Goal: Task Accomplishment & Management: Complete application form

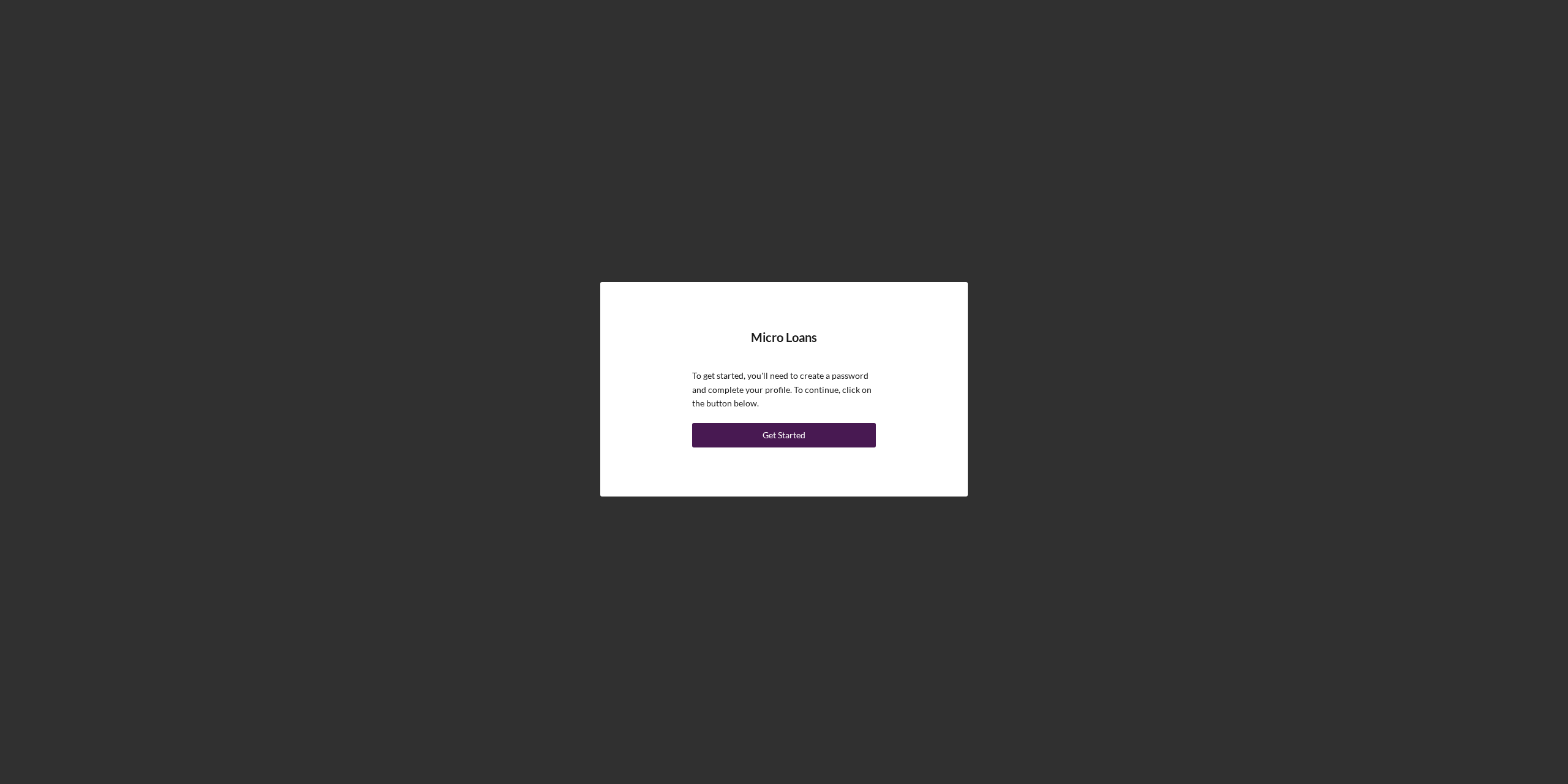
click at [800, 436] on div "Get Started" at bounding box center [784, 435] width 43 height 24
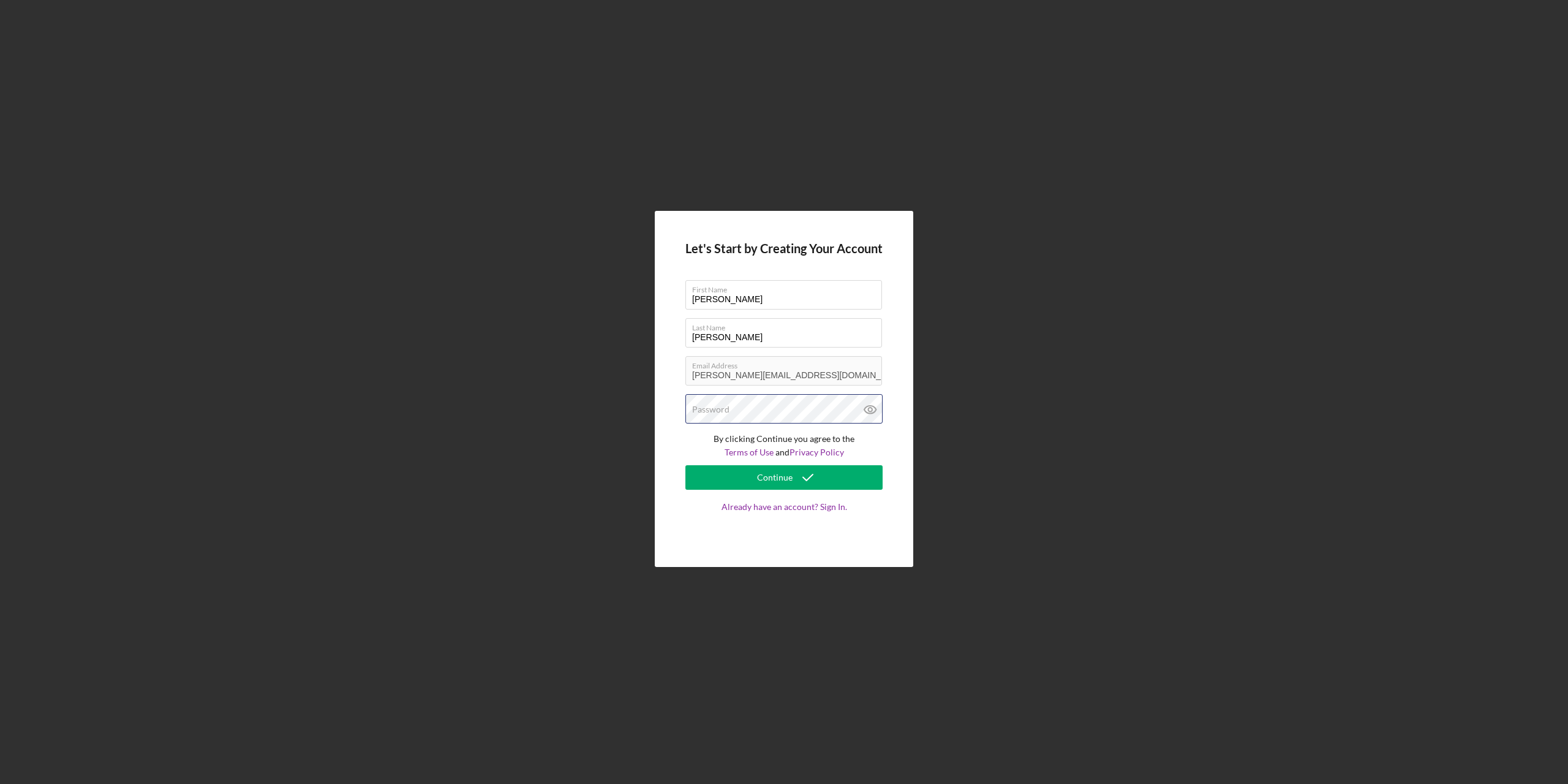
click at [786, 404] on div "Password" at bounding box center [784, 409] width 197 height 31
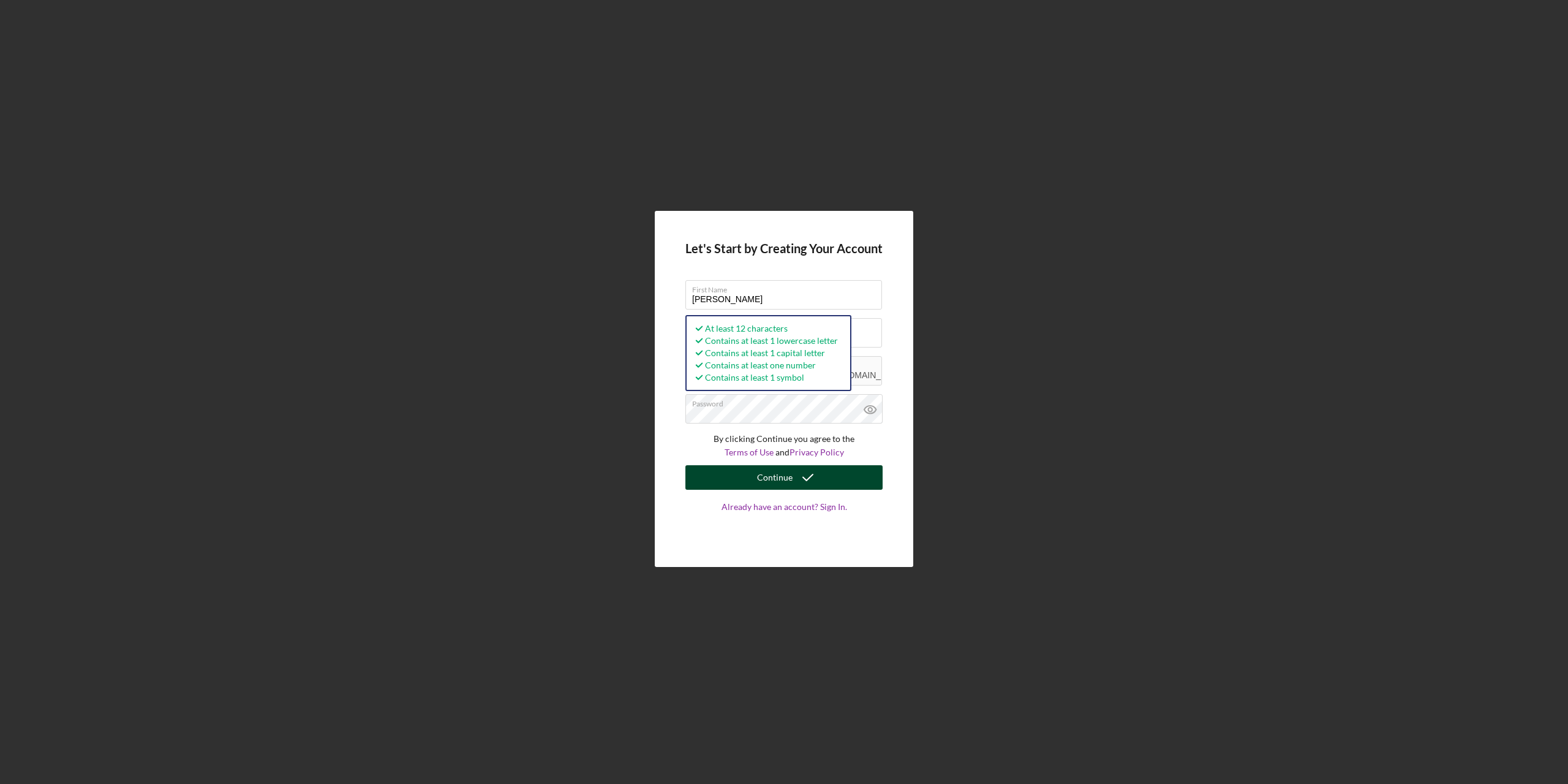
click at [807, 484] on icon "submit" at bounding box center [807, 477] width 31 height 31
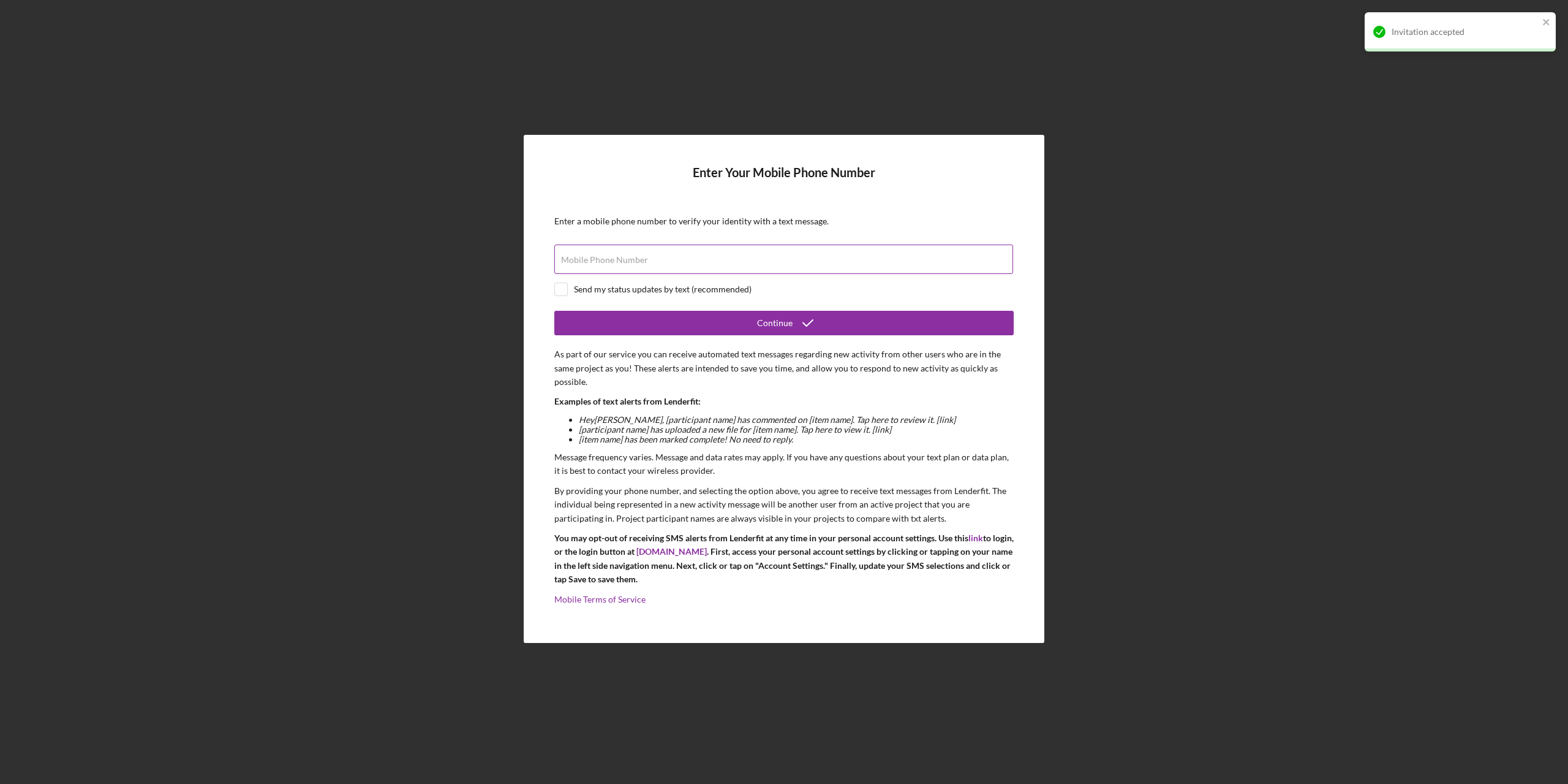
click at [804, 258] on div "Mobile Phone Number" at bounding box center [784, 259] width 459 height 31
type input "(651) 336-5885"
click at [566, 281] on form "Enter Your Mobile Phone Number Enter a mobile phone number to verify your ident…" at bounding box center [784, 389] width 459 height 447
click at [561, 293] on input "checkbox" at bounding box center [561, 290] width 13 height 13
checkbox input "true"
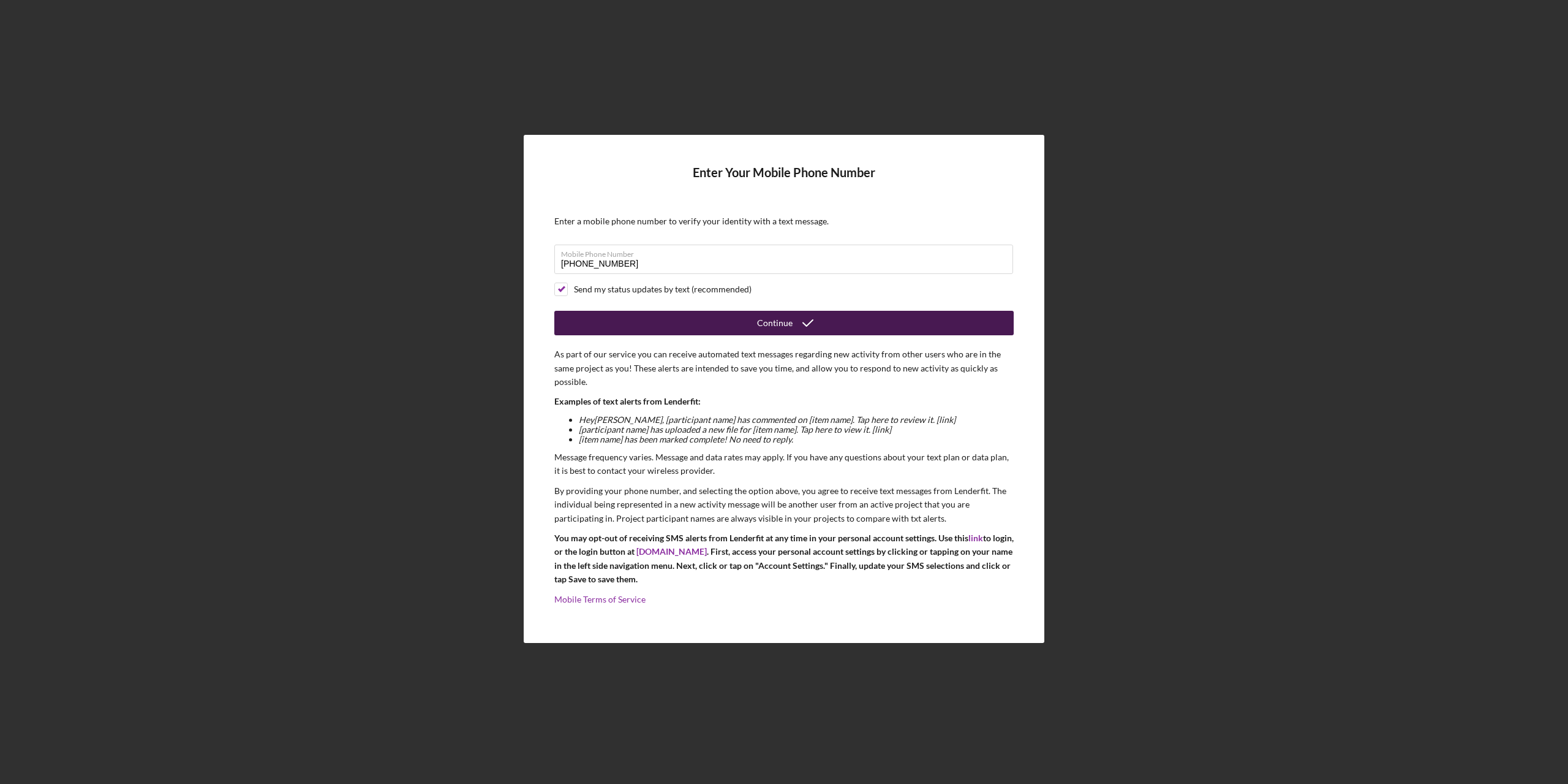
click at [655, 330] on button "Continue" at bounding box center [784, 323] width 459 height 24
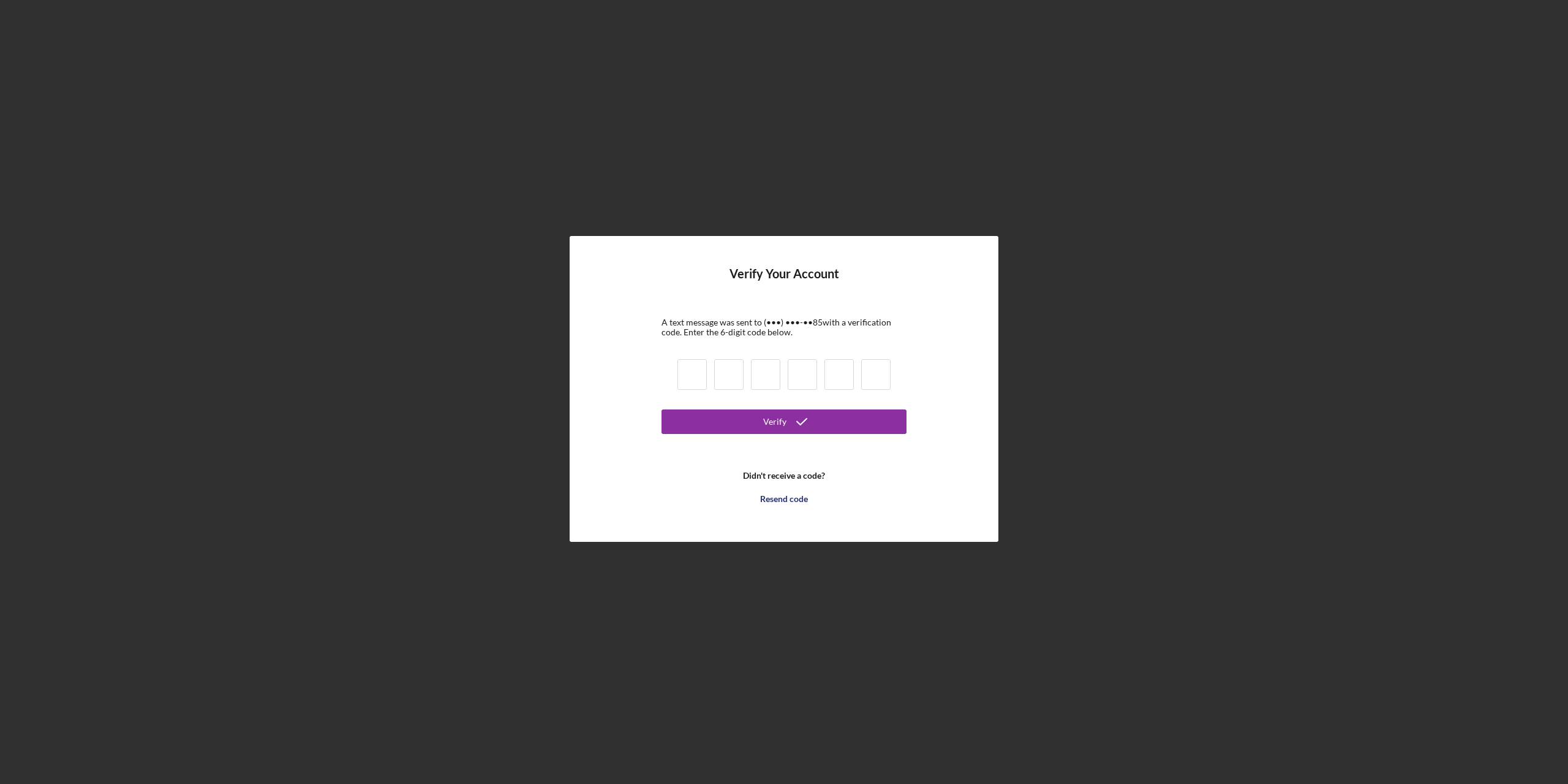
click at [692, 381] on input at bounding box center [692, 374] width 29 height 31
type input "8"
type input "5"
type input "1"
type input "2"
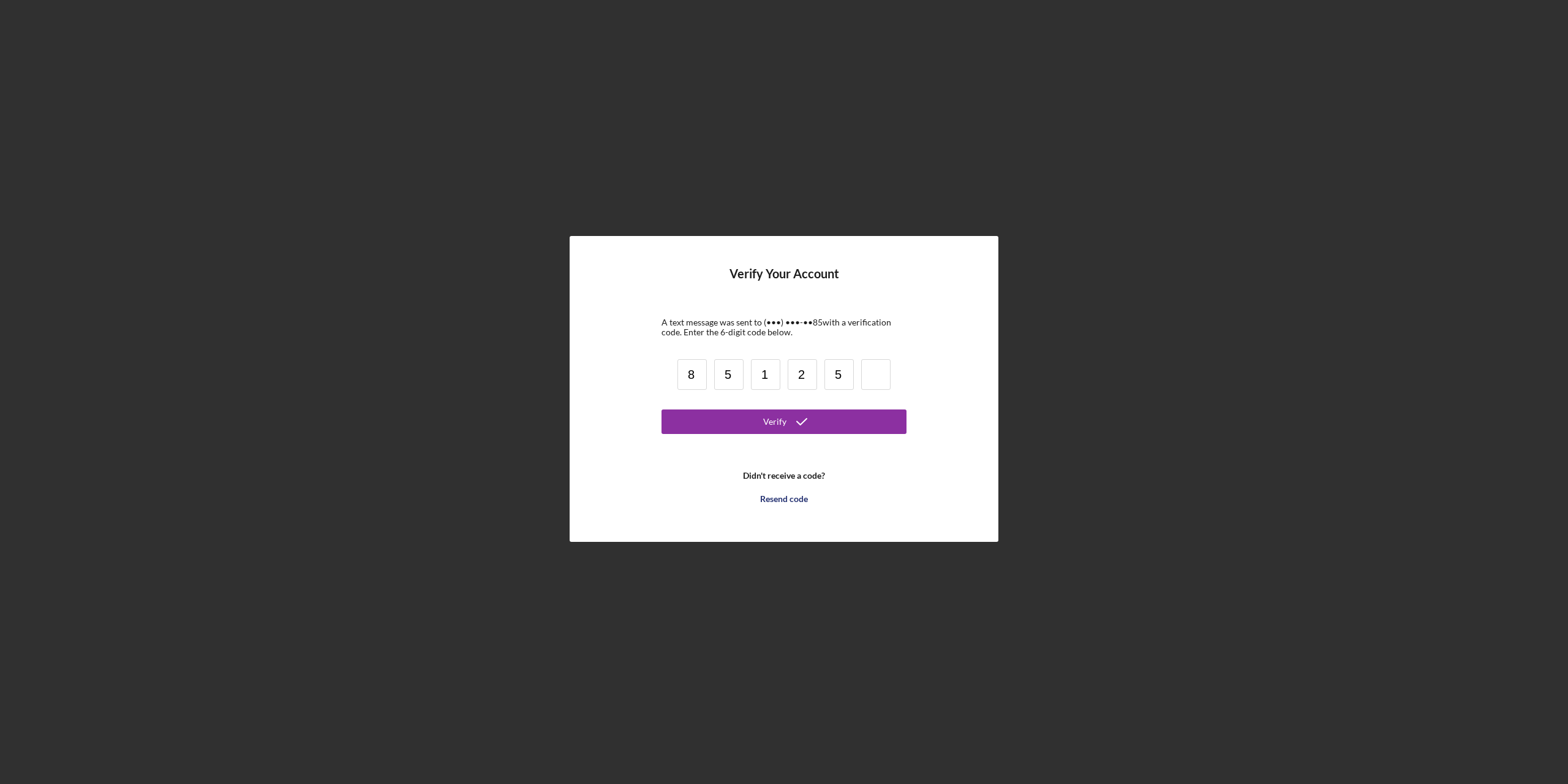
type input "5"
type input "1"
click at [799, 423] on icon "submit" at bounding box center [801, 421] width 31 height 31
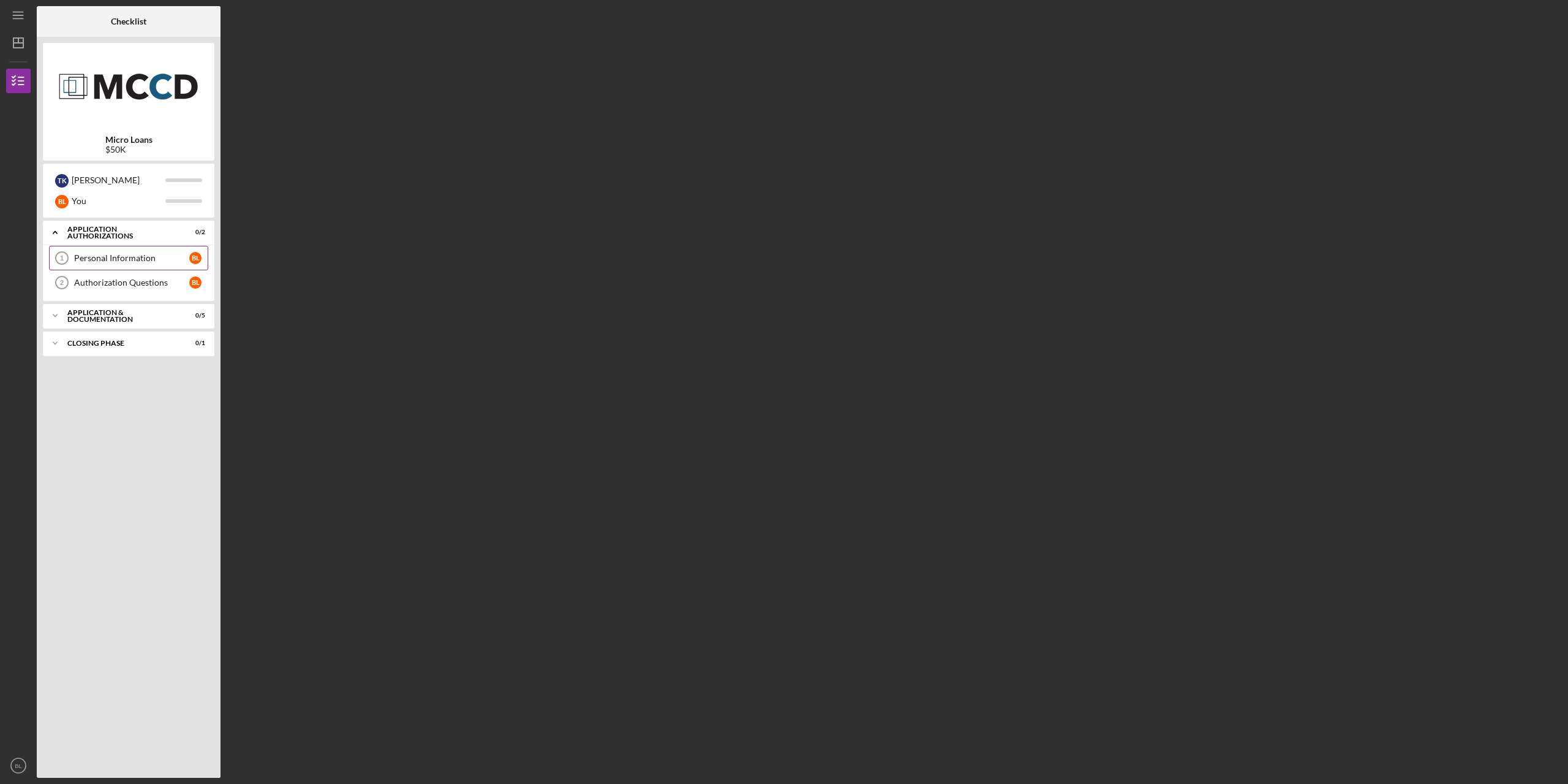
click at [114, 256] on div "Personal Information" at bounding box center [132, 258] width 115 height 10
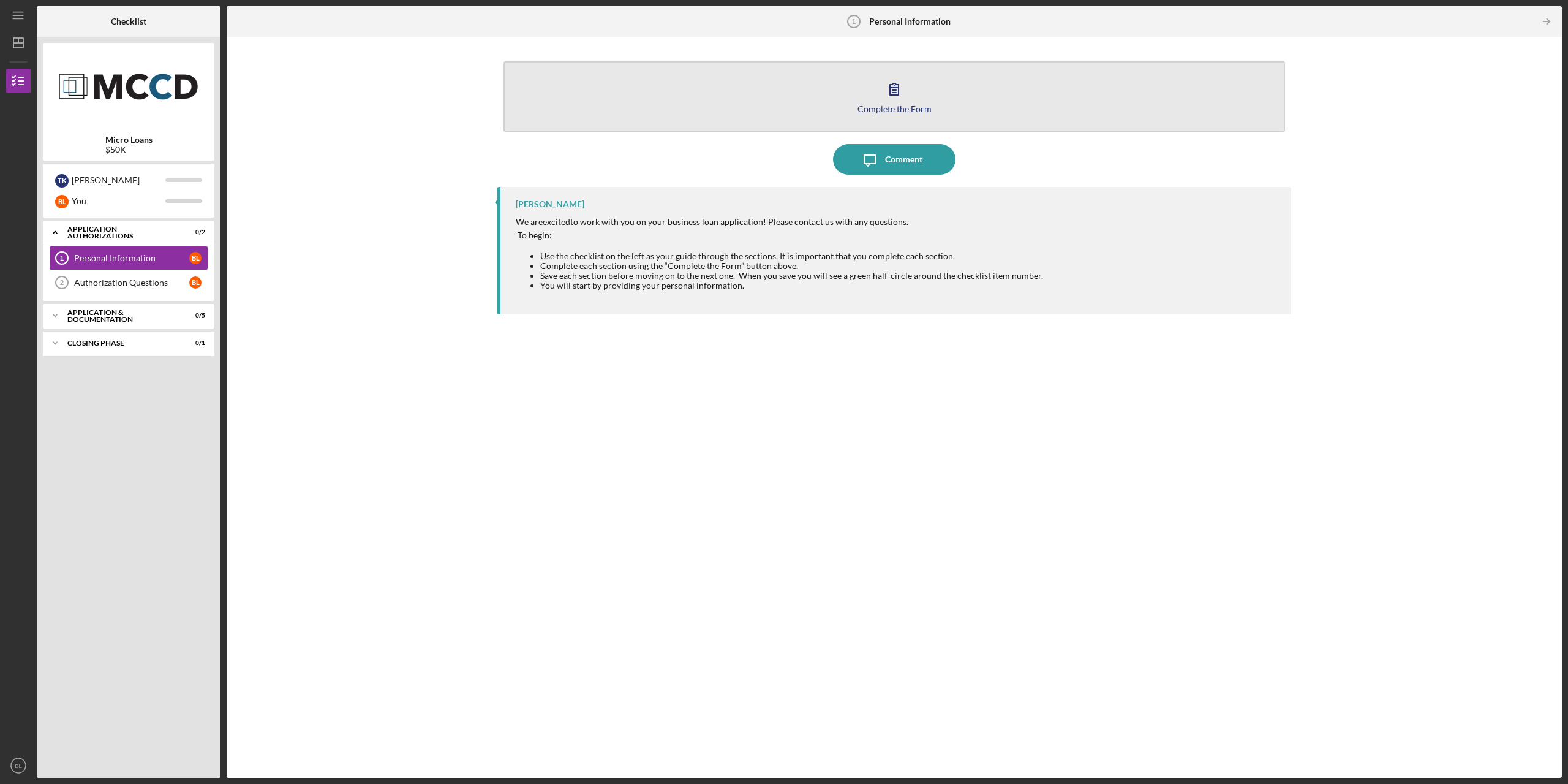
click at [898, 97] on icon "button" at bounding box center [894, 88] width 31 height 31
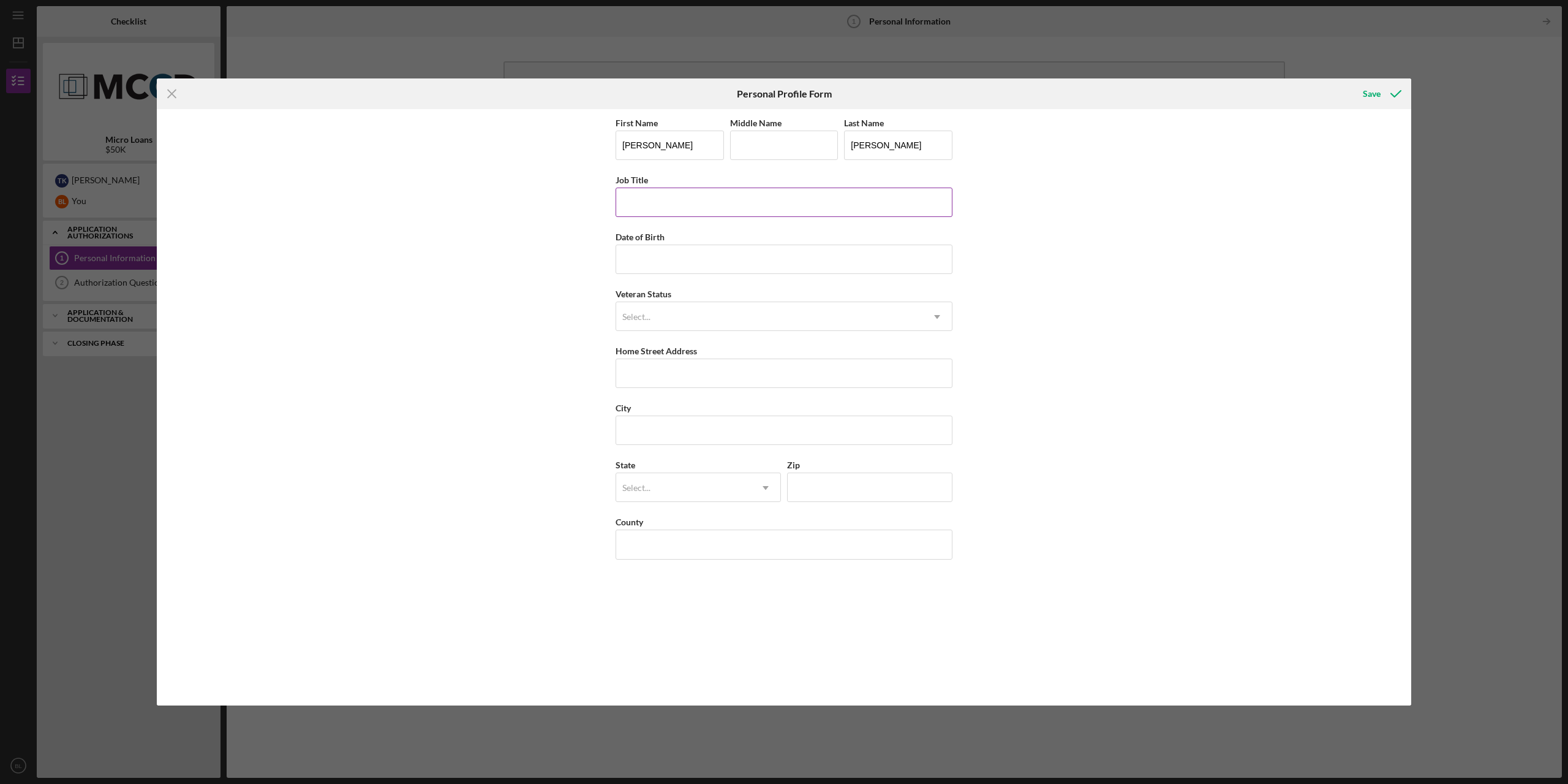
click at [683, 201] on input "Job Title" at bounding box center [784, 202] width 337 height 29
click at [673, 254] on input "Date of Birth" at bounding box center [784, 259] width 337 height 29
type input "03/10/1987"
click at [675, 310] on div "Select..." at bounding box center [769, 316] width 306 height 28
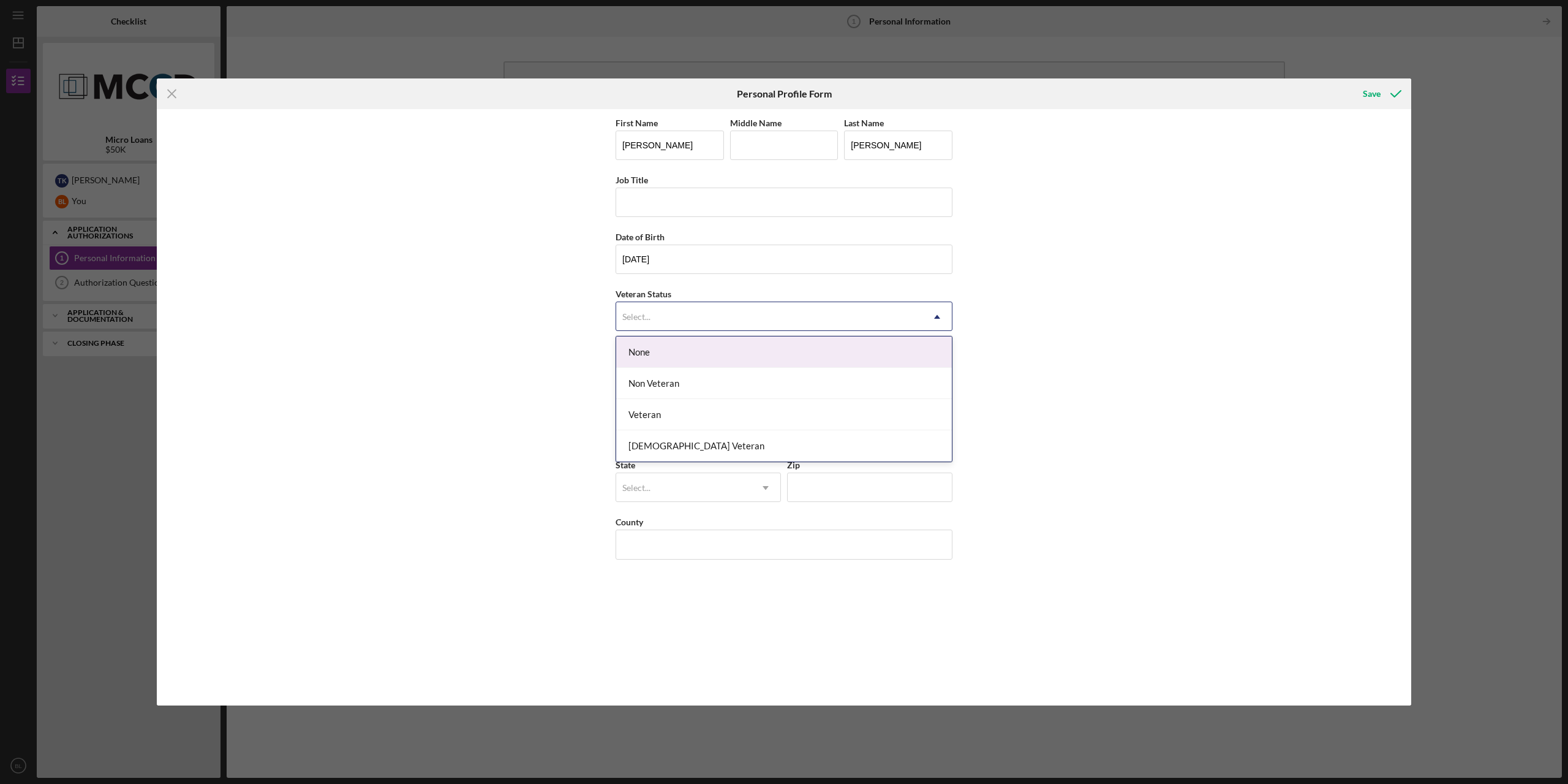
click at [667, 358] on div "None" at bounding box center [784, 352] width 336 height 31
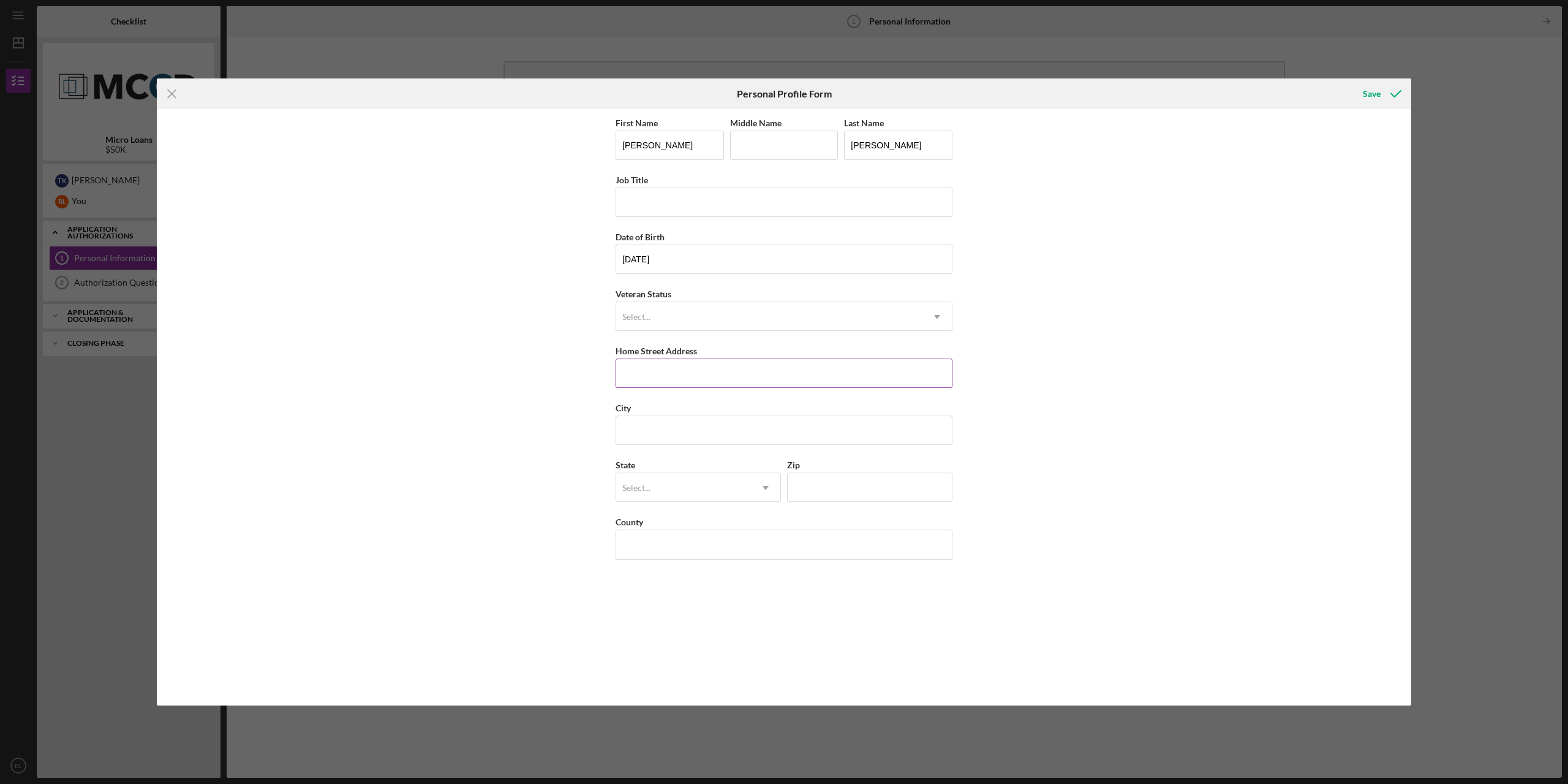
click at [696, 373] on input "Home Street Address" at bounding box center [784, 373] width 337 height 29
type input "850 S River Drive, #1034"
type input "Tempe"
type input "AZ"
type input "85281"
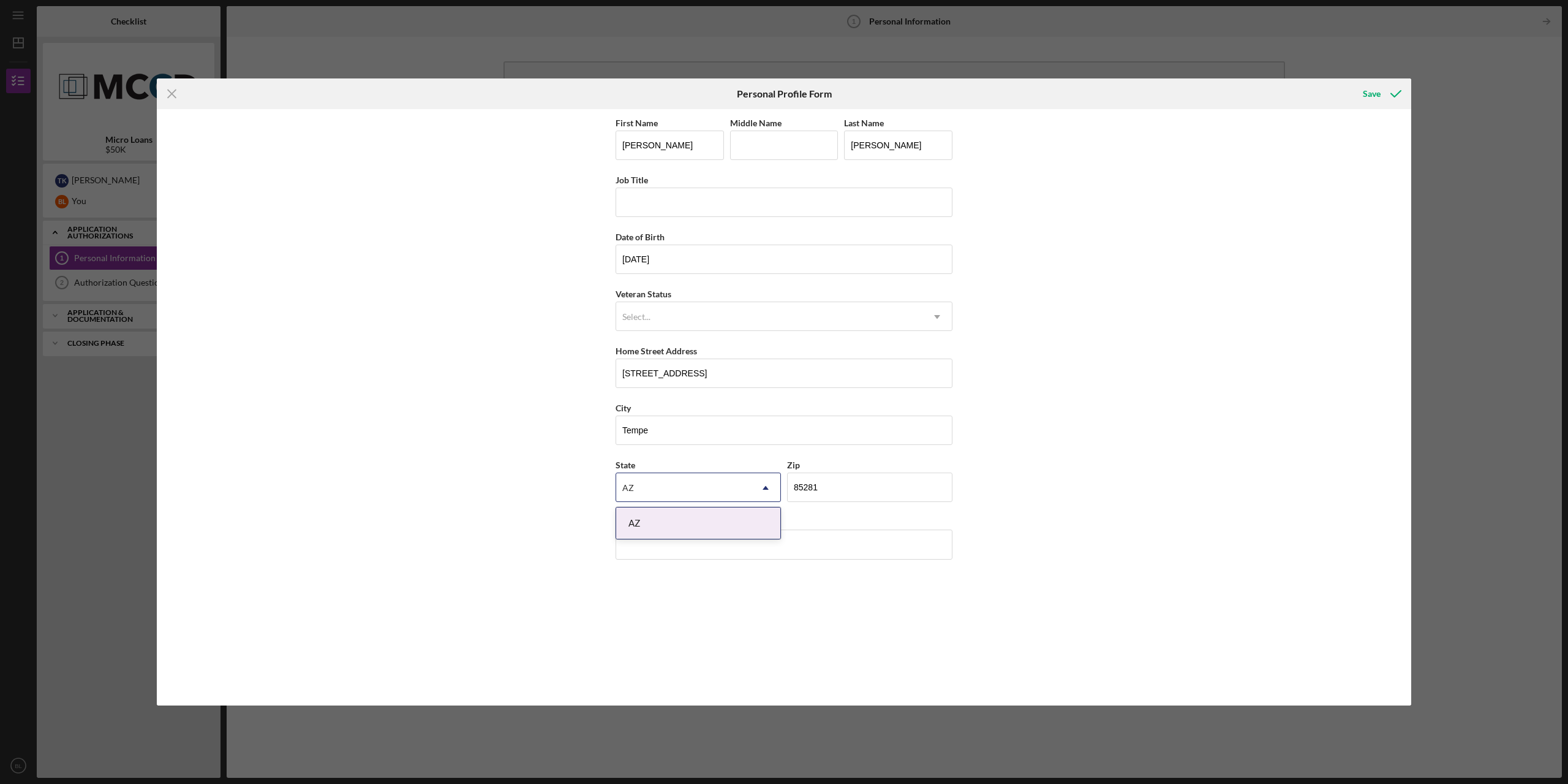
click at [767, 565] on div "First Name Brandon Middle Name Last Name Lahue Job Title Date of Birth 03/10/19…" at bounding box center [784, 407] width 337 height 584
click at [772, 546] on input "County" at bounding box center [784, 544] width 337 height 29
click at [974, 598] on div "First Name Brandon Middle Name Last Name Lahue Job Title Date of Birth 03/10/19…" at bounding box center [784, 407] width 1254 height 596
click at [859, 516] on div "County" at bounding box center [784, 521] width 337 height 15
click at [663, 516] on div "AZ" at bounding box center [698, 523] width 164 height 31
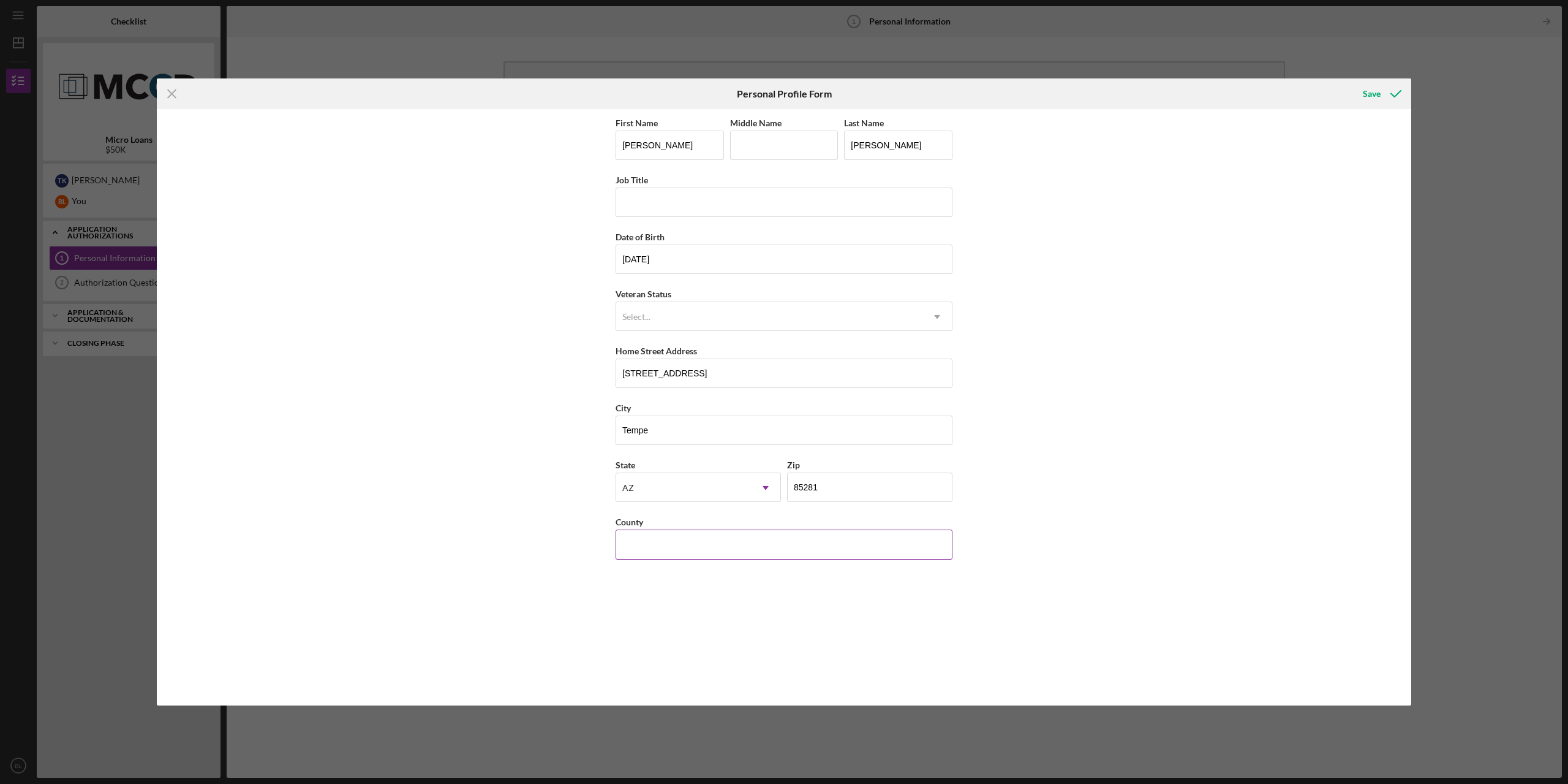
click at [673, 545] on input "County" at bounding box center [784, 544] width 337 height 29
type input "Maricopa"
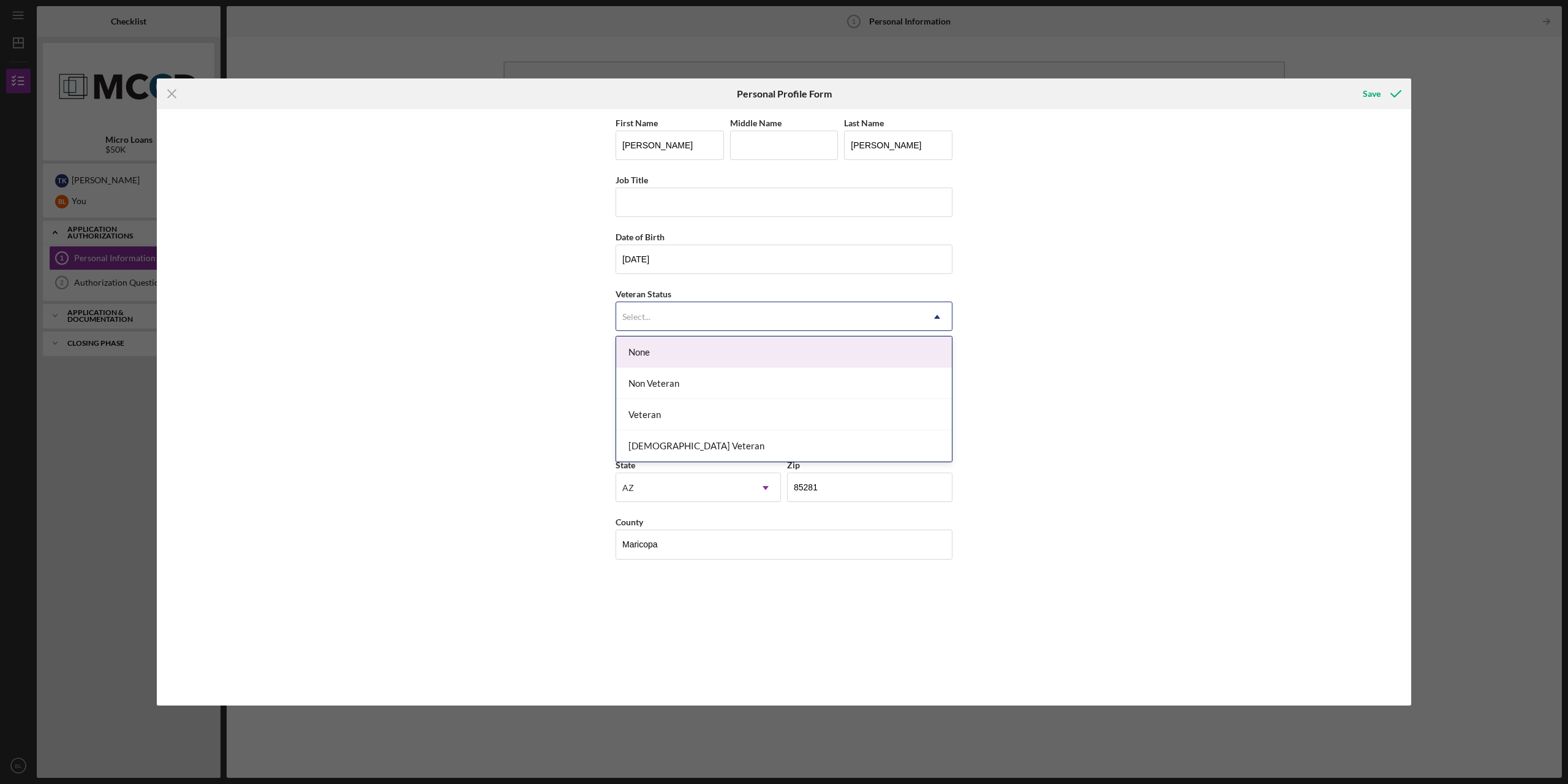
click at [704, 316] on div "Select..." at bounding box center [769, 316] width 306 height 28
click at [678, 345] on div "None" at bounding box center [784, 352] width 336 height 31
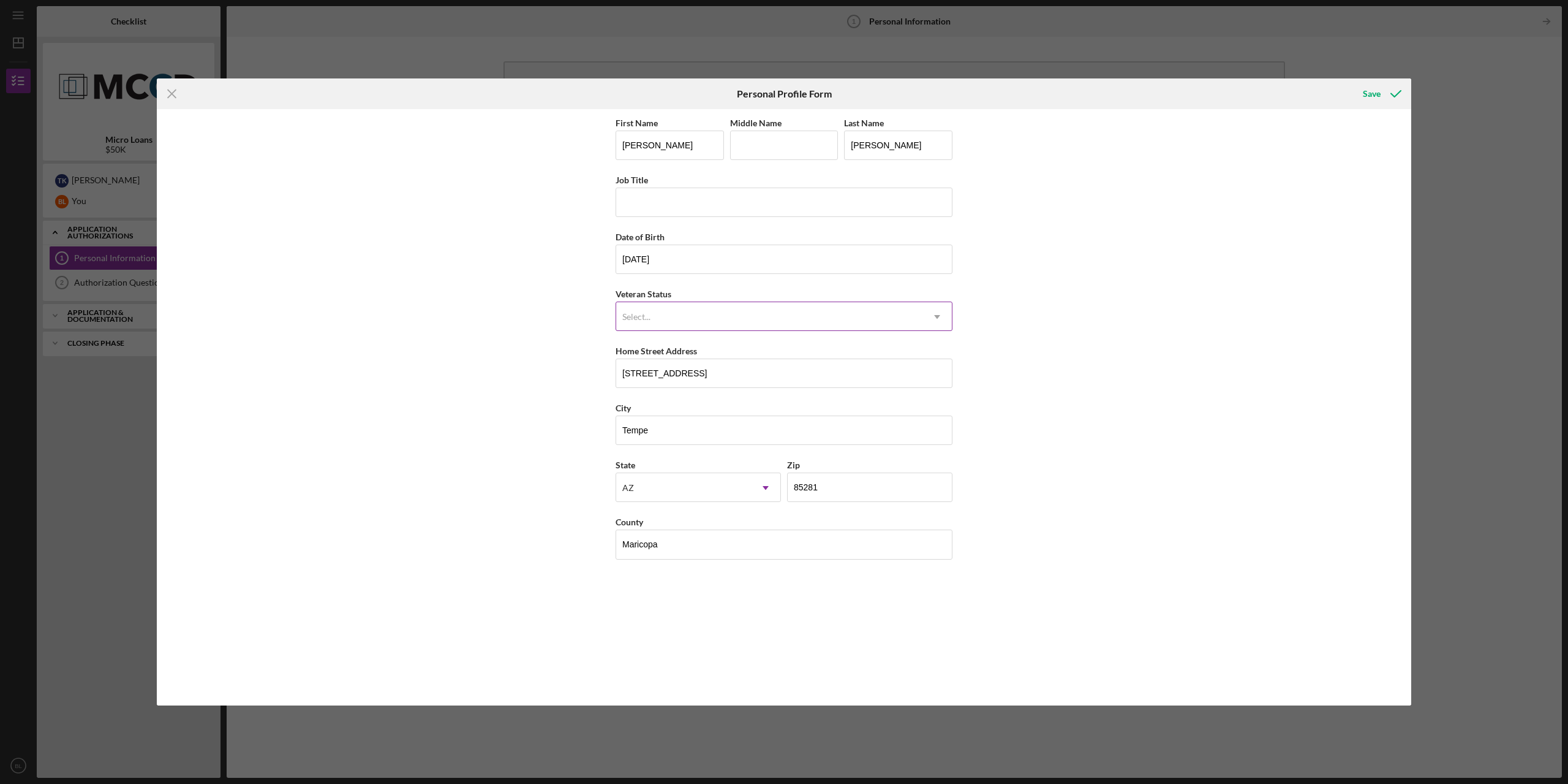
click at [648, 322] on div "Select..." at bounding box center [769, 316] width 306 height 28
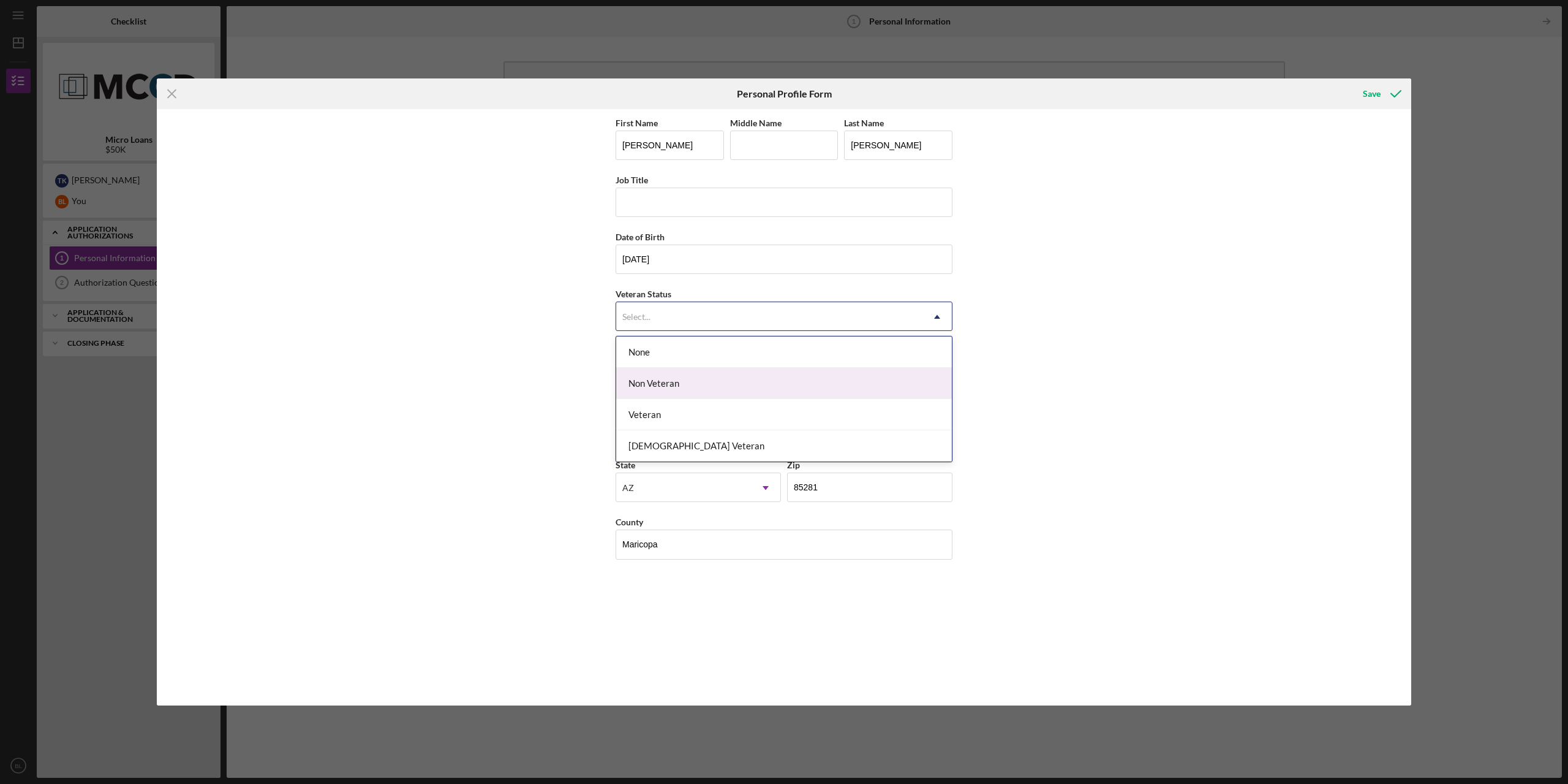
click at [658, 389] on div "Non Veteran" at bounding box center [784, 384] width 336 height 31
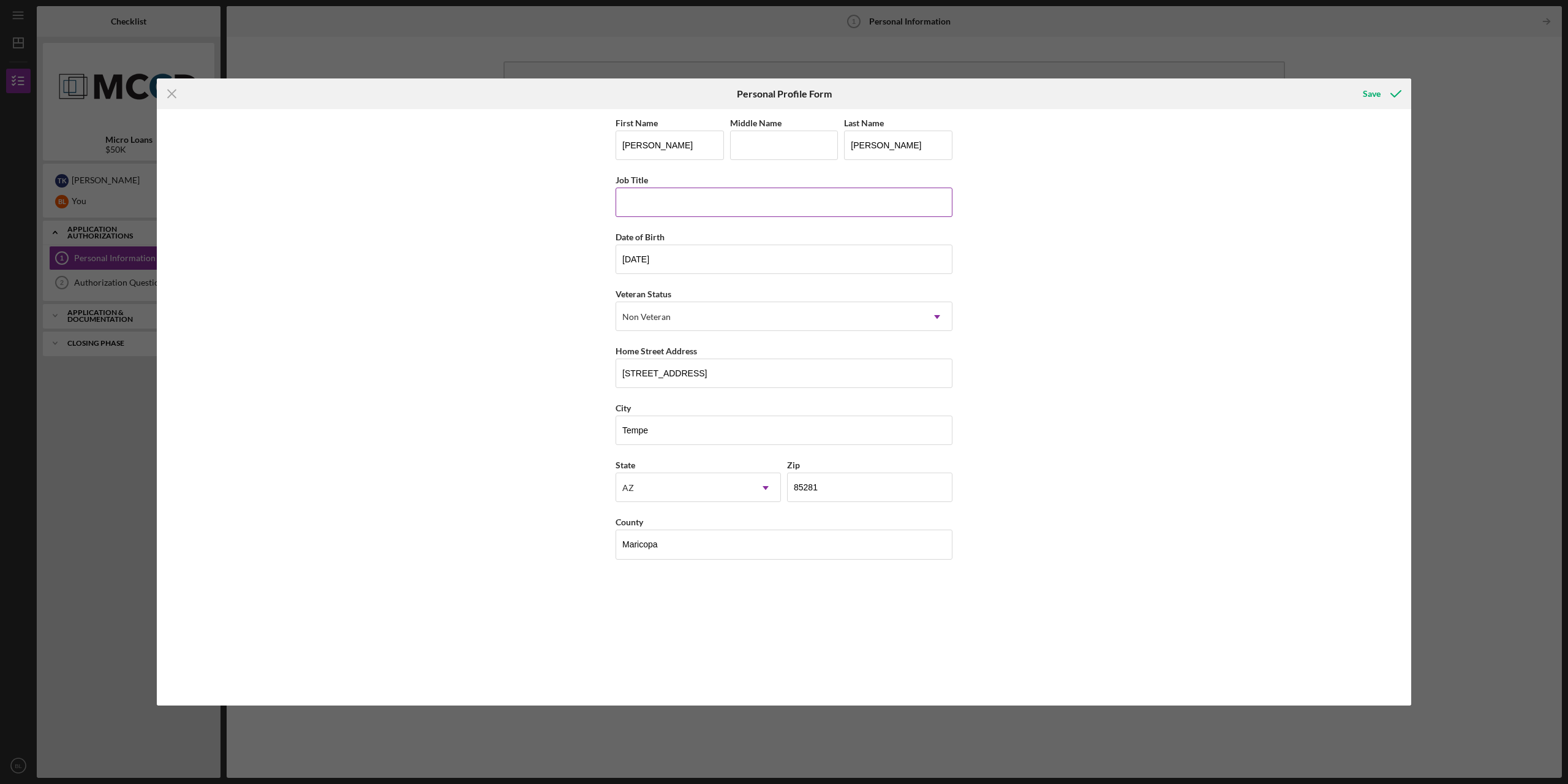
click at [730, 207] on input "Job Title" at bounding box center [784, 202] width 337 height 29
type input "M"
type input "Senior Mid Market Sales Specialist"
click at [1376, 94] on div "Save" at bounding box center [1372, 93] width 18 height 24
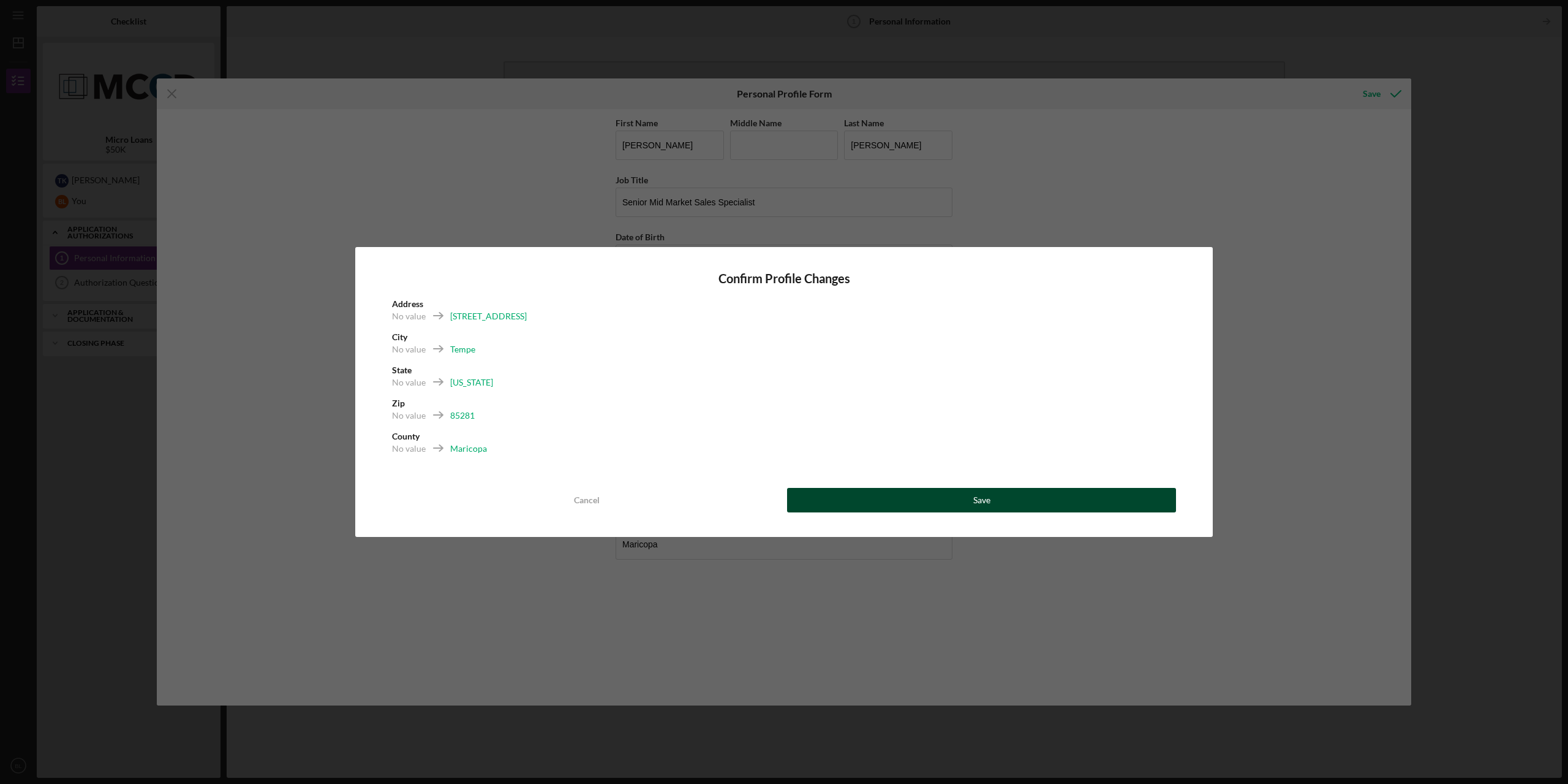
click at [890, 497] on button "Save" at bounding box center [981, 499] width 389 height 24
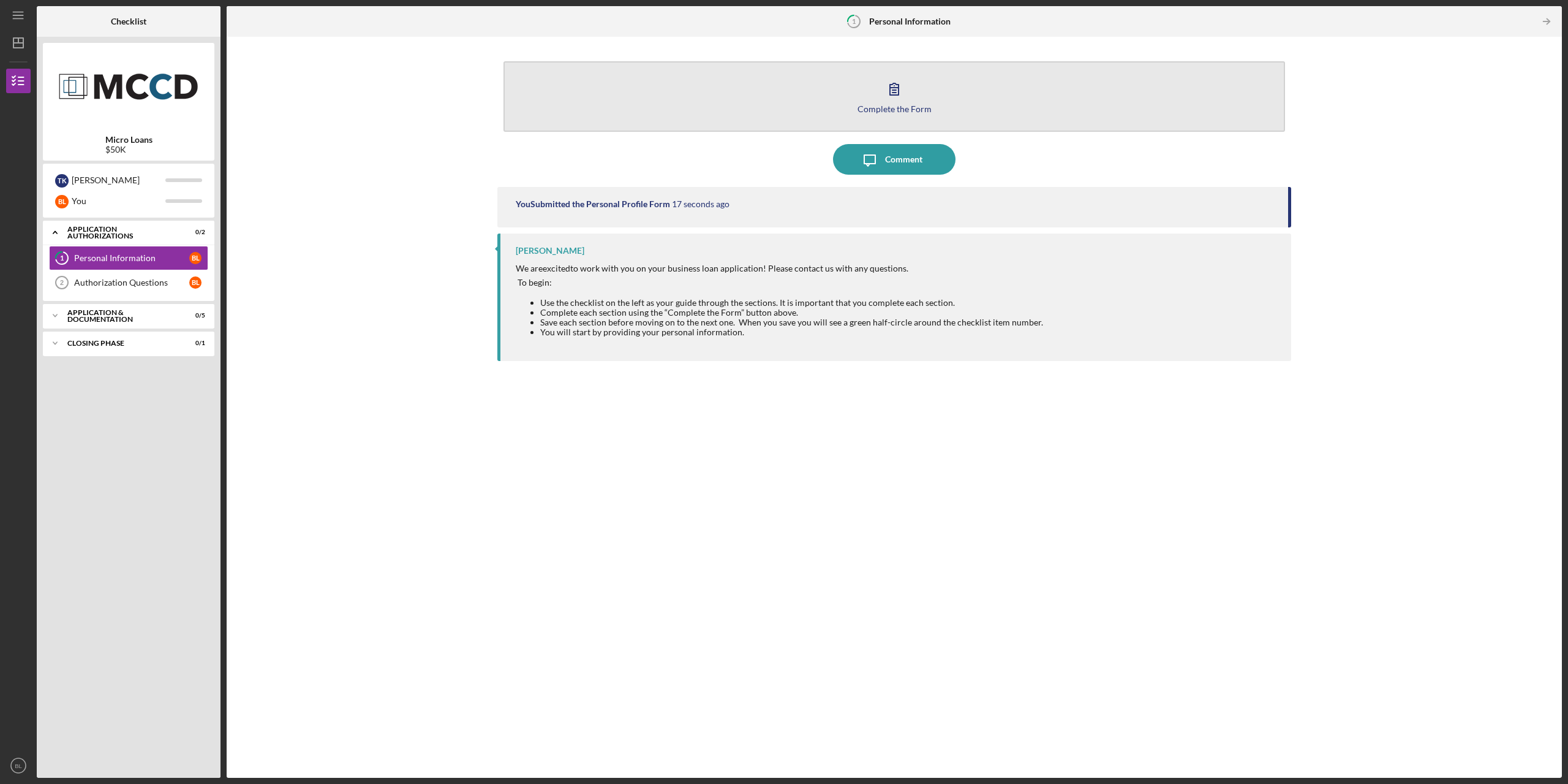
click at [784, 102] on button "Complete the Form Form" at bounding box center [895, 97] width 782 height 70
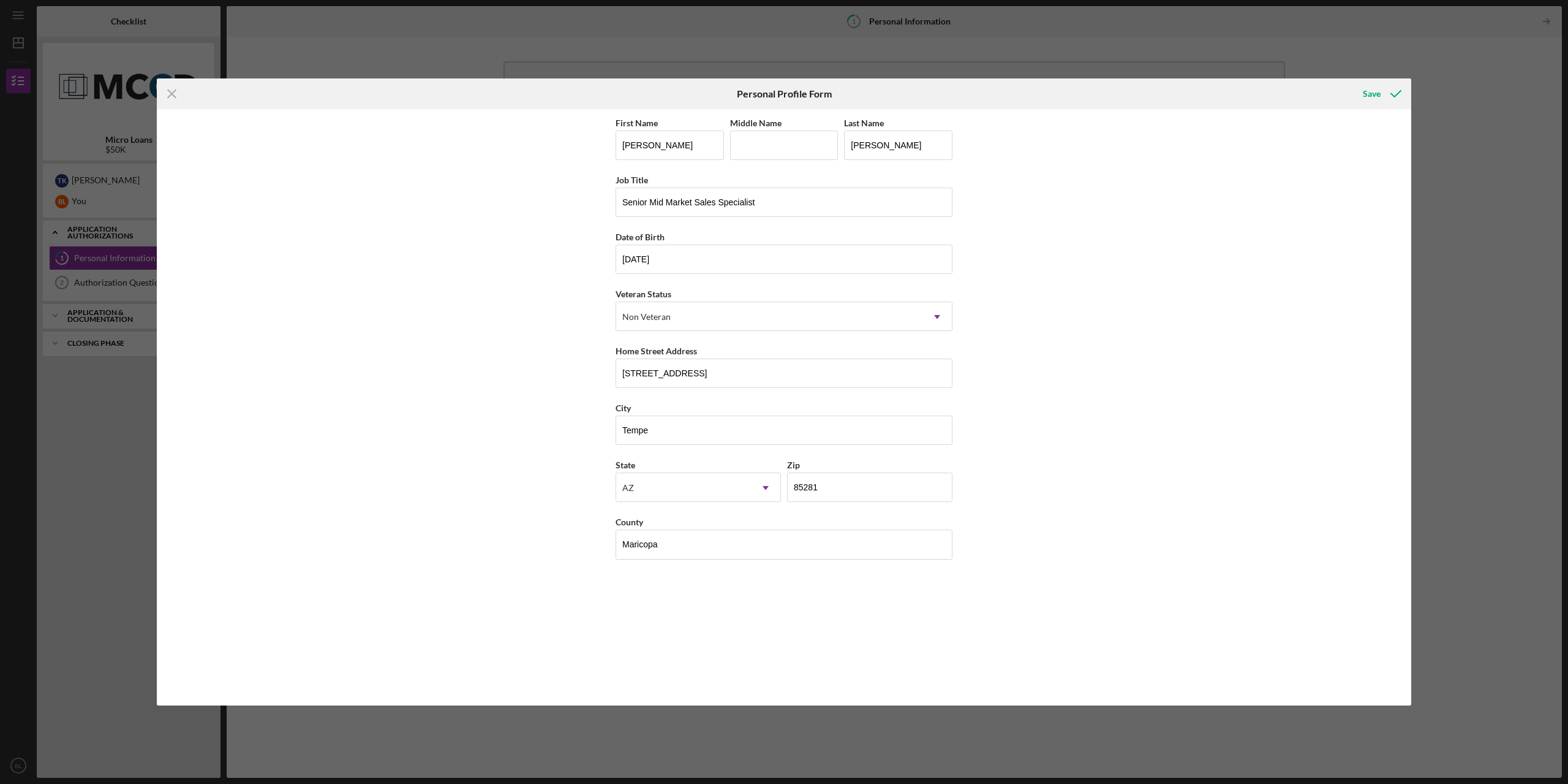
click at [1349, 51] on div "Icon/Menu Close Personal Profile Form Save First Name Brandon Middle Name Last …" at bounding box center [784, 392] width 1568 height 784
click at [1361, 85] on button "Save" at bounding box center [1381, 93] width 61 height 24
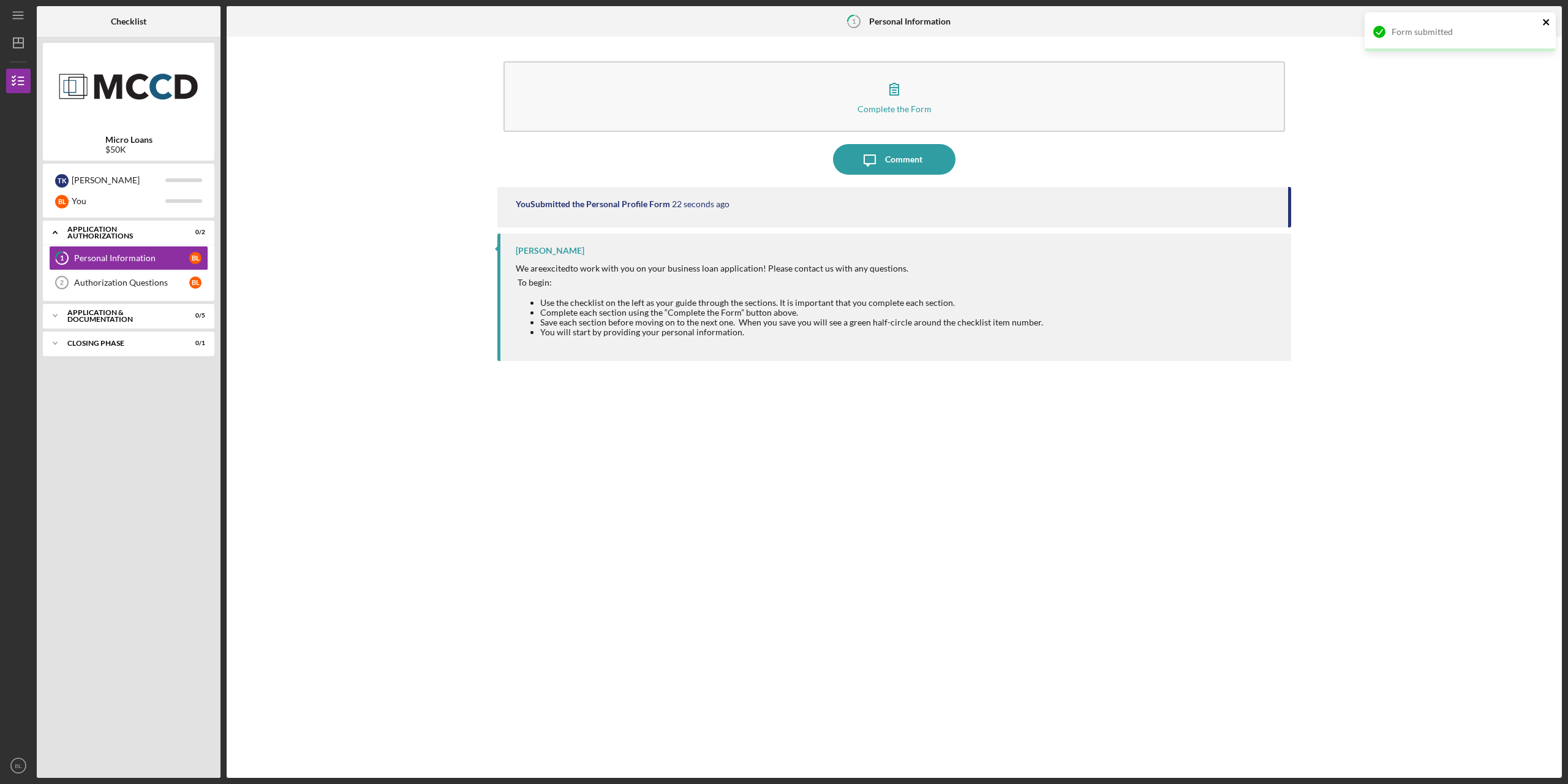
click at [1547, 21] on icon "close" at bounding box center [1546, 22] width 6 height 6
click at [1549, 21] on line "button" at bounding box center [1547, 21] width 6 height 0
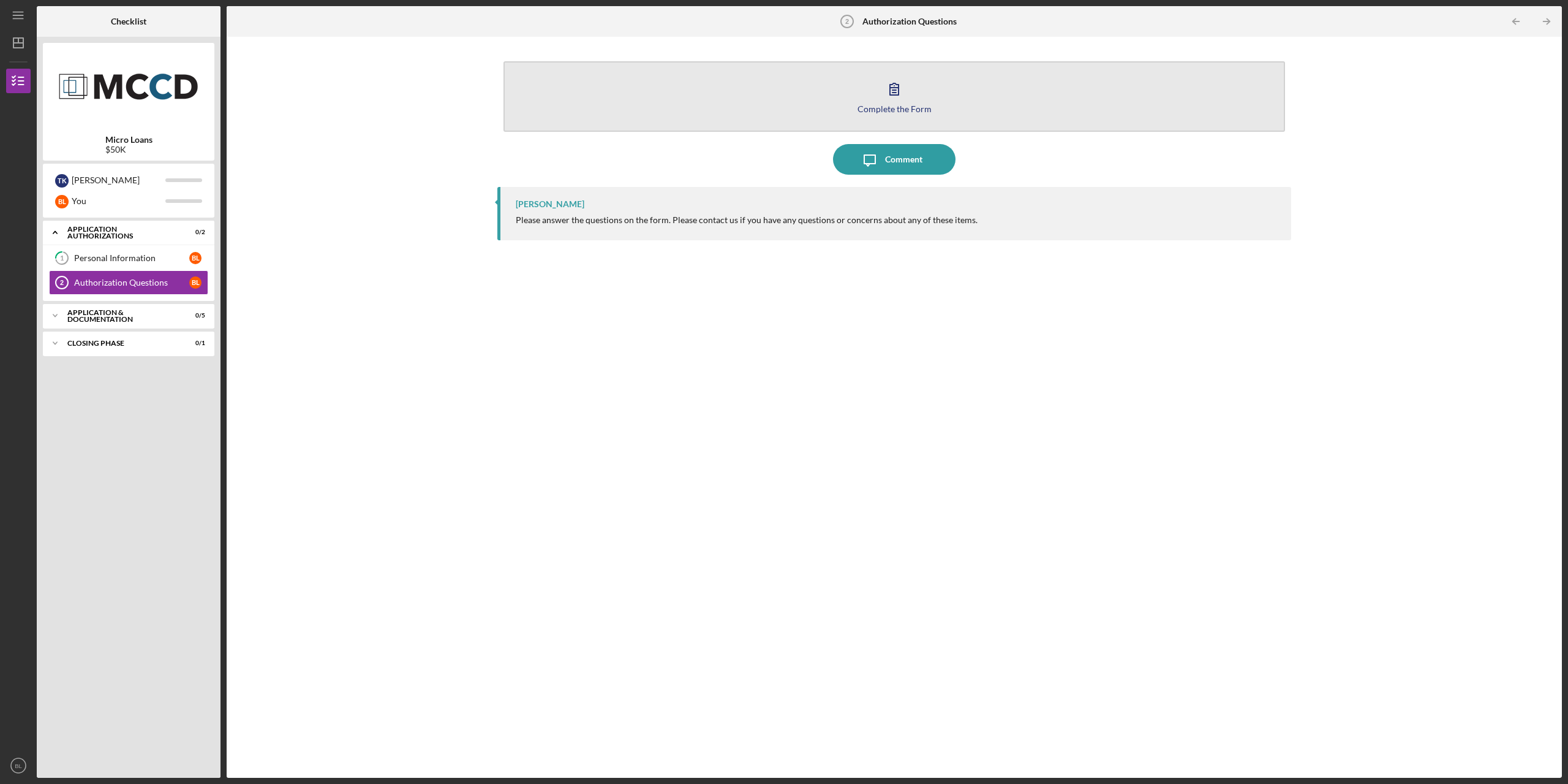
click at [896, 105] on div "Complete the Form" at bounding box center [895, 108] width 74 height 9
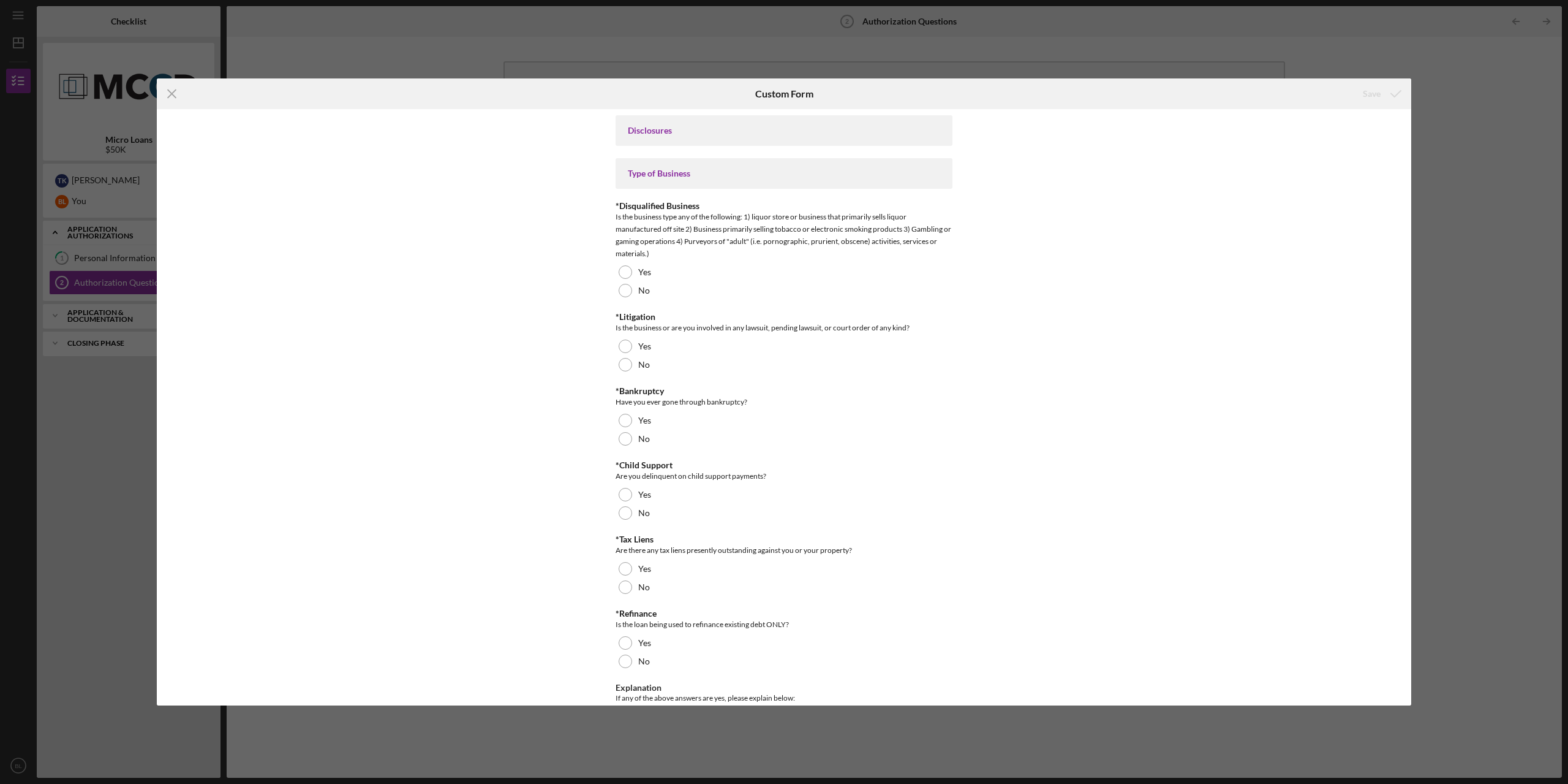
click at [710, 142] on div "Disclosures" at bounding box center [784, 130] width 337 height 31
click at [667, 128] on div "Disclosures" at bounding box center [784, 130] width 313 height 10
click at [626, 294] on div at bounding box center [626, 291] width 14 height 14
click at [626, 367] on div at bounding box center [626, 365] width 14 height 14
click at [621, 442] on div at bounding box center [626, 439] width 14 height 14
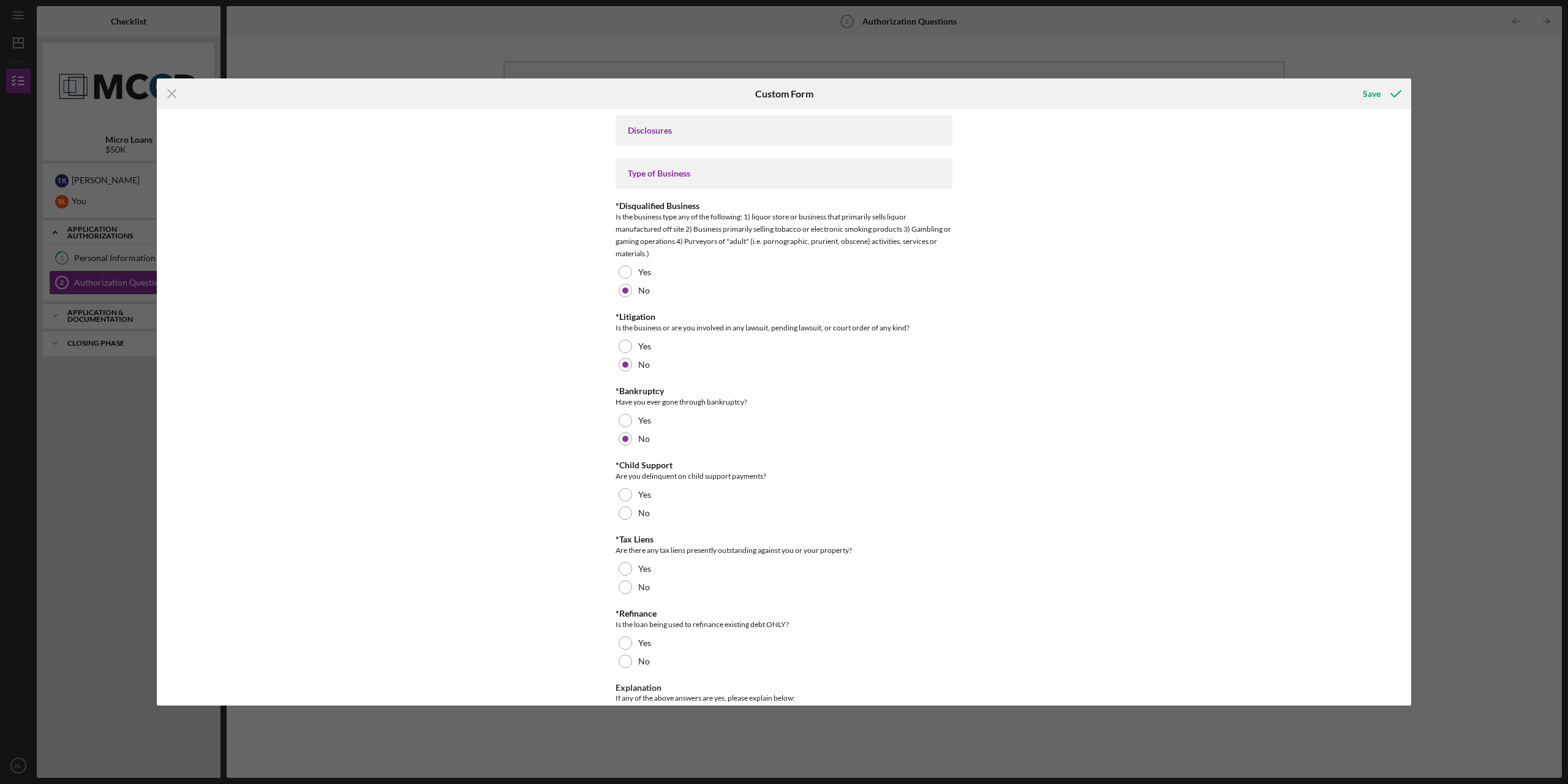
scroll to position [123, 0]
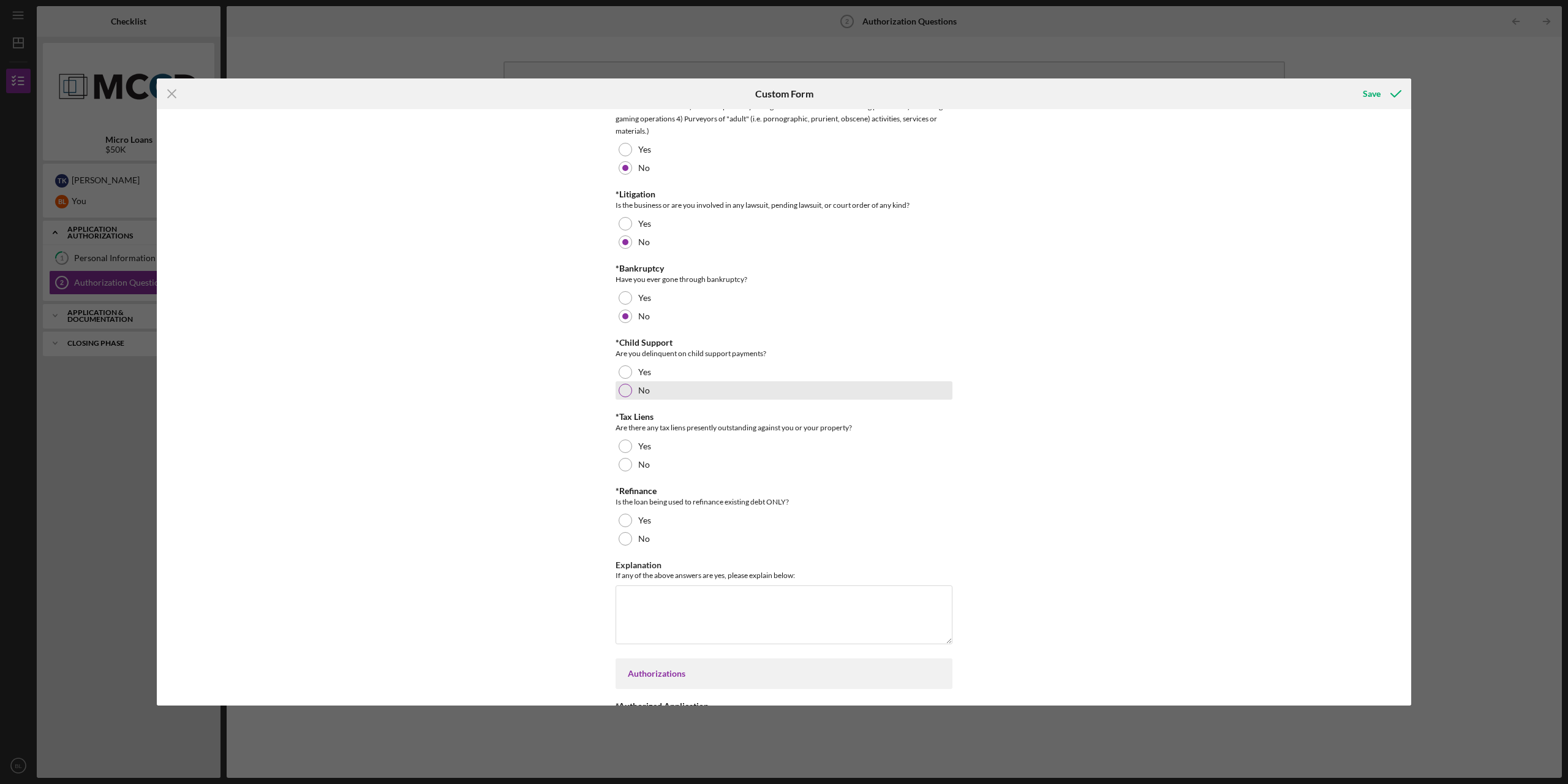
click at [631, 389] on div "No" at bounding box center [784, 390] width 337 height 18
click at [624, 464] on div at bounding box center [626, 464] width 14 height 14
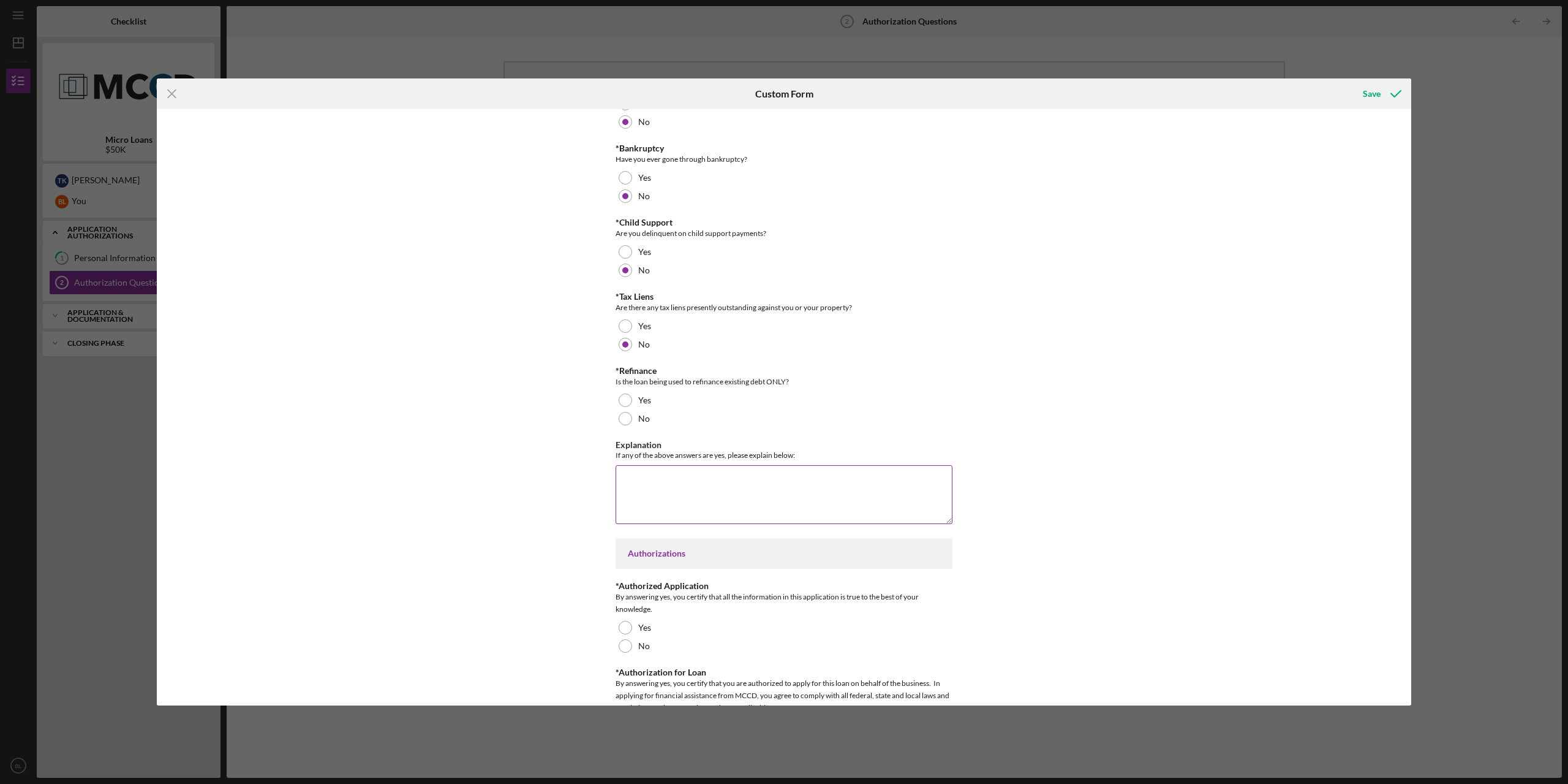
scroll to position [245, 0]
click at [626, 417] on div at bounding box center [626, 416] width 14 height 14
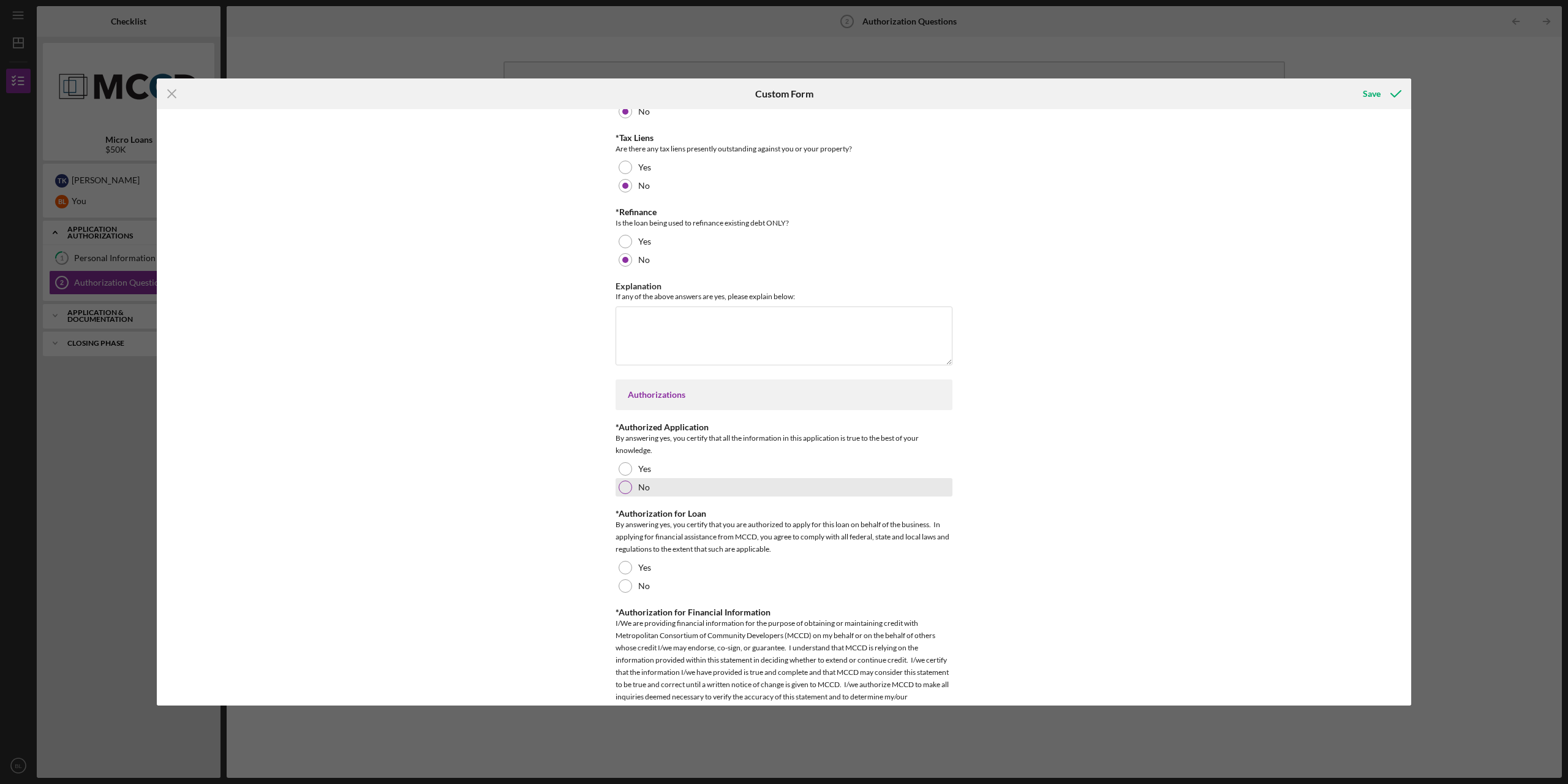
scroll to position [469, 0]
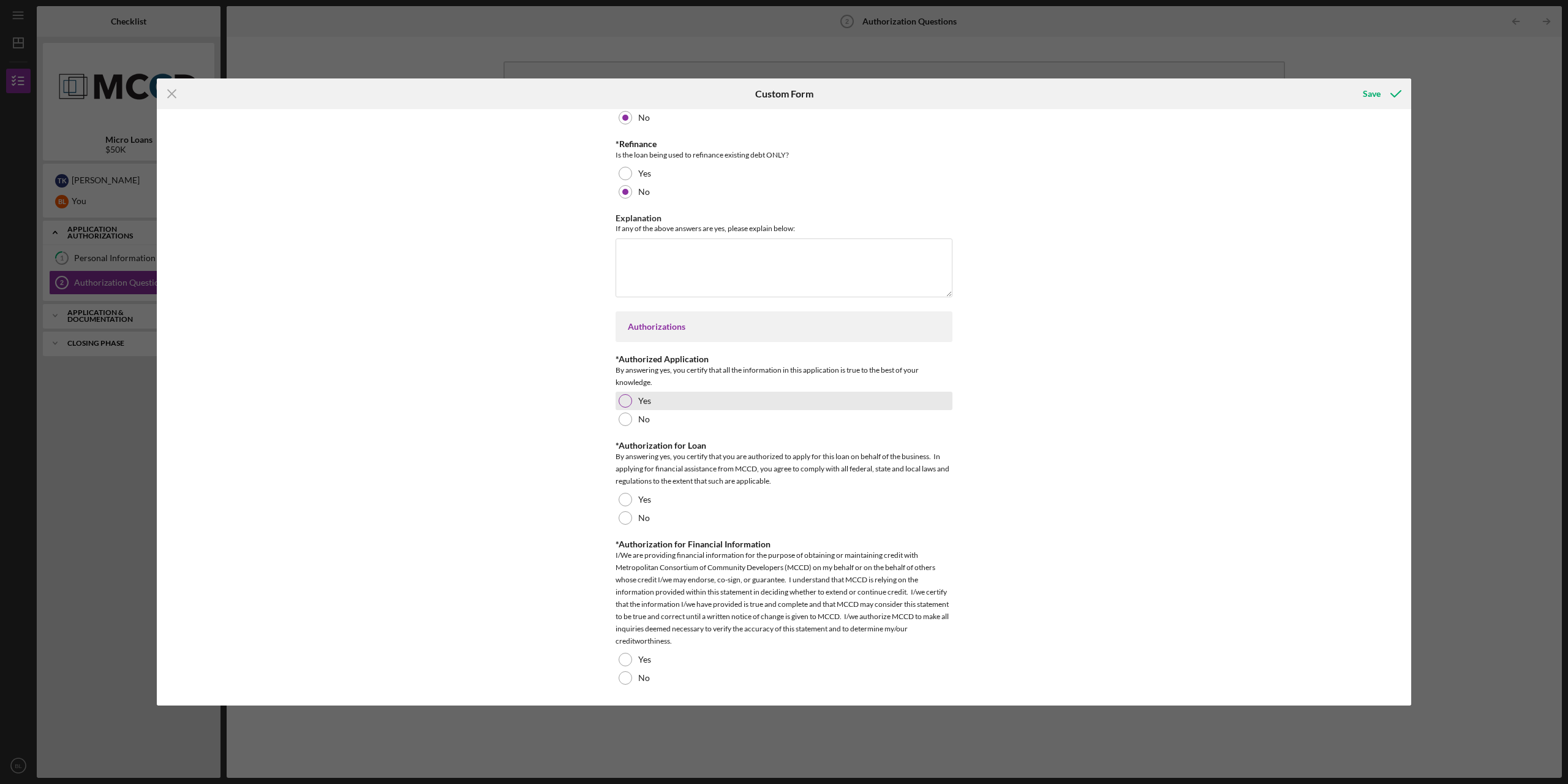
click at [621, 395] on div at bounding box center [626, 401] width 14 height 14
click at [625, 499] on div at bounding box center [626, 499] width 14 height 14
click at [623, 655] on div at bounding box center [626, 659] width 14 height 14
click at [1370, 95] on div "Save" at bounding box center [1372, 93] width 18 height 24
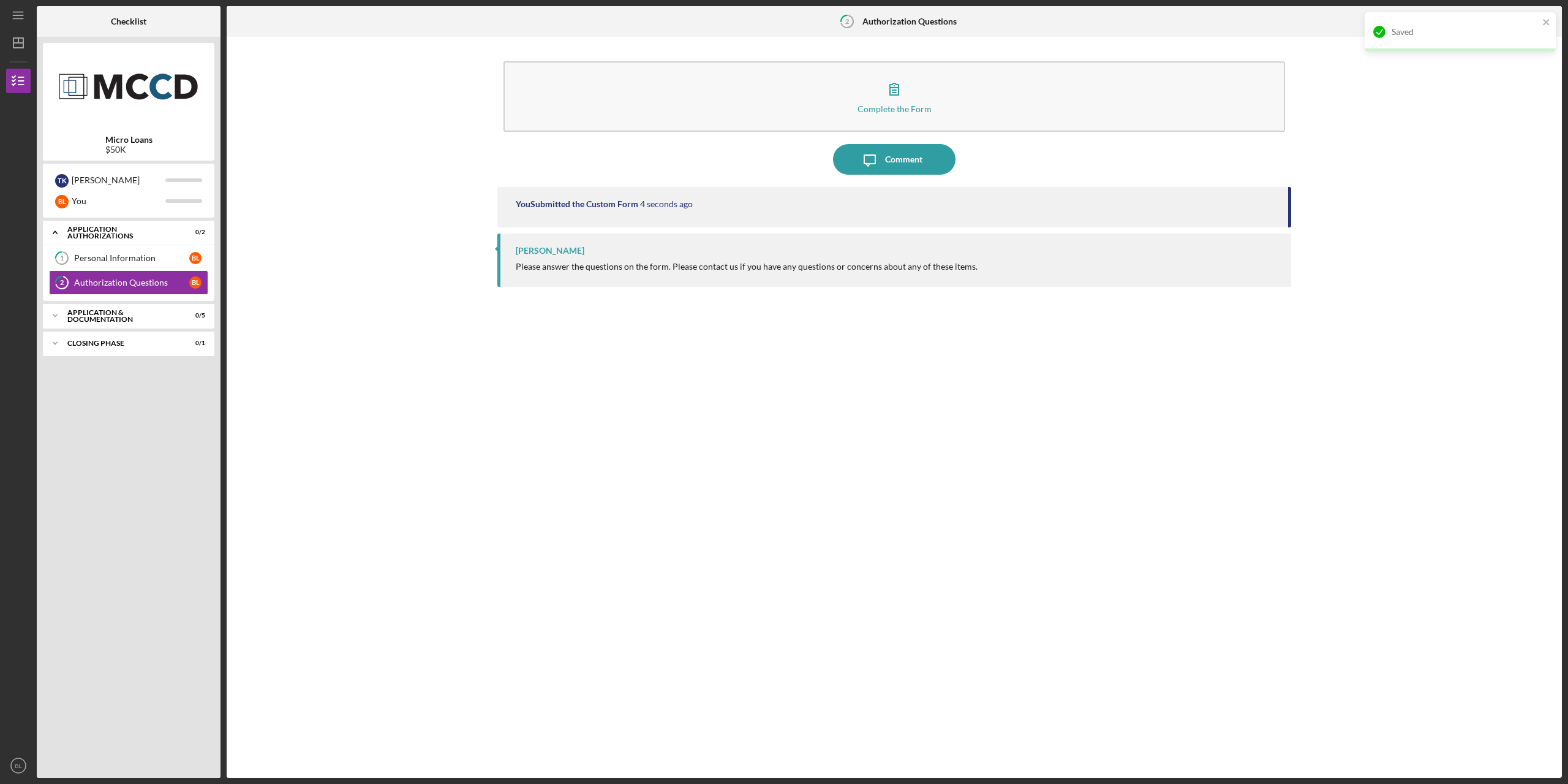
click at [1551, 20] on div "Saved" at bounding box center [1460, 32] width 191 height 39
click at [1542, 23] on div "Icon/Menu 2 Authorization Questions Checklist Micro Loans $50K T K Tyler B L Yo…" at bounding box center [784, 392] width 1568 height 784
click at [1544, 23] on icon "Icon/Table Pagination Arrow" at bounding box center [1547, 22] width 28 height 28
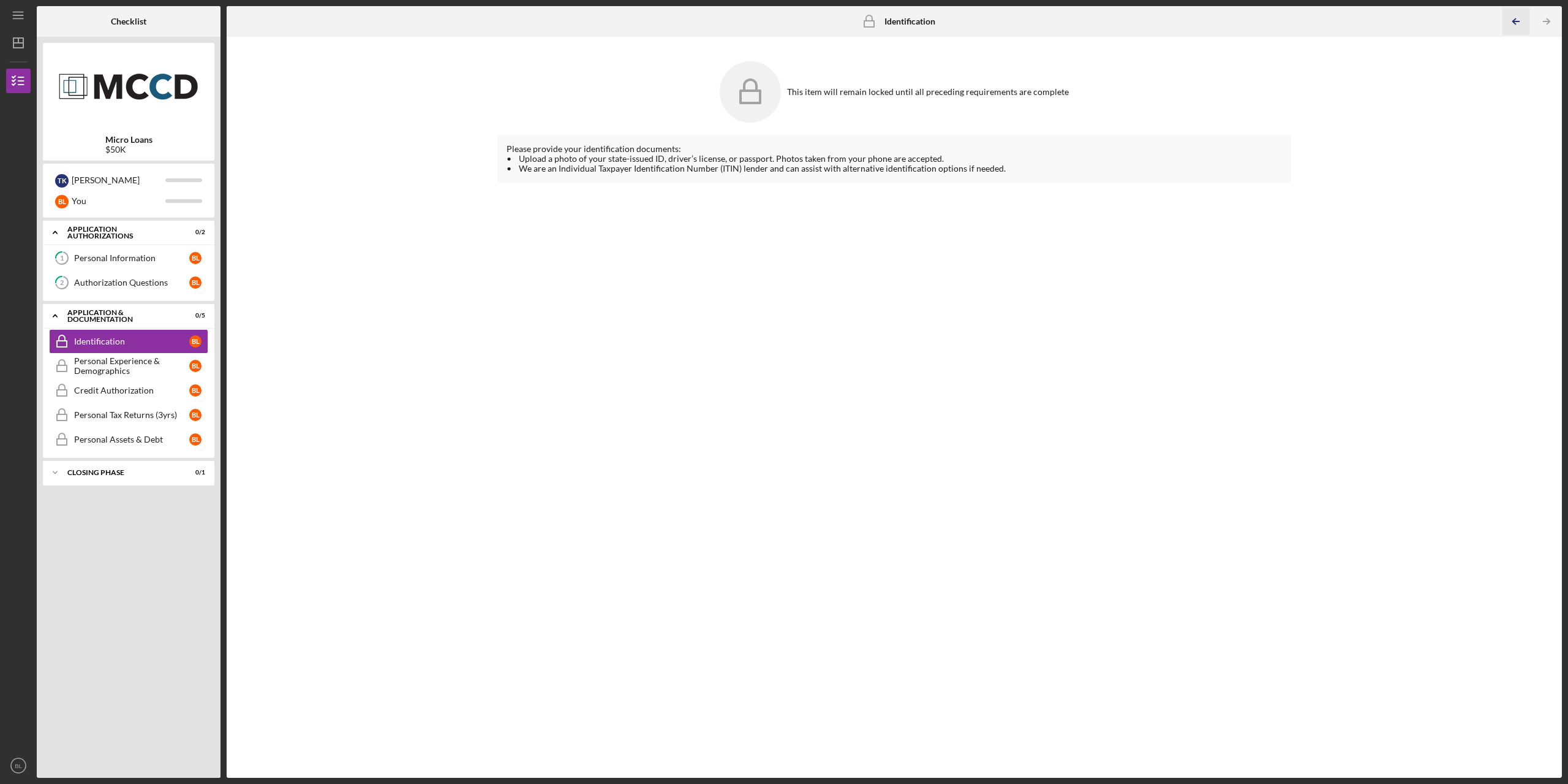
click at [1517, 24] on icon "Icon/Table Pagination Arrow" at bounding box center [1516, 22] width 28 height 28
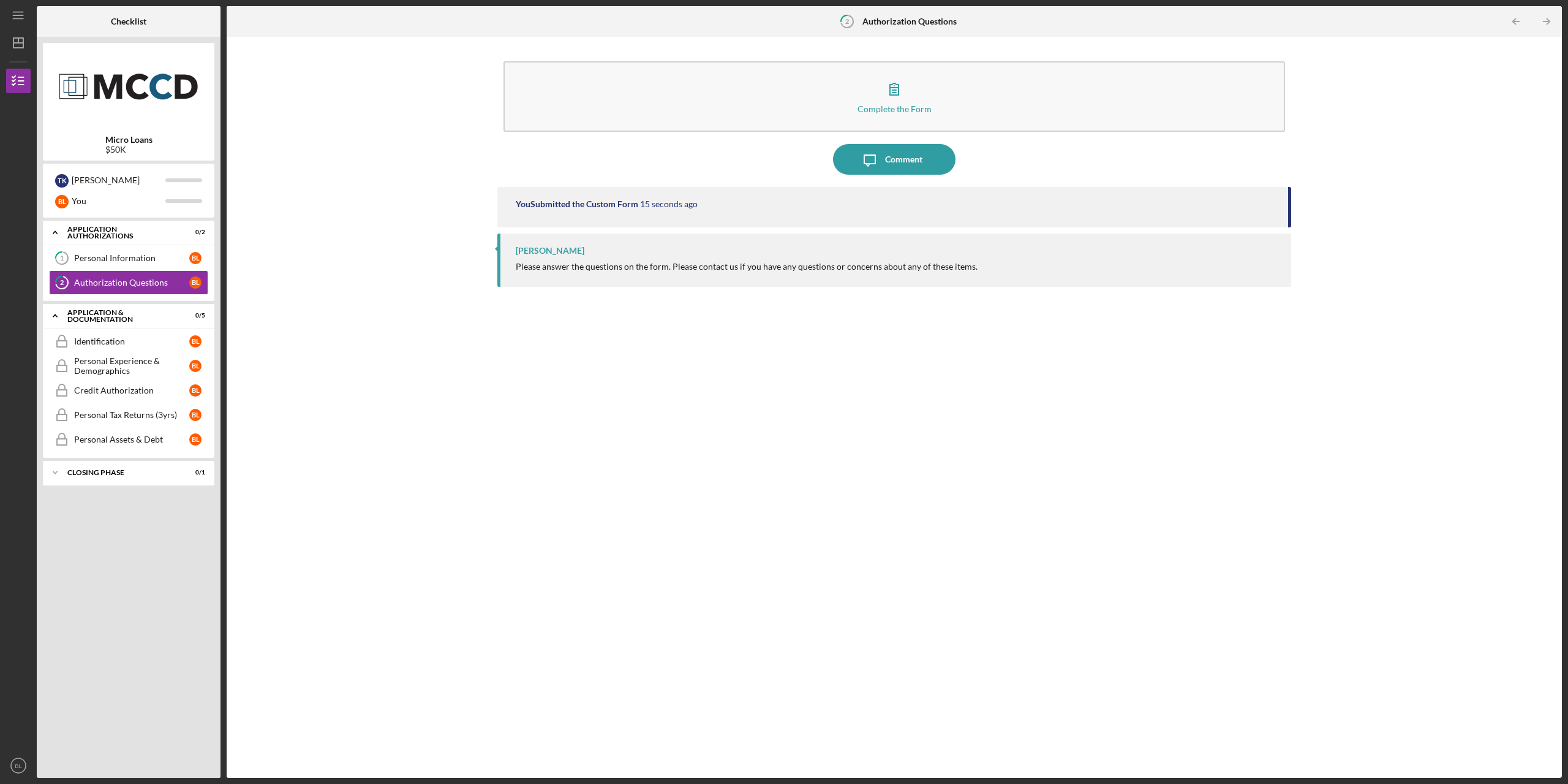
click at [856, 266] on div "Please answer the questions on the form. Please contact us if you have any ques…" at bounding box center [746, 267] width 462 height 10
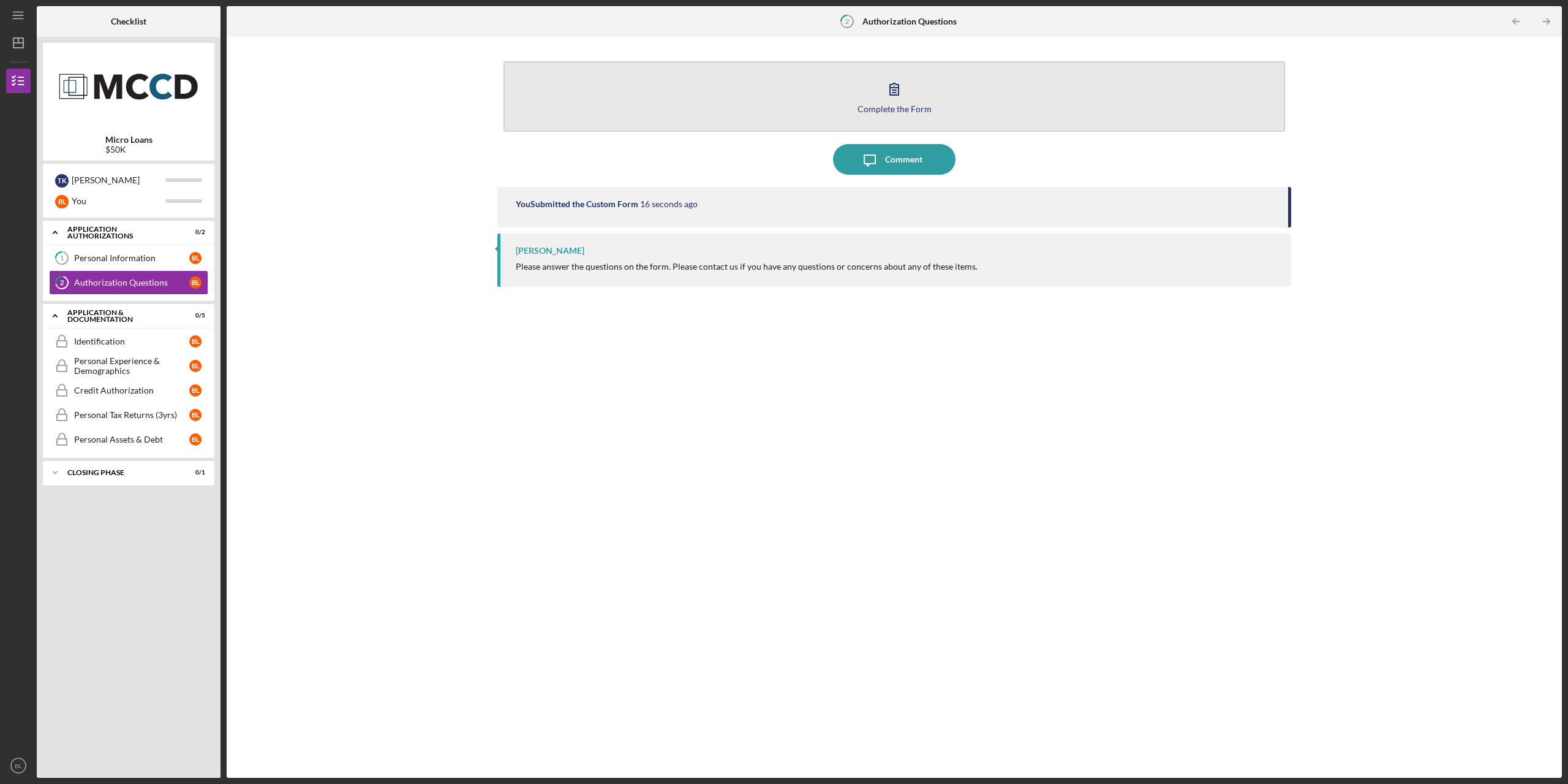
click at [922, 118] on button "Complete the Form Form" at bounding box center [895, 97] width 782 height 70
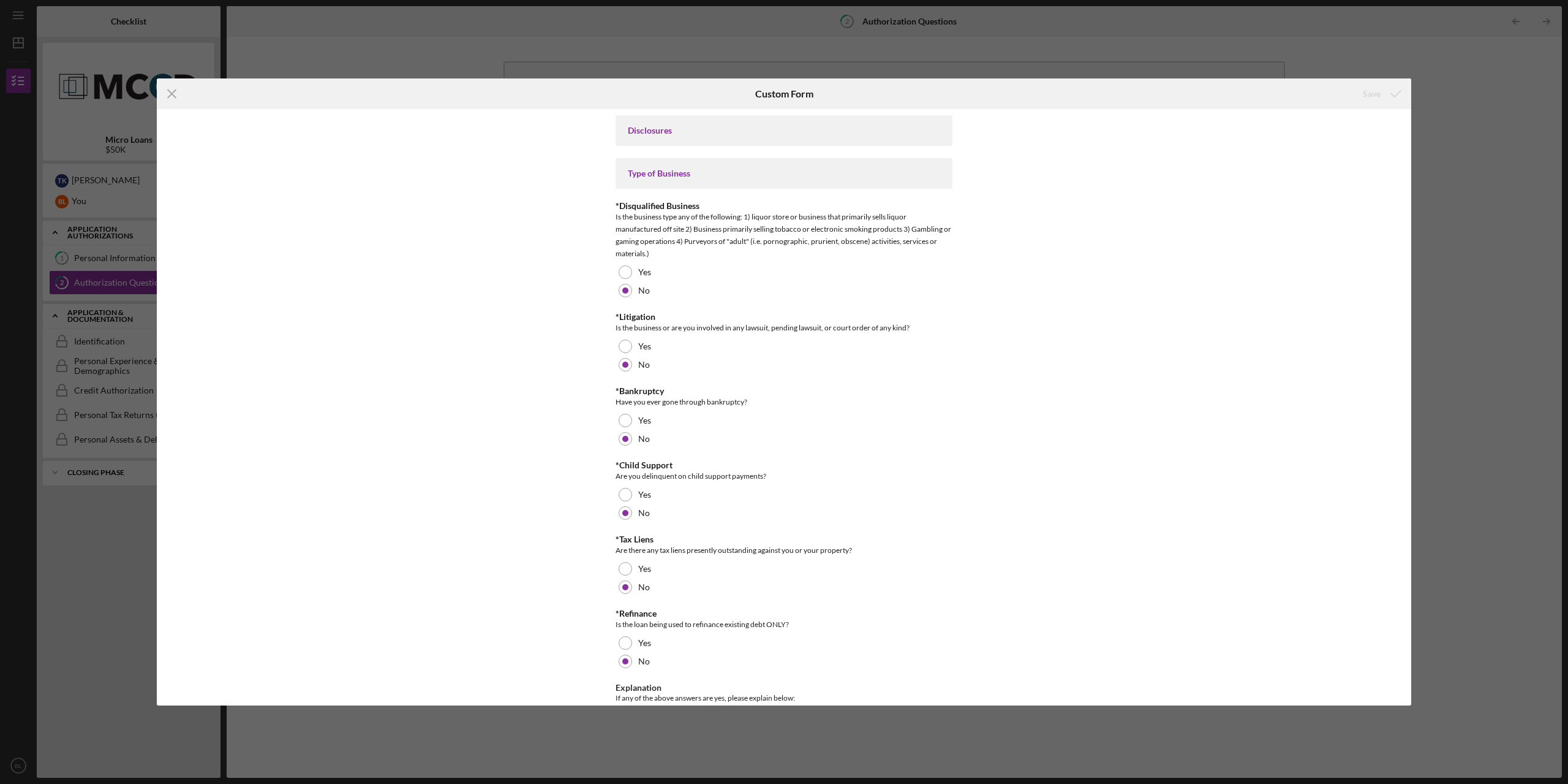
click at [644, 124] on div "Disclosures" at bounding box center [784, 130] width 337 height 31
drag, startPoint x: 651, startPoint y: 130, endPoint x: 653, endPoint y: 144, distance: 14.1
click at [650, 132] on div "Disclosures" at bounding box center [784, 130] width 313 height 10
drag, startPoint x: 654, startPoint y: 146, endPoint x: 654, endPoint y: 153, distance: 7.0
click at [654, 147] on div "Disclosures Type of Business *Disqualified Business Is the business type any of…" at bounding box center [784, 642] width 337 height 1053
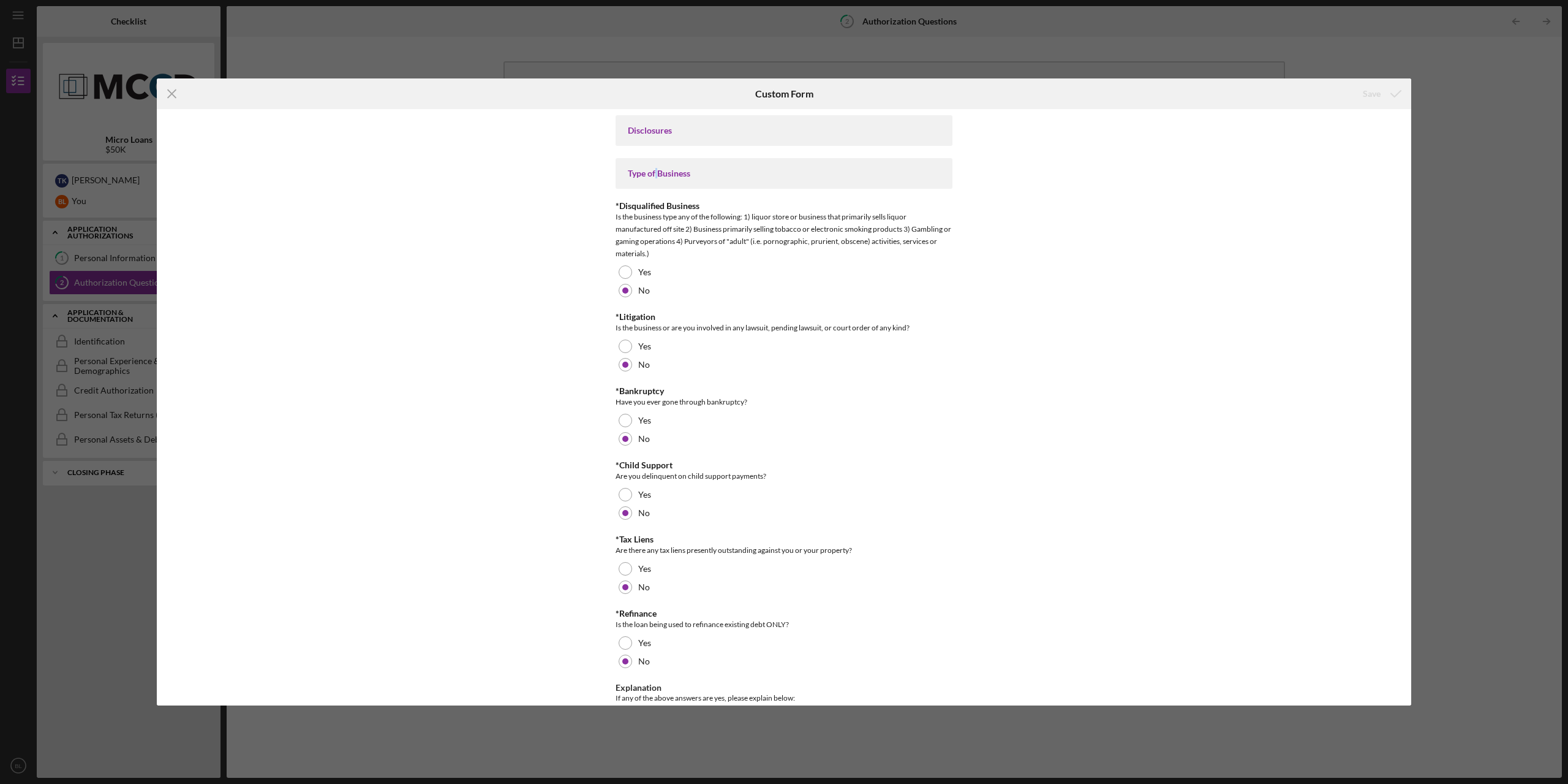
drag, startPoint x: 655, startPoint y: 159, endPoint x: 660, endPoint y: 174, distance: 15.8
click at [655, 162] on div "Type of Business" at bounding box center [784, 173] width 337 height 31
click at [660, 174] on div "Type of Business" at bounding box center [784, 174] width 313 height 10
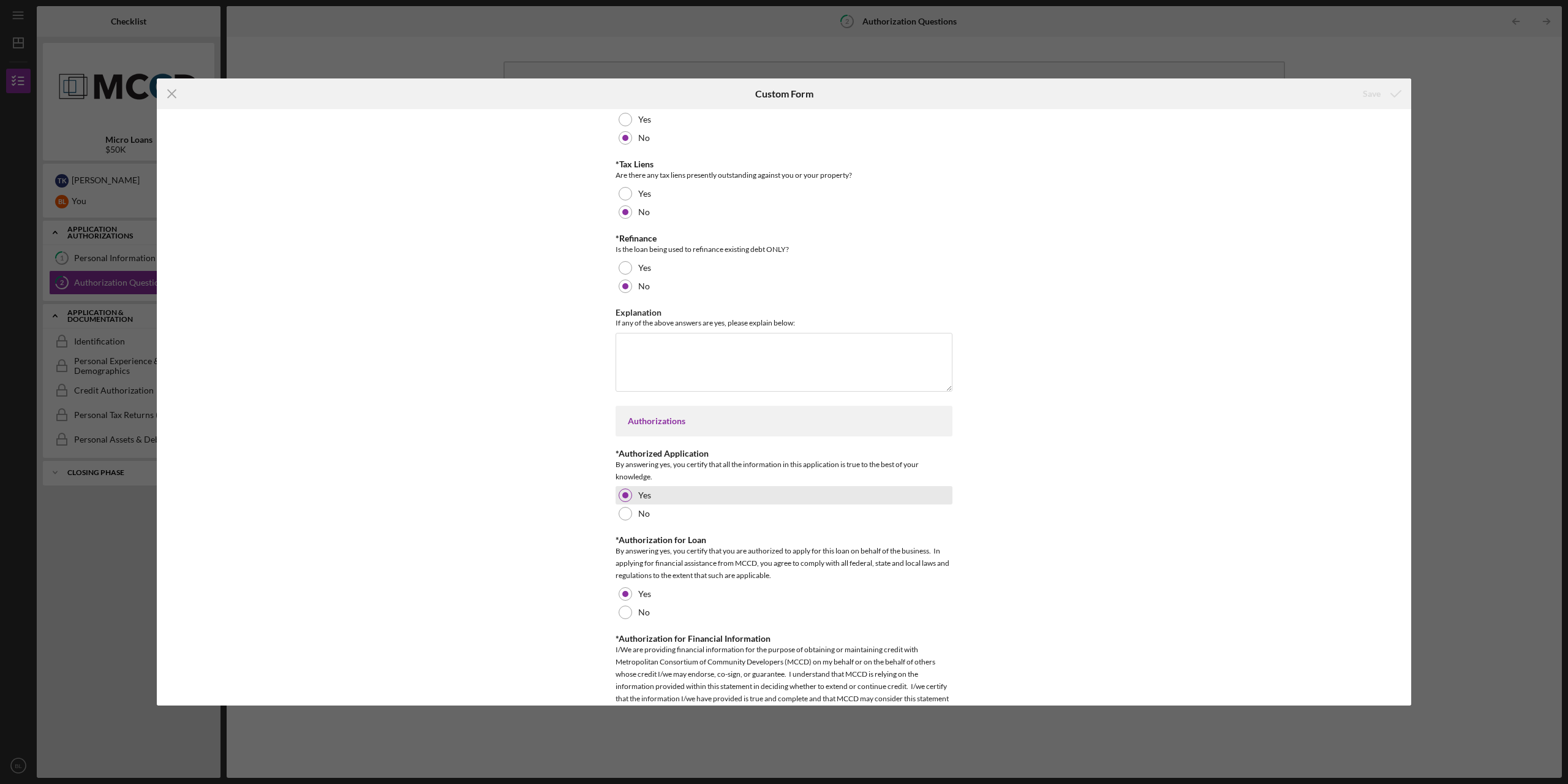
scroll to position [469, 0]
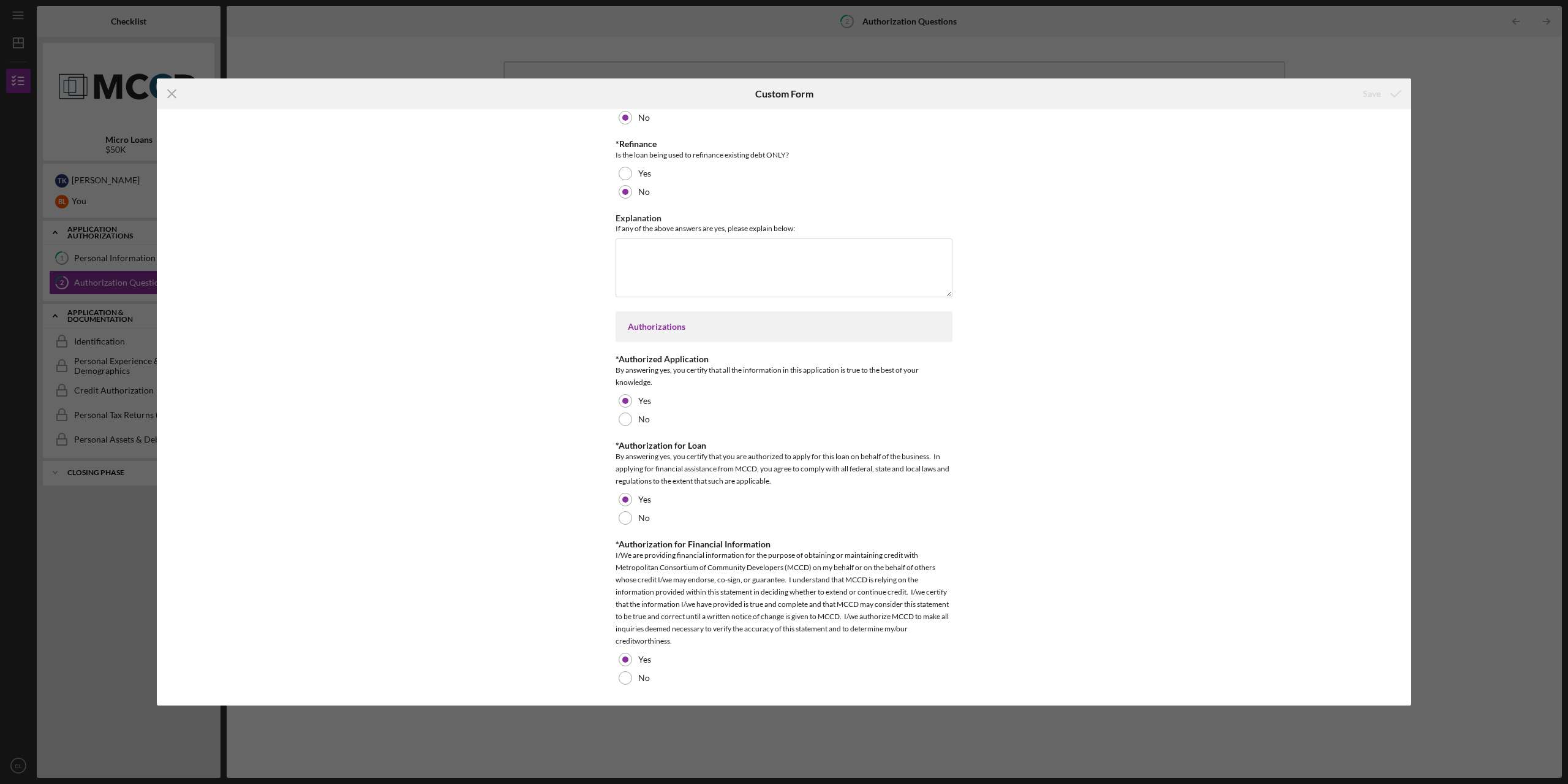
click at [1483, 159] on div "Icon/Menu Close Custom Form Save Disclosures Type of Business *Disqualified Bus…" at bounding box center [784, 392] width 1568 height 784
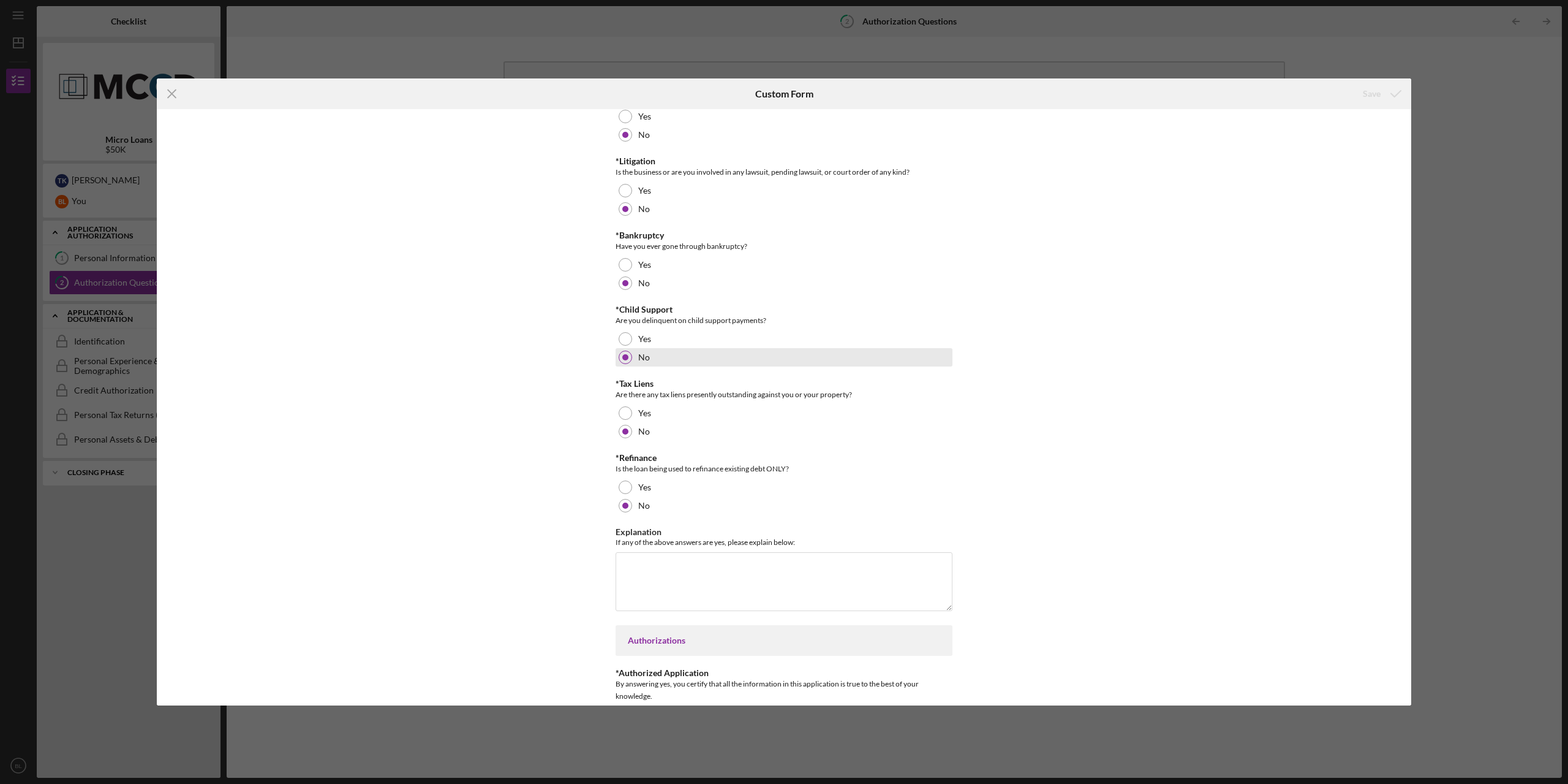
scroll to position [0, 0]
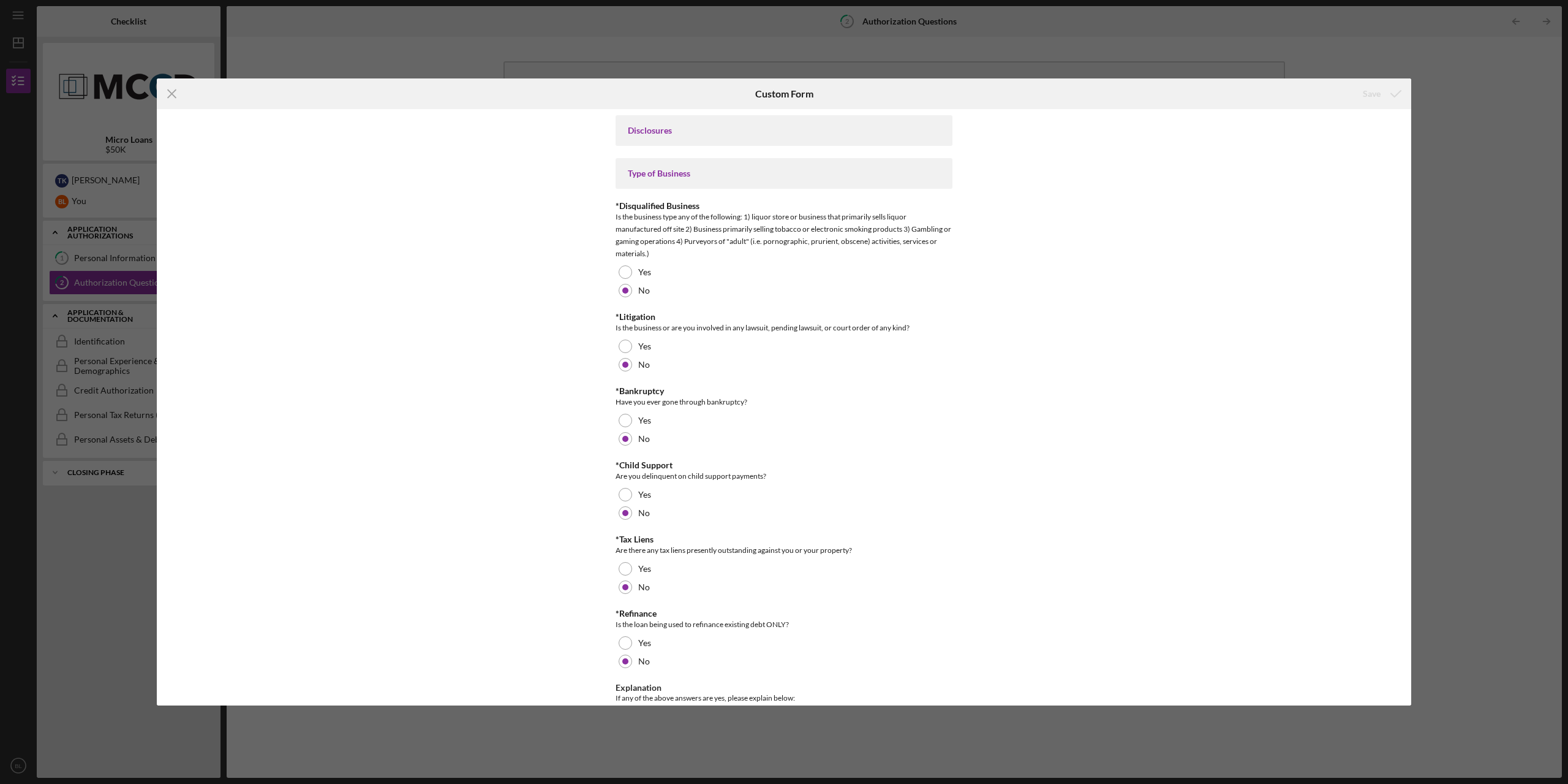
click at [1413, 104] on div "Icon/Menu Close Custom Form Save Disclosures Type of Business *Disqualified Bus…" at bounding box center [784, 392] width 1568 height 784
click at [1492, 87] on div "Icon/Menu Close Custom Form Save Disclosures Type of Business *Disqualified Bus…" at bounding box center [784, 392] width 1568 height 784
click at [174, 94] on icon "Icon/Menu Close" at bounding box center [172, 93] width 31 height 31
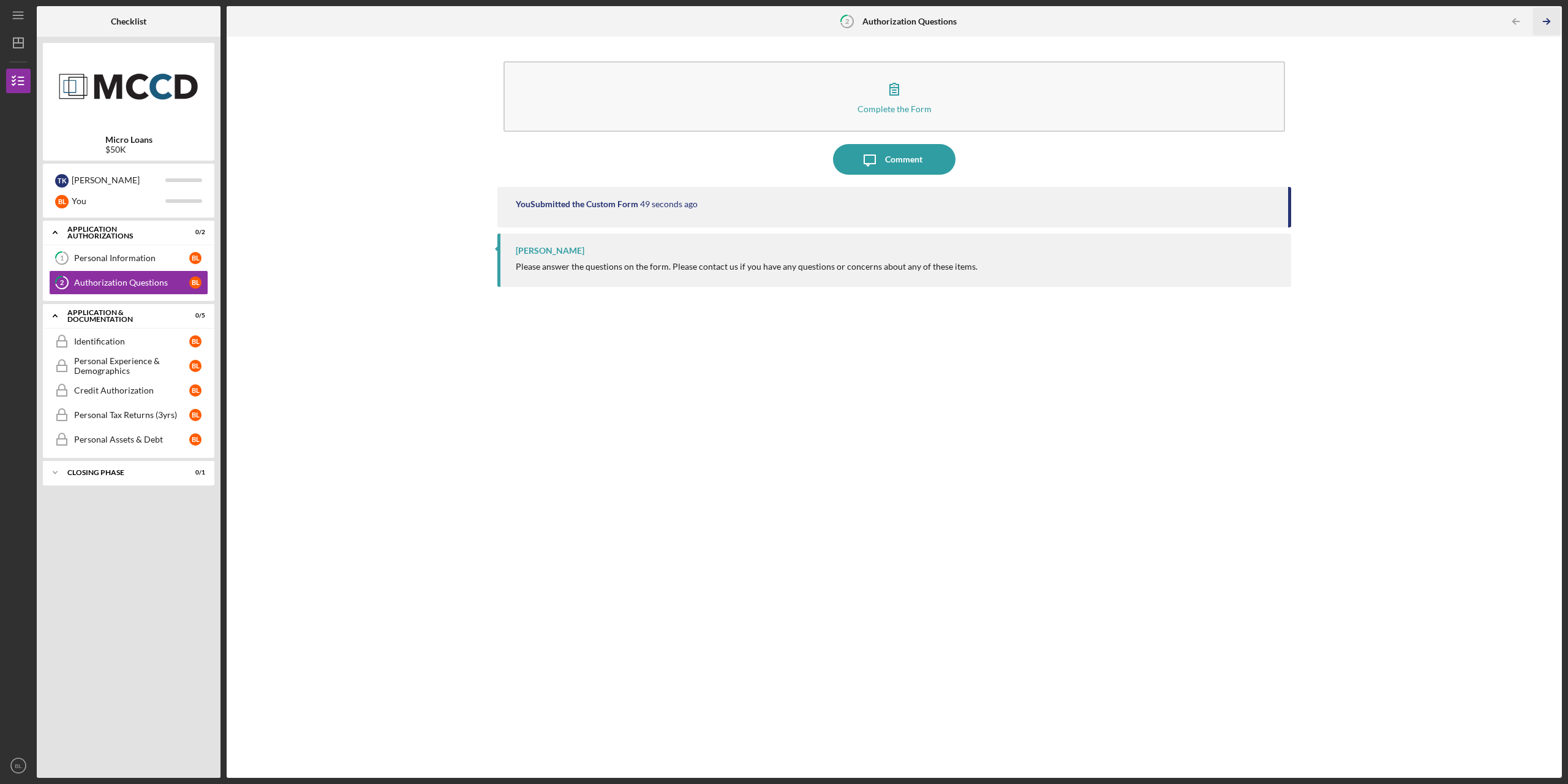
click at [1544, 18] on icon "Icon/Table Pagination Arrow" at bounding box center [1547, 22] width 28 height 28
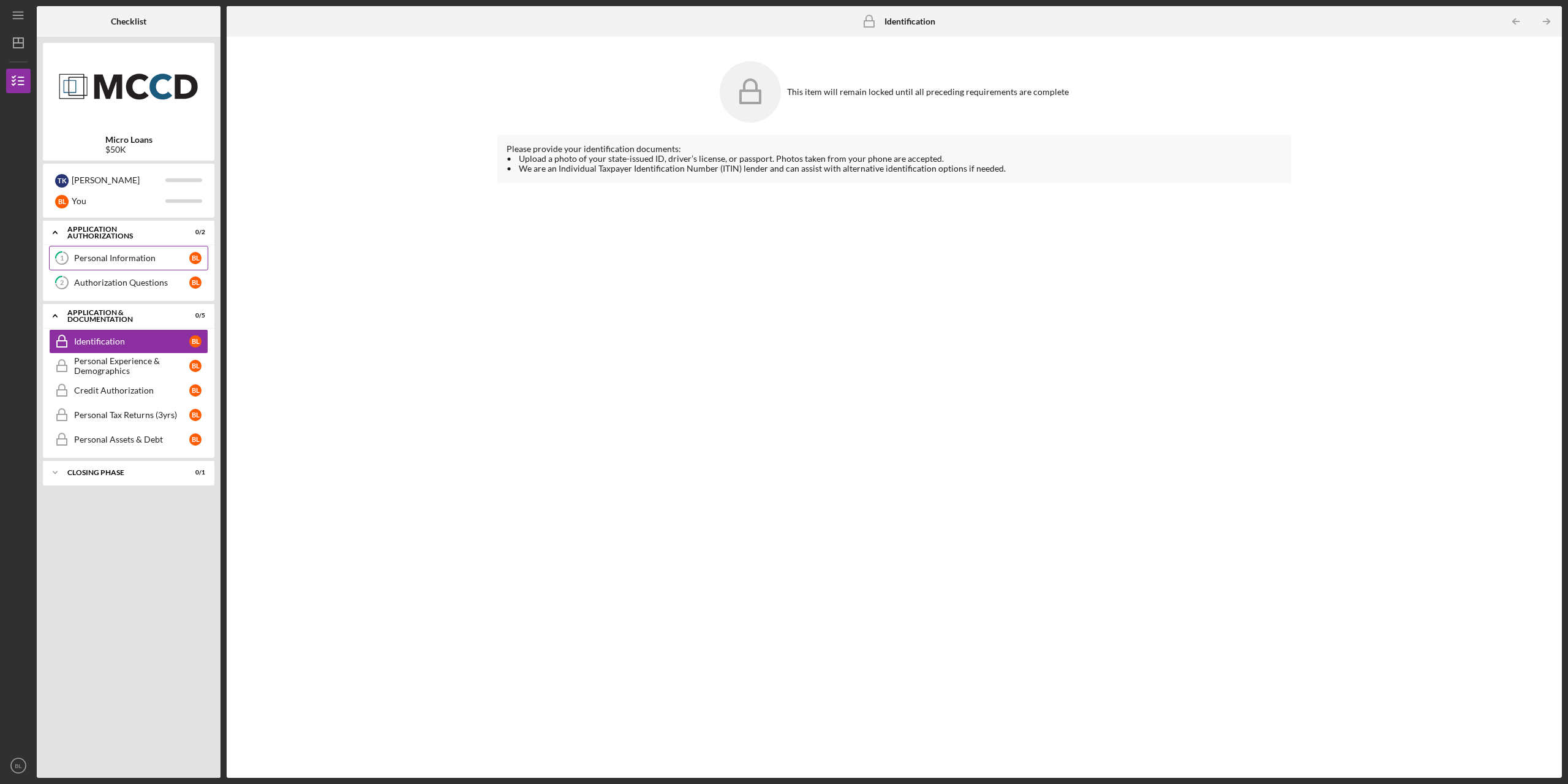
click at [136, 266] on link "1 Personal Information B L" at bounding box center [128, 258] width 159 height 24
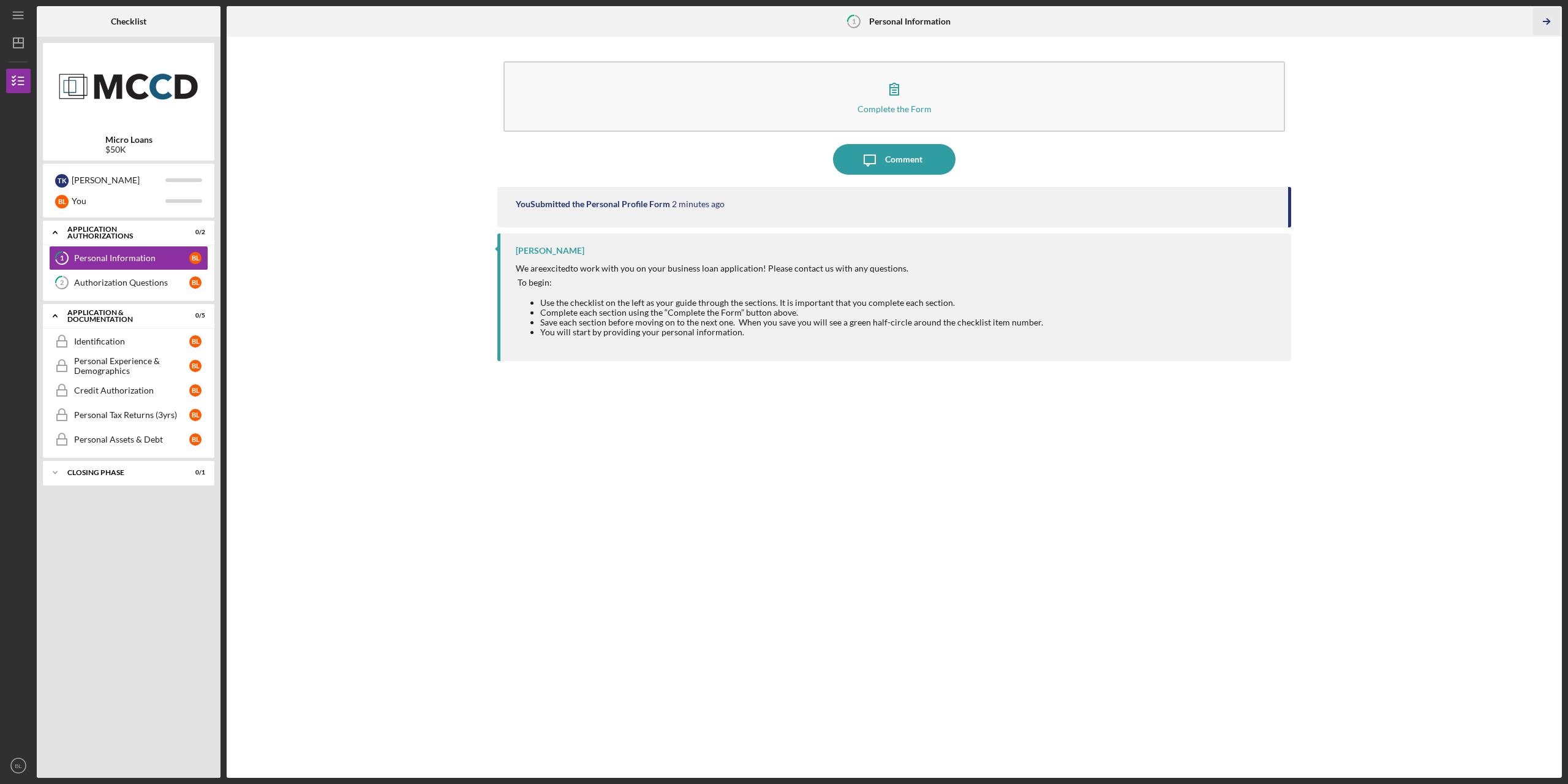
click at [1549, 22] on icon "Icon/Table Pagination Arrow" at bounding box center [1547, 22] width 28 height 28
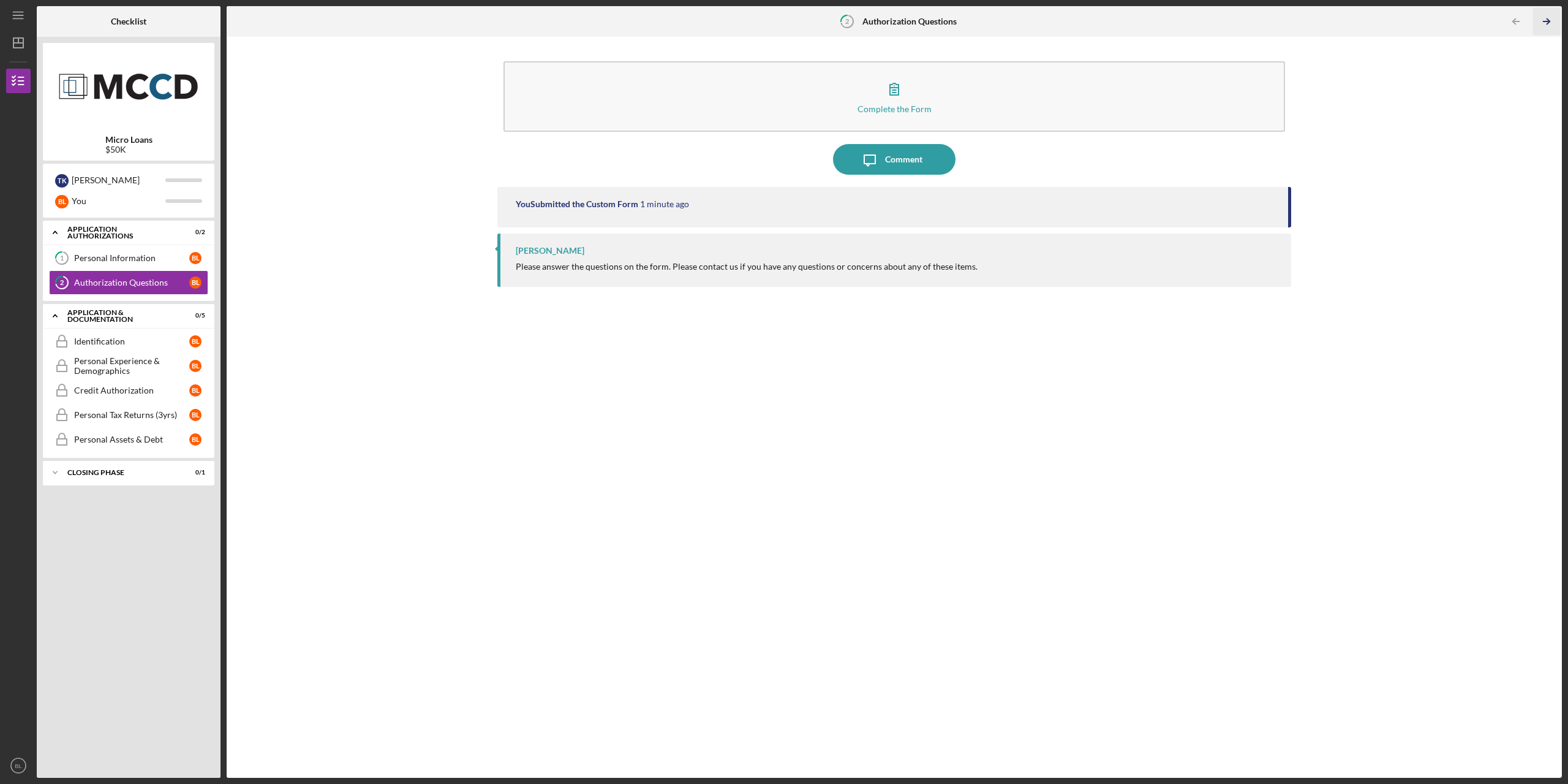
click at [1549, 21] on line "button" at bounding box center [1547, 21] width 6 height 0
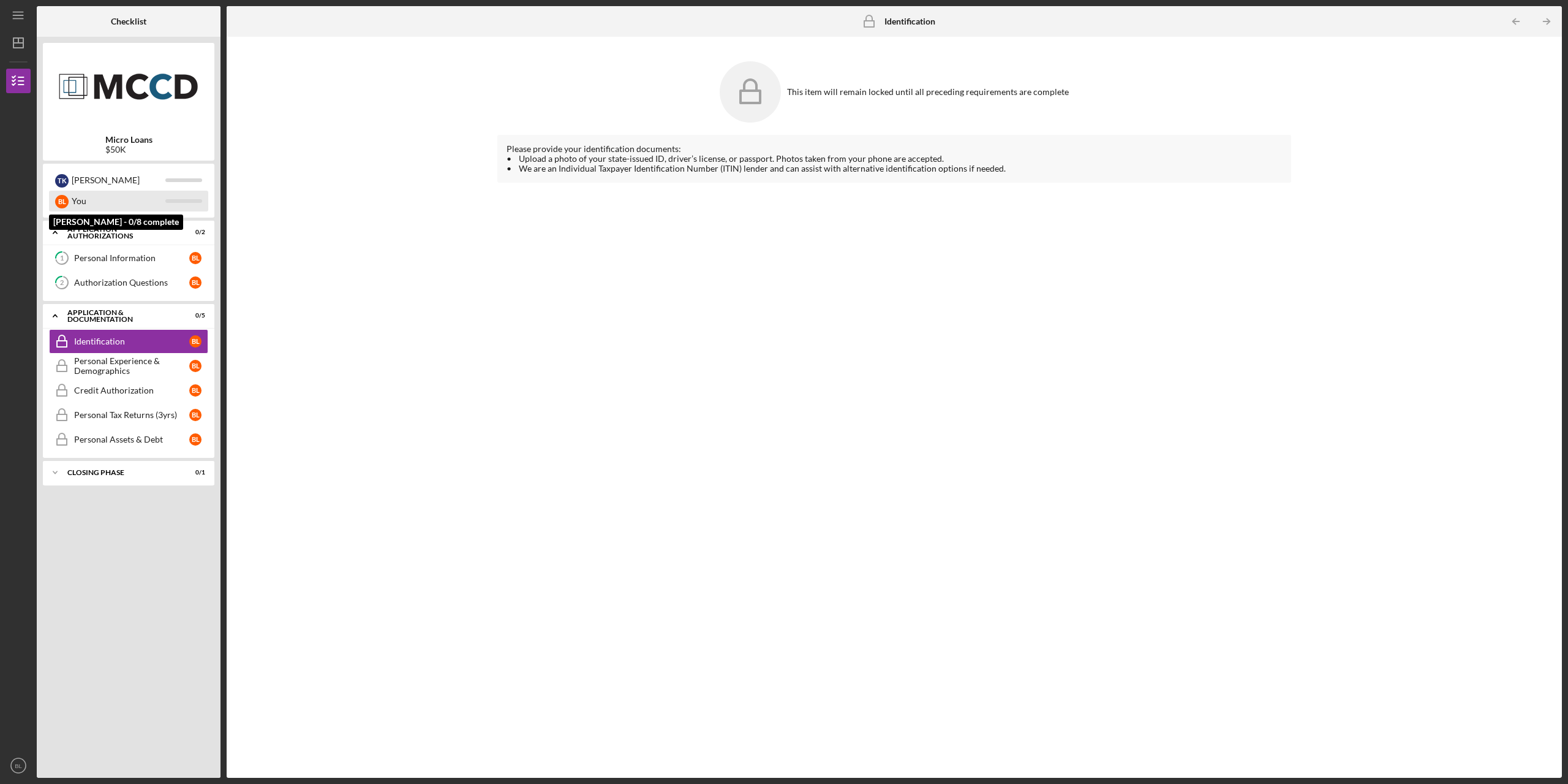
click at [80, 194] on div "You" at bounding box center [118, 201] width 94 height 21
click at [189, 199] on div at bounding box center [184, 201] width 37 height 4
click at [118, 345] on div "Identification" at bounding box center [132, 342] width 115 height 10
click at [856, 188] on div "Please provide your identification documents: • Upload a photo of your state-is…" at bounding box center [894, 447] width 794 height 624
click at [203, 337] on div "B L" at bounding box center [198, 342] width 18 height 13
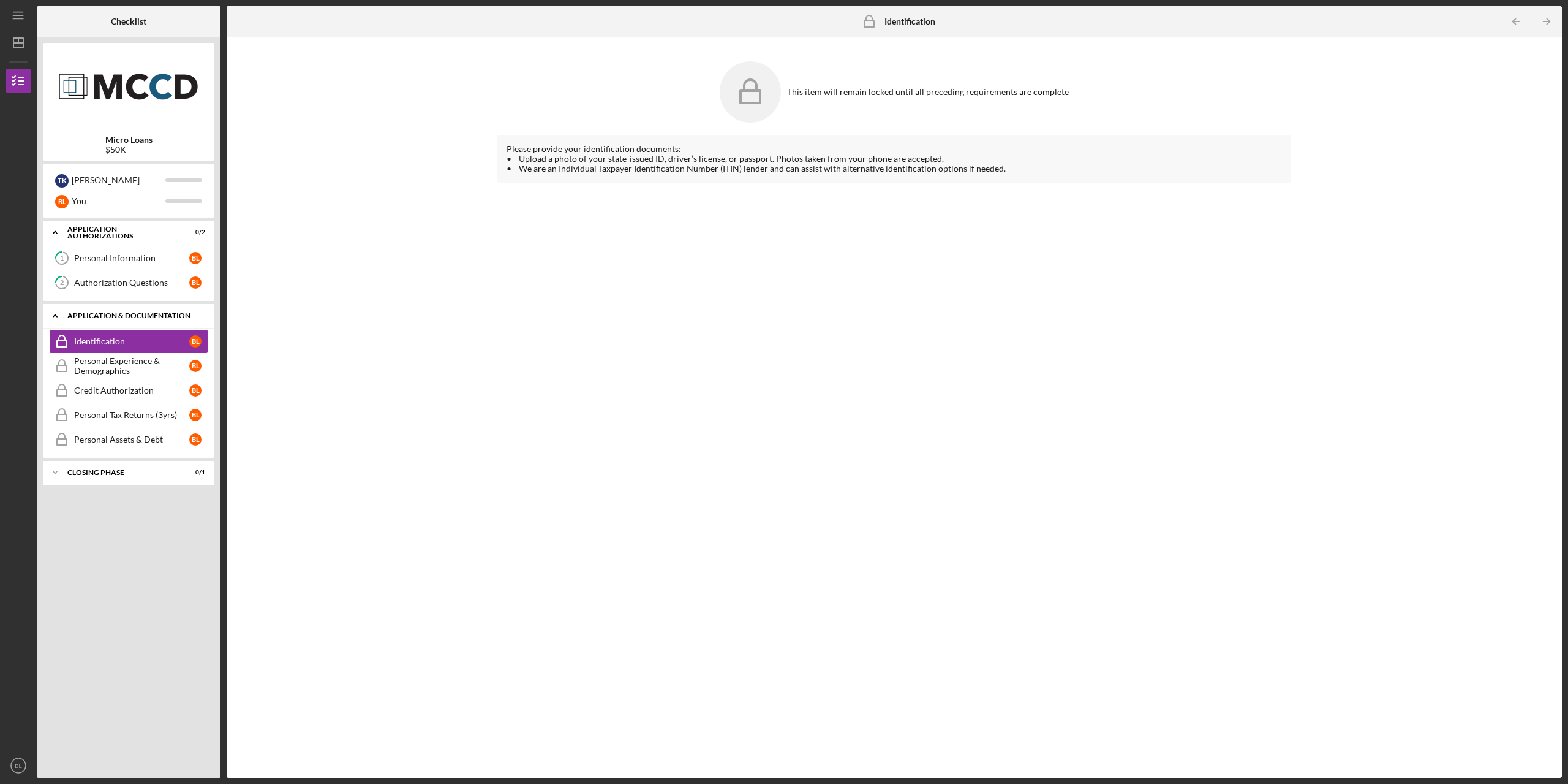
click at [103, 314] on div "Application & Documentation" at bounding box center [133, 316] width 132 height 8
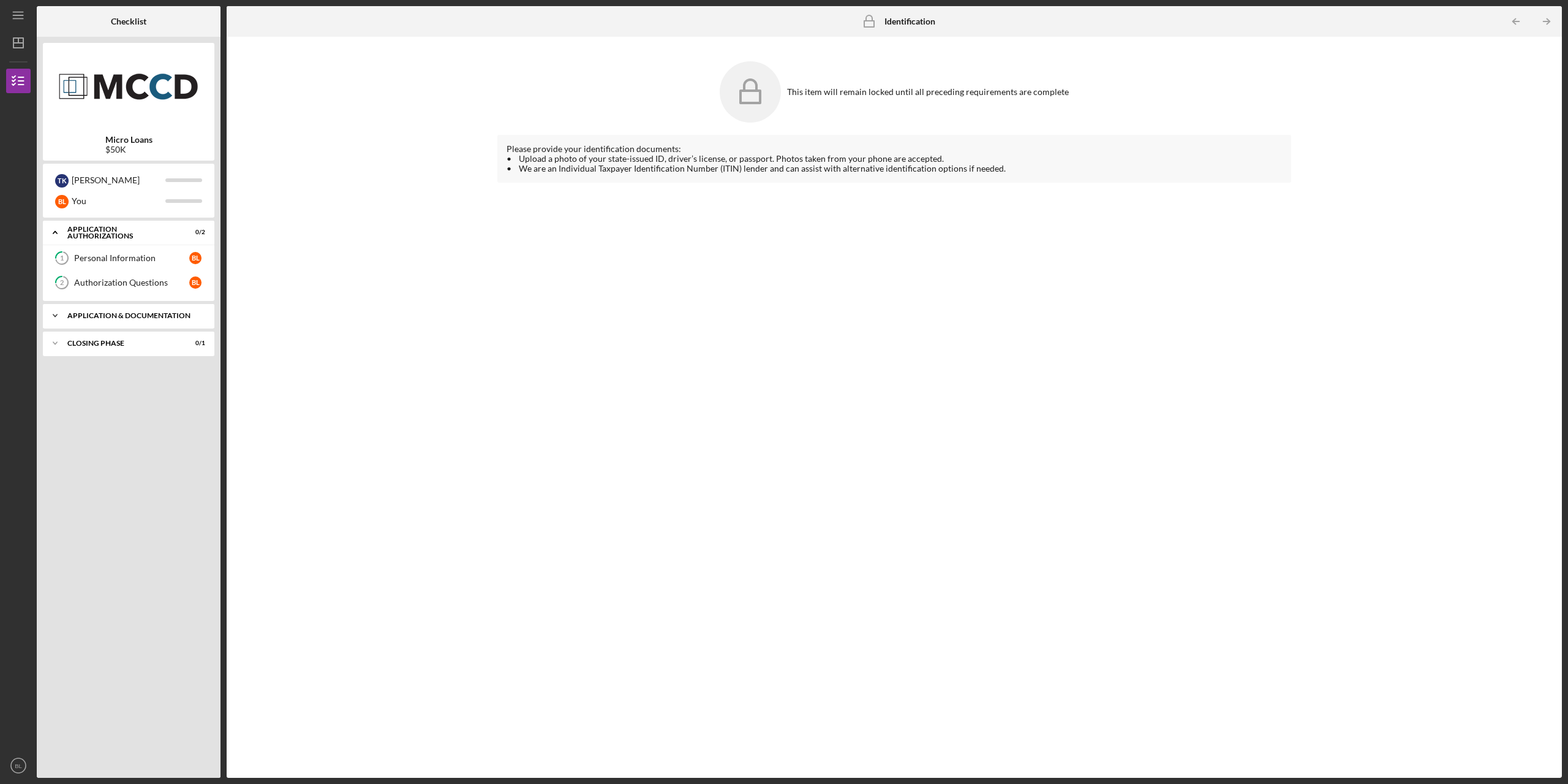
click at [103, 314] on div "Application & Documentation" at bounding box center [133, 316] width 132 height 8
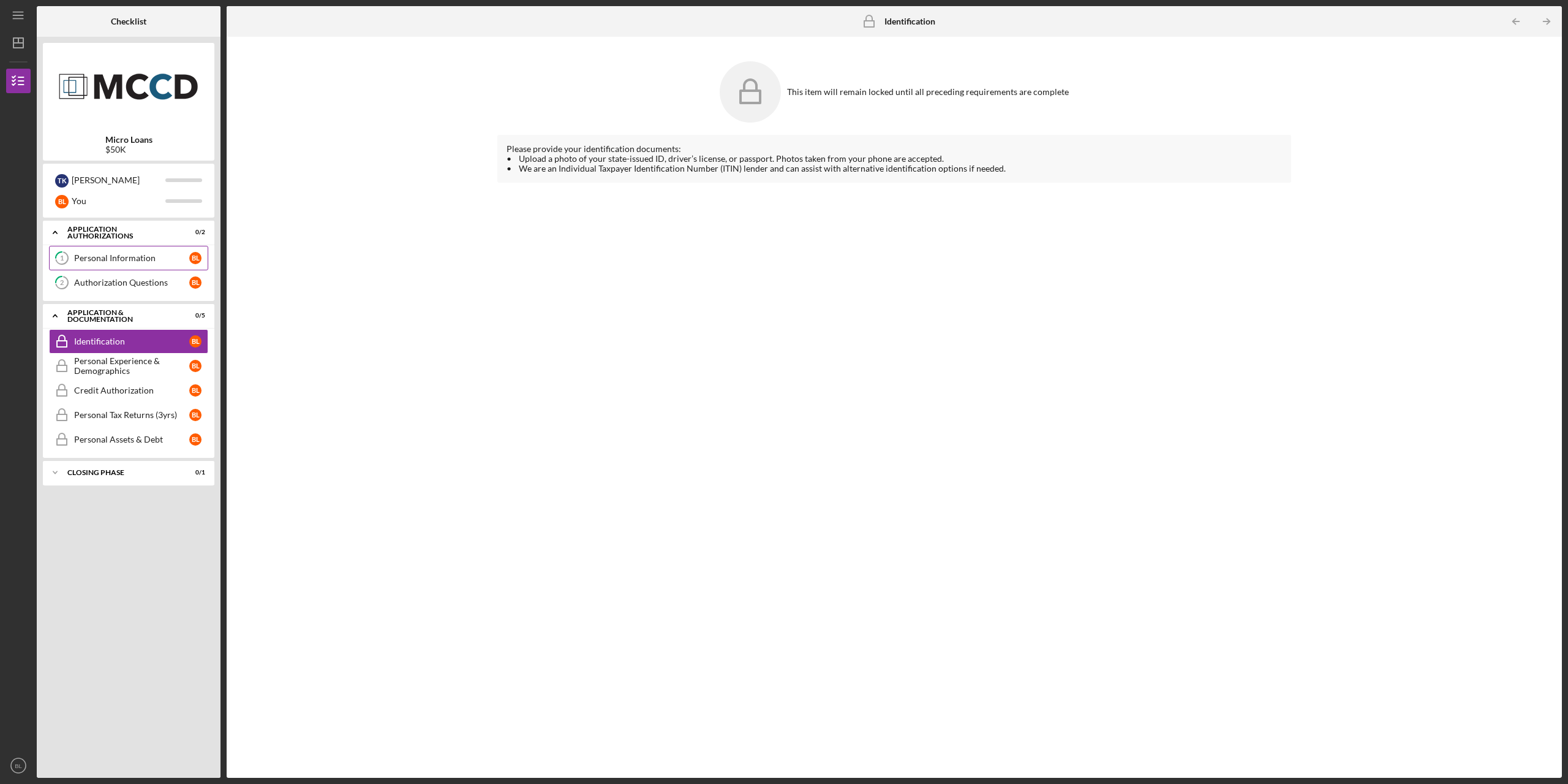
click at [124, 258] on div "Personal Information" at bounding box center [132, 258] width 115 height 10
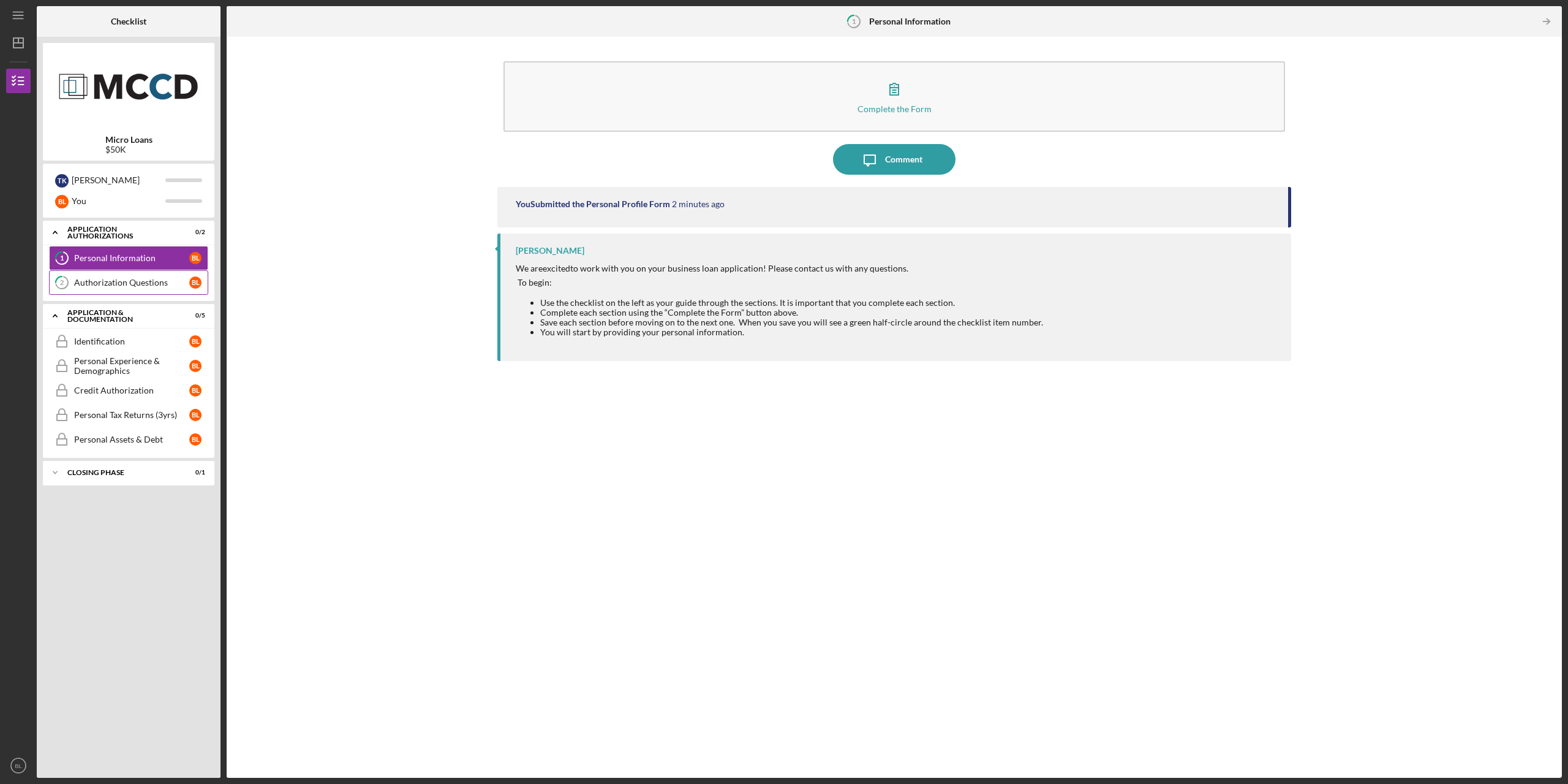
click at [143, 282] on div "Authorization Questions" at bounding box center [132, 283] width 115 height 10
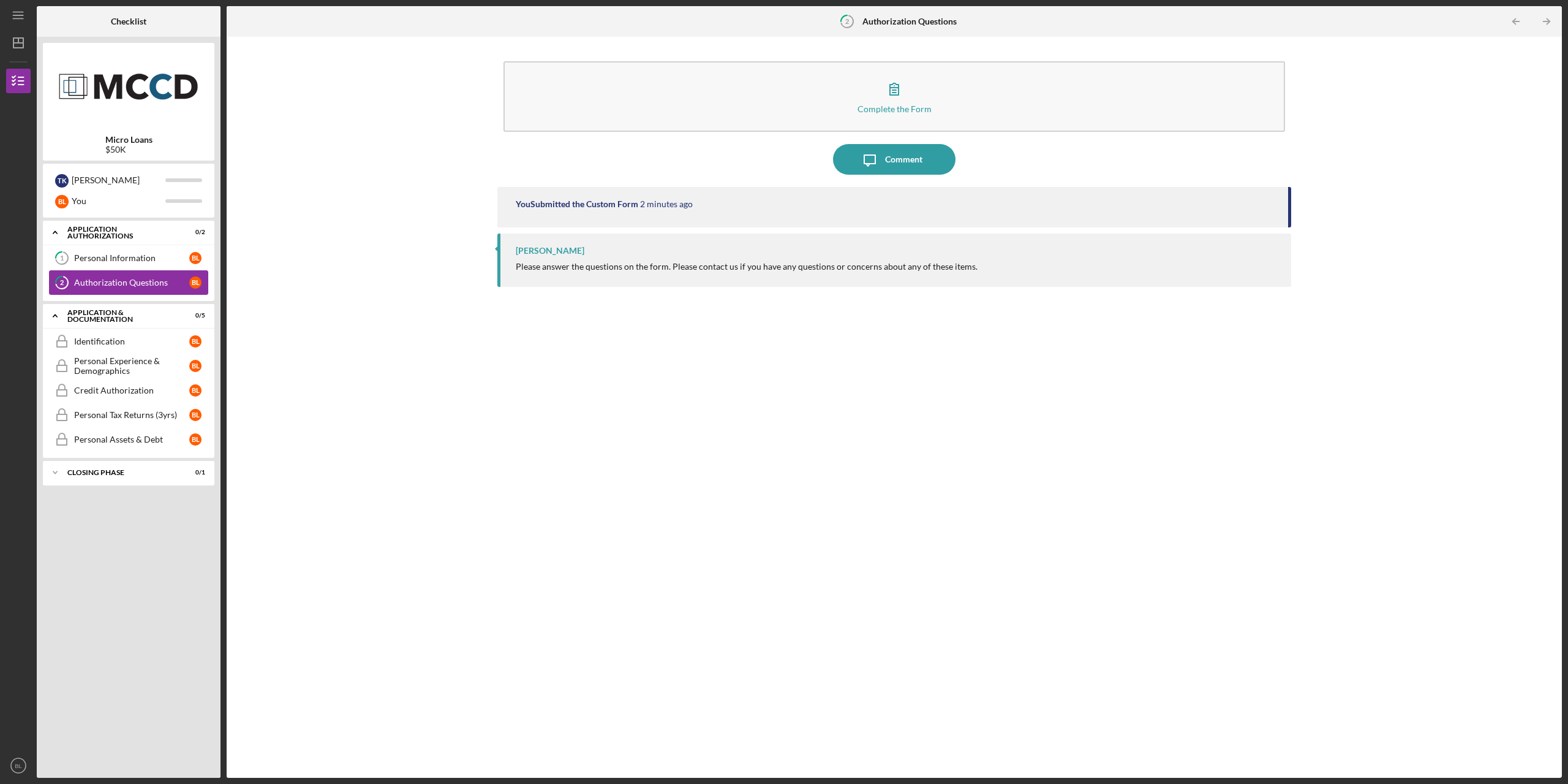
drag, startPoint x: 187, startPoint y: 263, endPoint x: 187, endPoint y: 270, distance: 7.0
drag, startPoint x: 187, startPoint y: 270, endPoint x: 138, endPoint y: 332, distance: 79.0
click at [136, 332] on link "Identification Identification B L" at bounding box center [128, 341] width 159 height 24
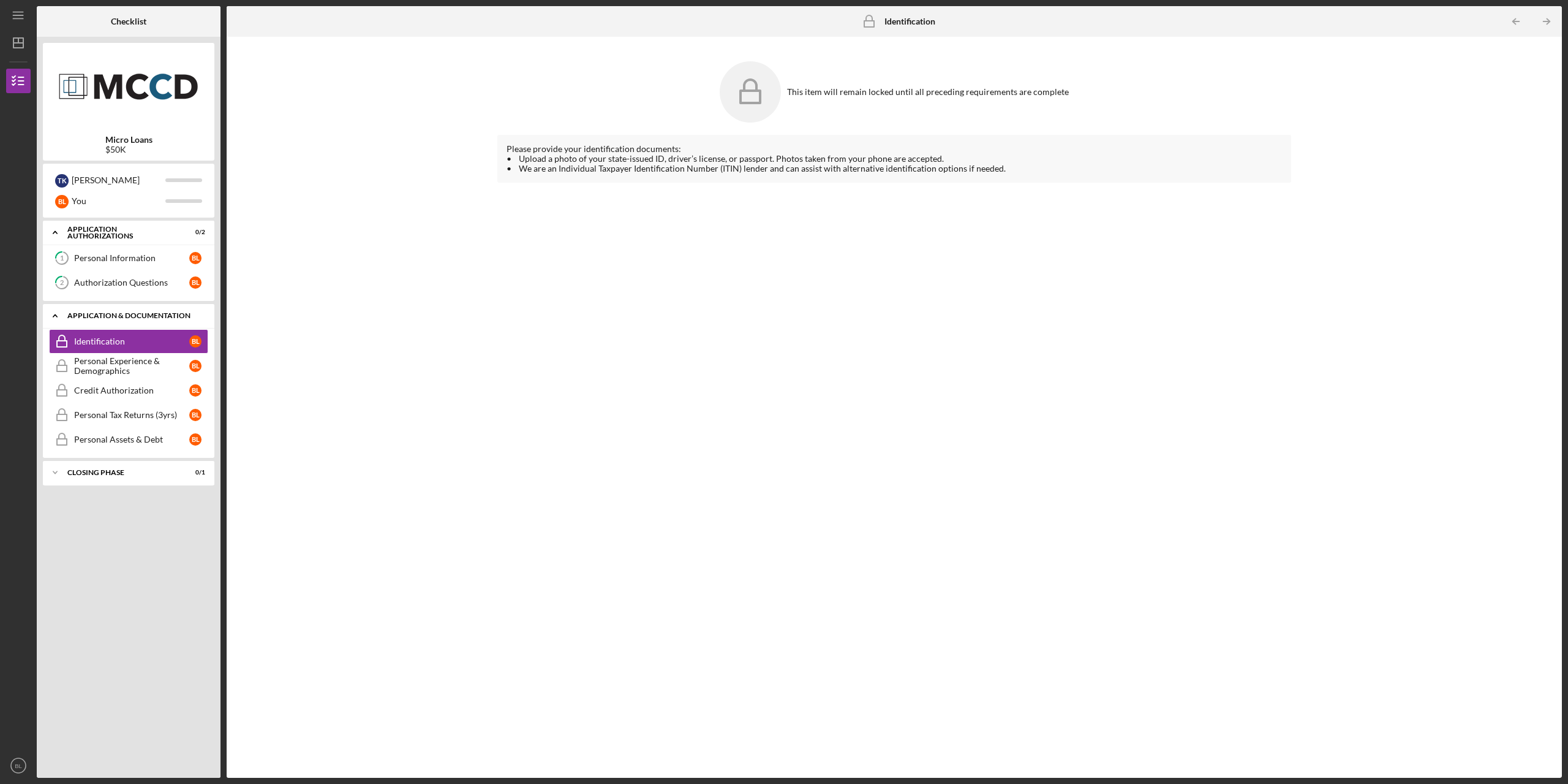
click at [127, 309] on div "Icon/Expander Application & Documentation 0 / 5" at bounding box center [128, 316] width 172 height 25
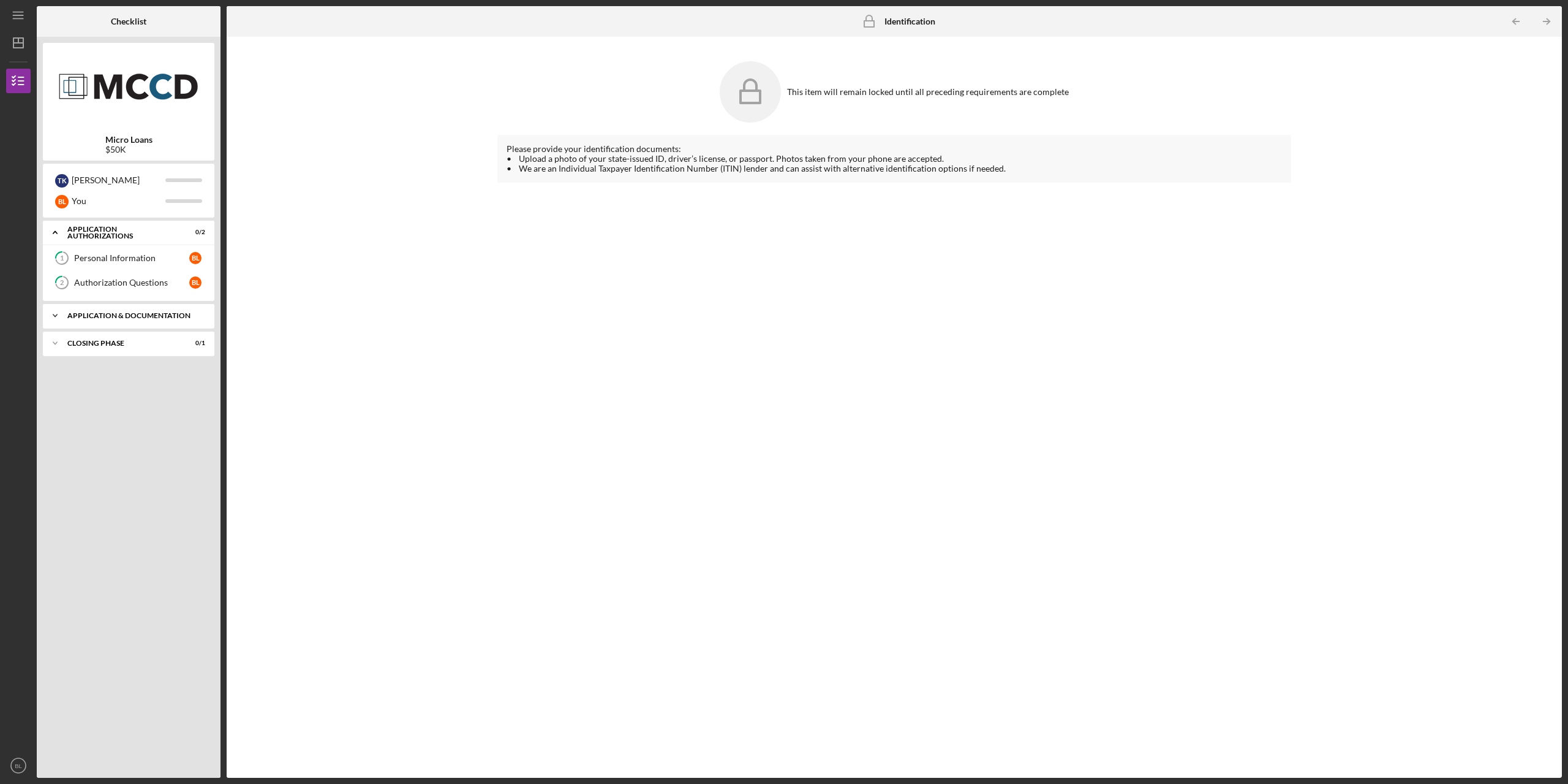
click at [110, 321] on div "Icon/Expander Application & Documentation 0 / 5" at bounding box center [128, 315] width 172 height 24
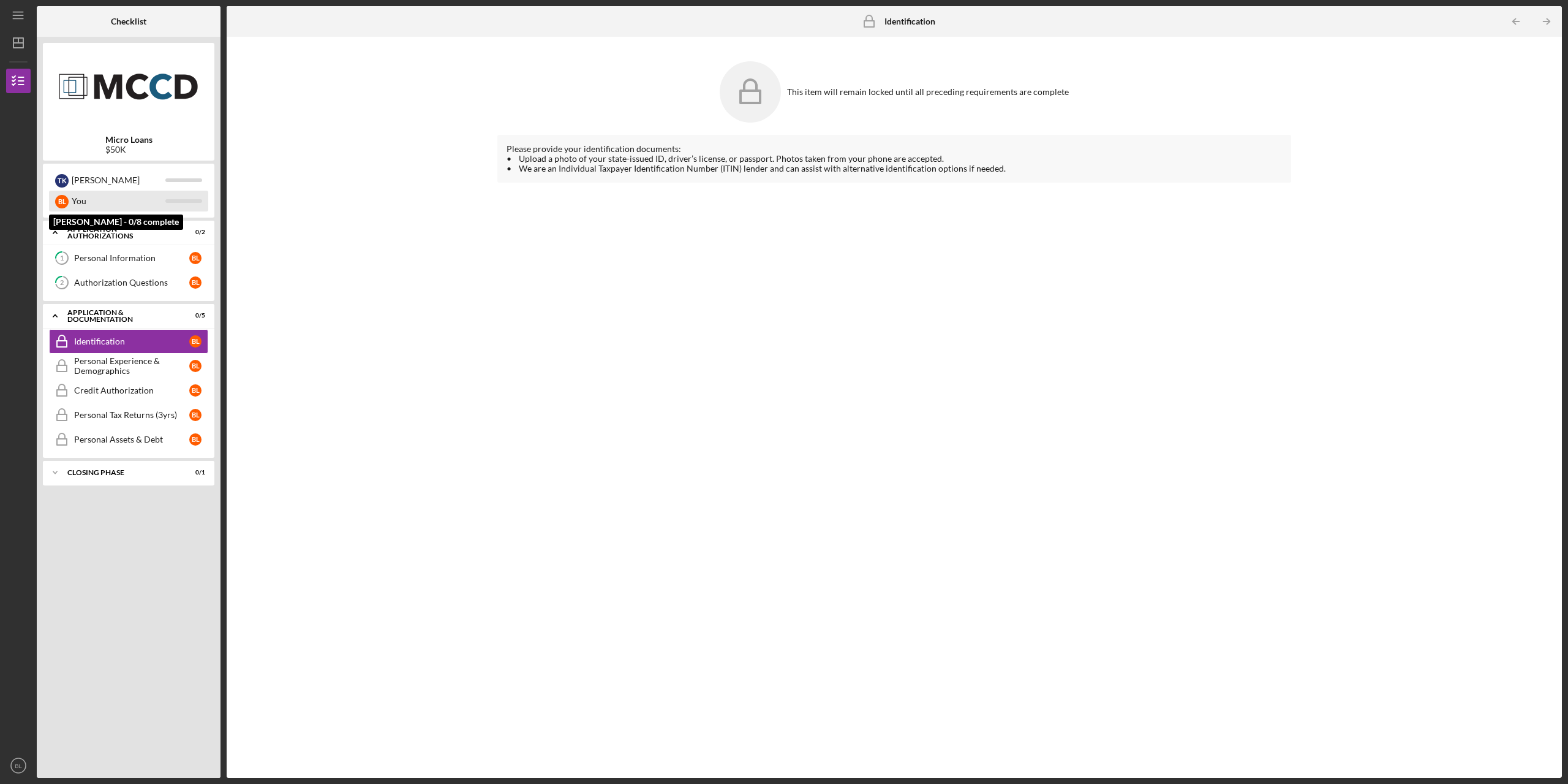
click at [102, 206] on div "You" at bounding box center [118, 201] width 94 height 21
click at [105, 478] on div "Icon/Expander Closing Phase 0 / 1" at bounding box center [128, 472] width 172 height 24
click at [70, 263] on icon "1" at bounding box center [61, 258] width 31 height 31
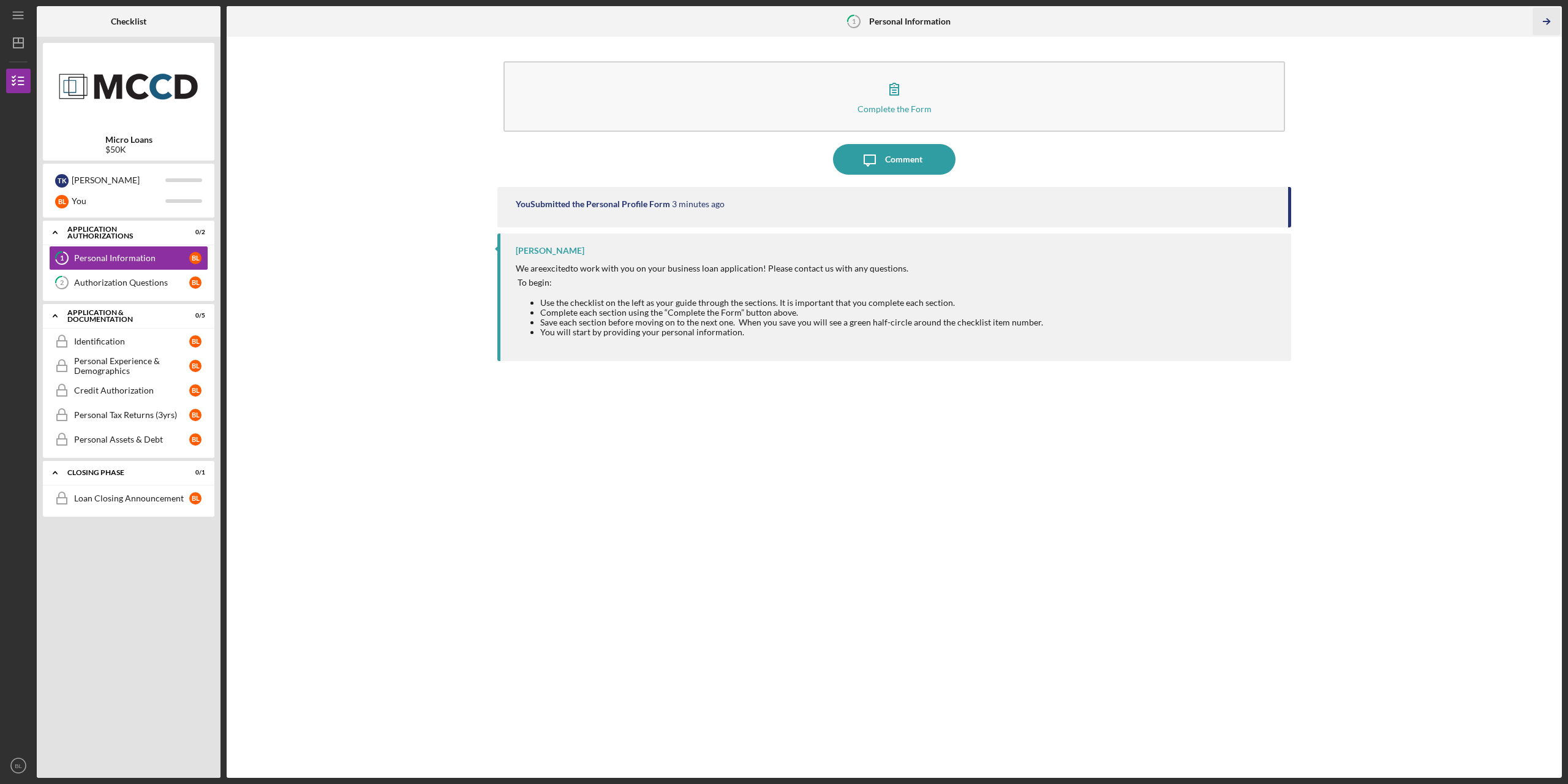
click at [1547, 21] on icon "Icon/Table Pagination Arrow" at bounding box center [1547, 22] width 28 height 28
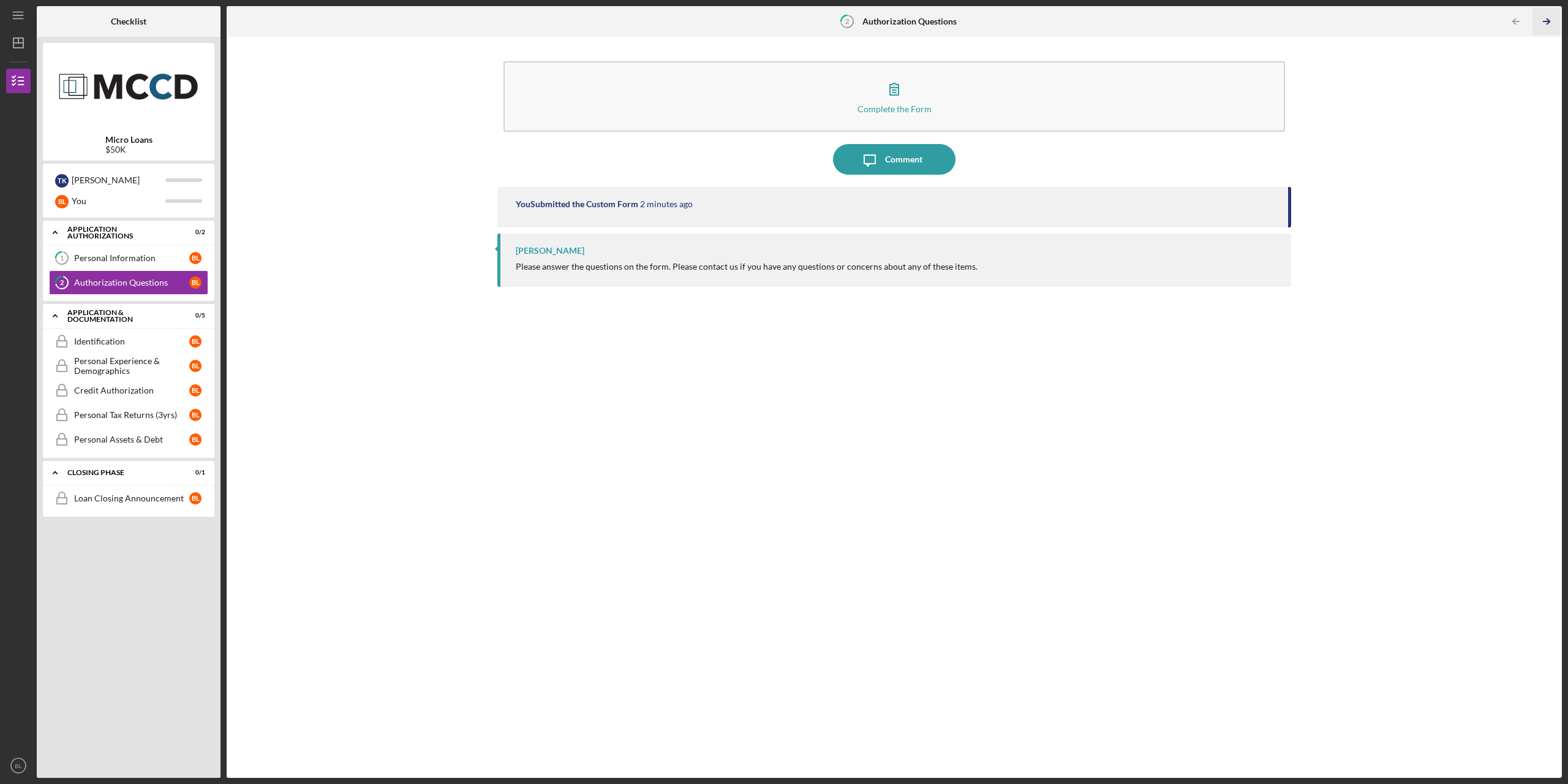
click at [1547, 21] on icon "Icon/Table Pagination Arrow" at bounding box center [1547, 22] width 28 height 28
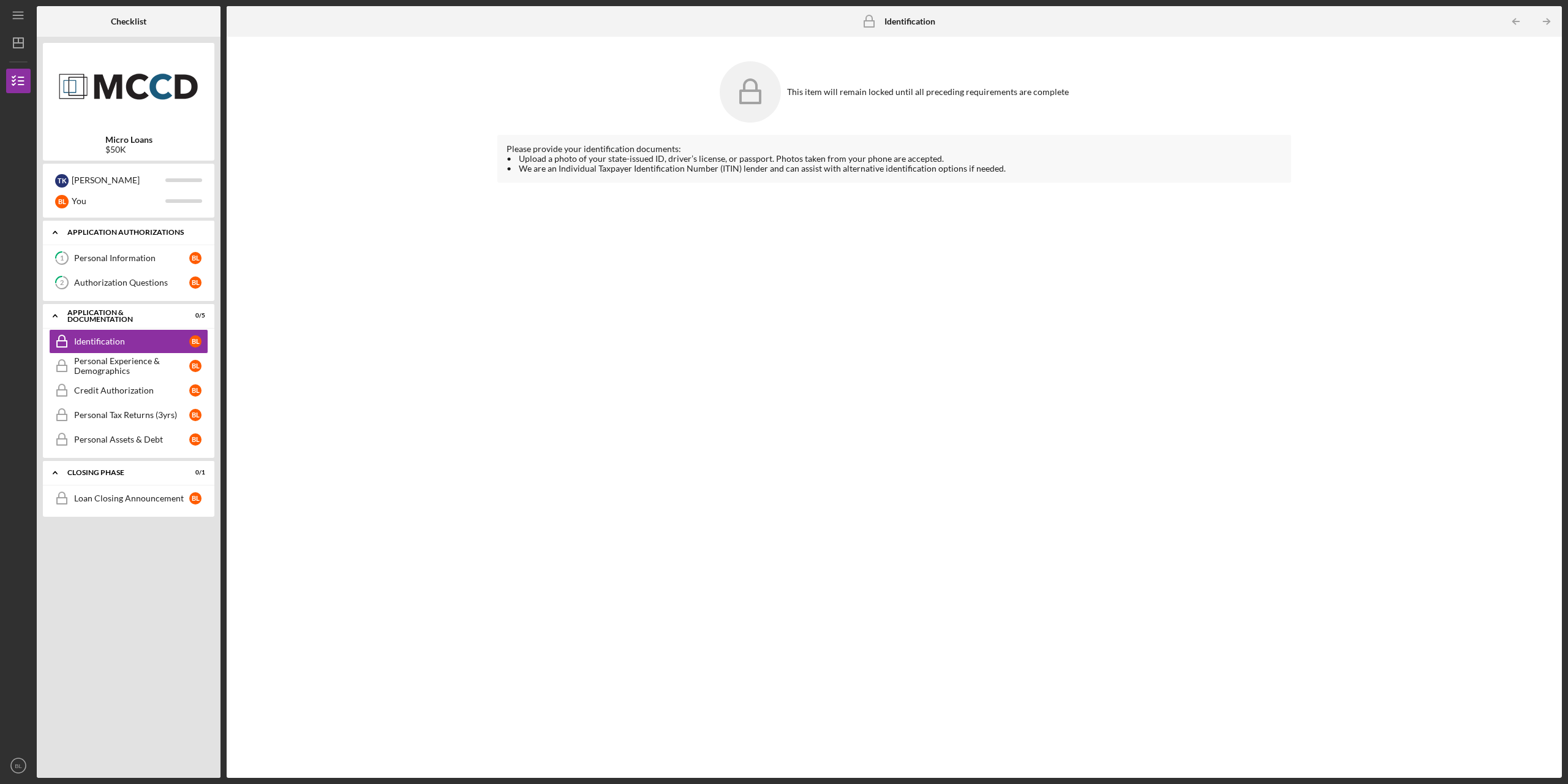
click at [109, 235] on div "Application Authorizations" at bounding box center [133, 233] width 132 height 8
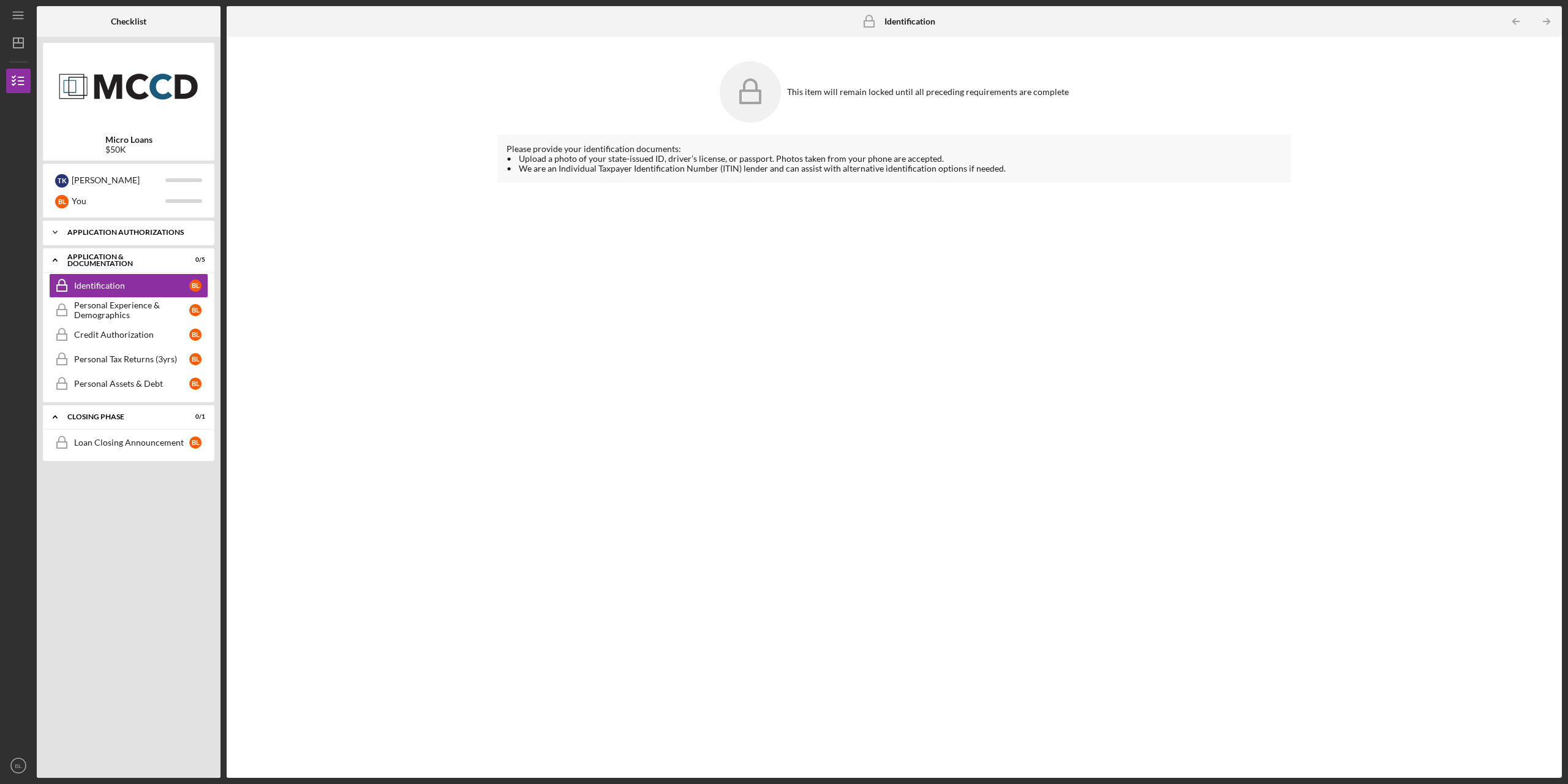
click at [109, 235] on div "Application Authorizations" at bounding box center [133, 233] width 132 height 8
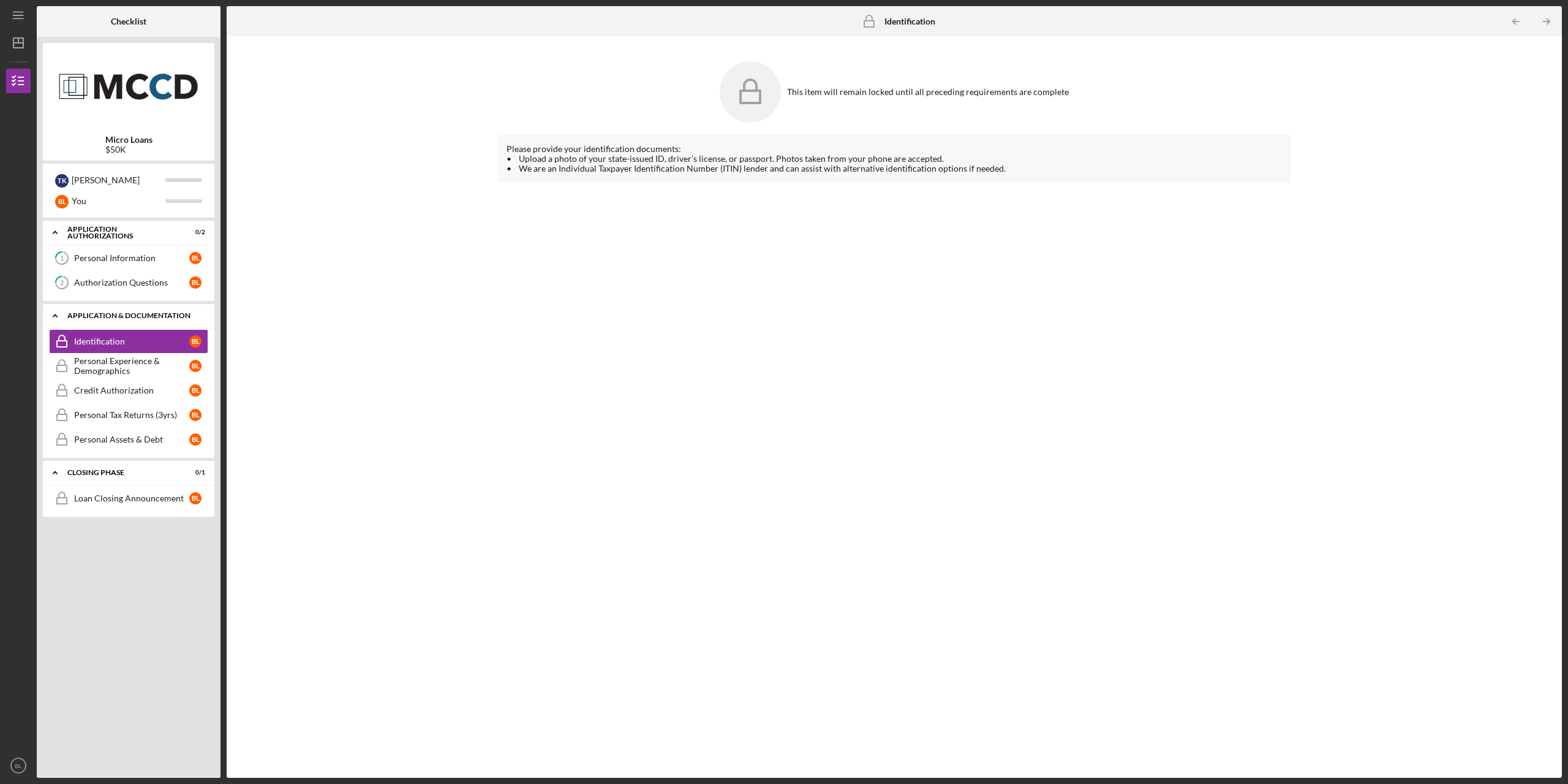
click at [98, 313] on div "Application & Documentation" at bounding box center [133, 316] width 132 height 8
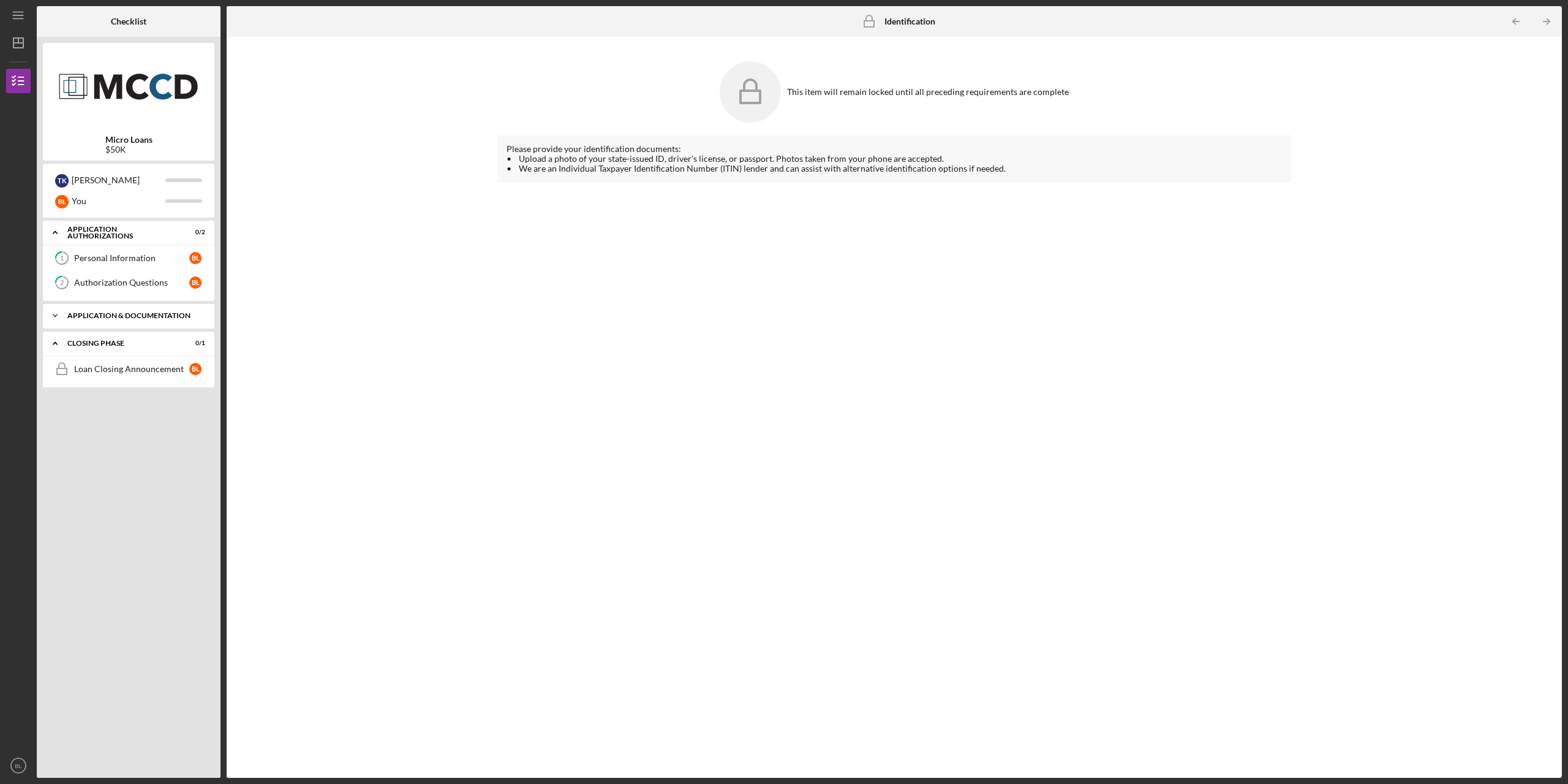
click at [98, 313] on div "Application & Documentation" at bounding box center [133, 316] width 132 height 8
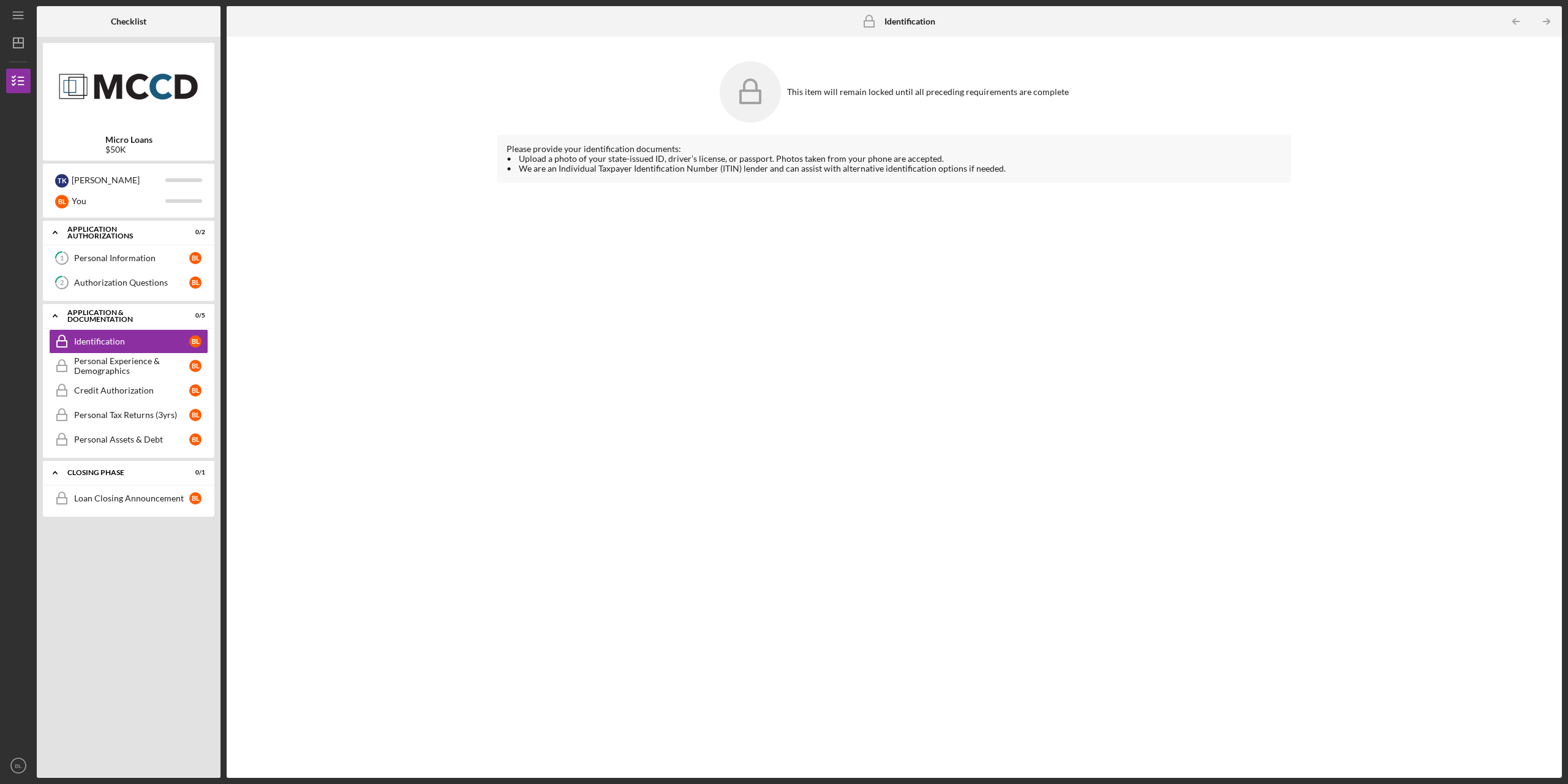
drag, startPoint x: 124, startPoint y: 221, endPoint x: 631, endPoint y: 445, distance: 554.3
click at [631, 445] on div "Please provide your identification documents: • Upload a photo of your state-is…" at bounding box center [894, 447] width 794 height 624
click at [120, 265] on link "1 Personal Information B L" at bounding box center [128, 258] width 159 height 24
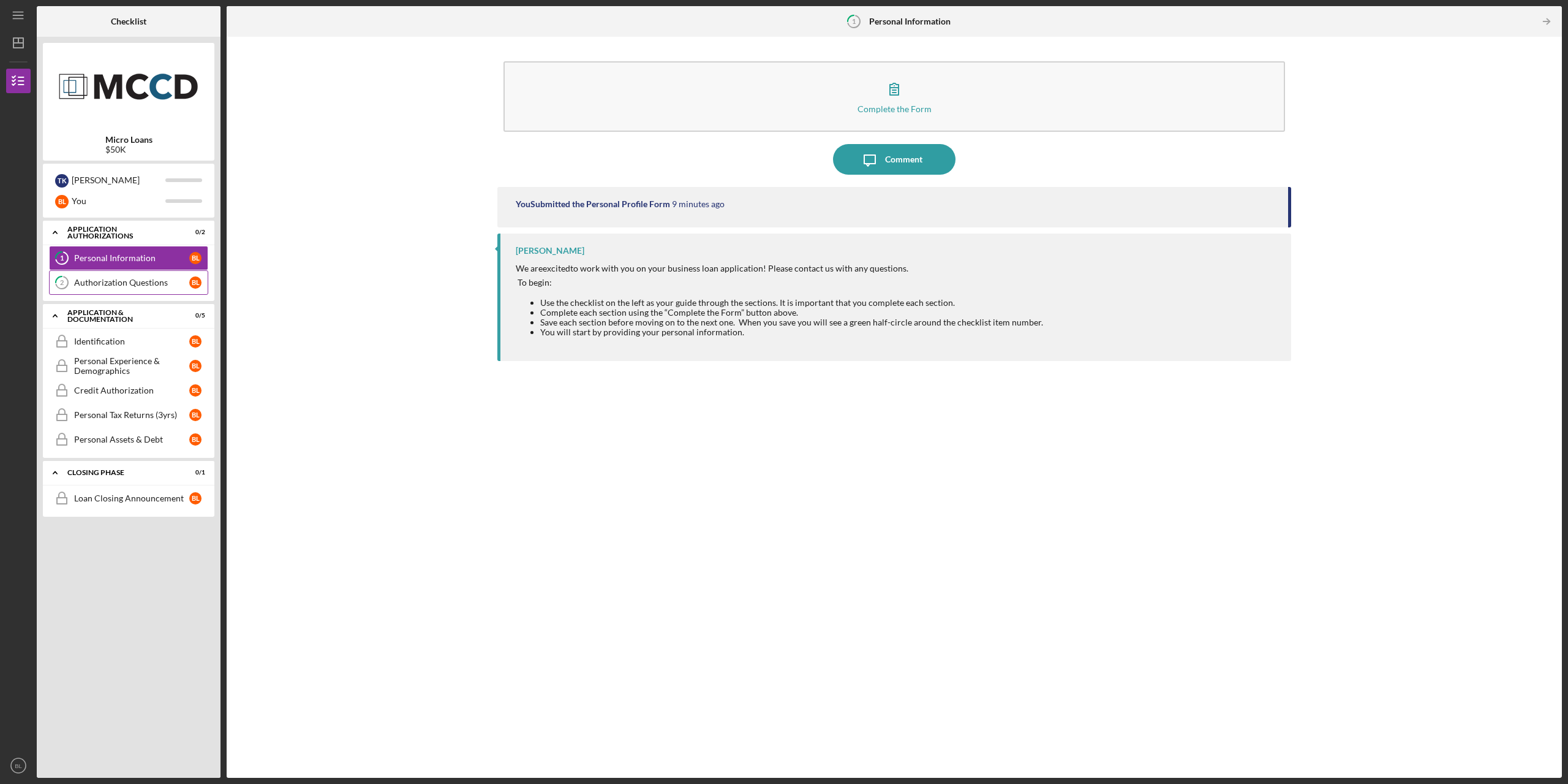
click at [118, 285] on div "Authorization Questions" at bounding box center [132, 283] width 115 height 10
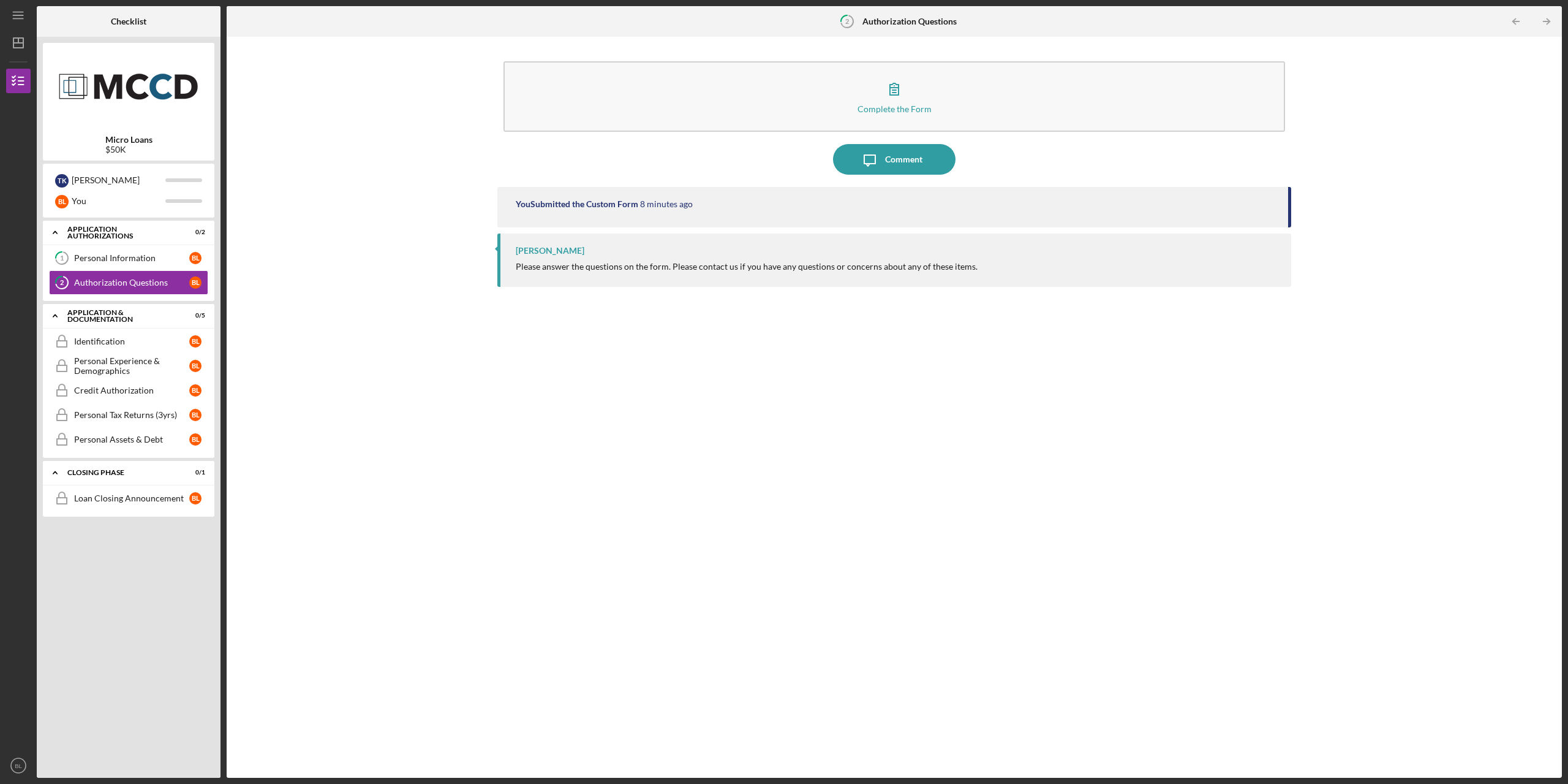
click at [333, 299] on div "Complete the Form Form Icon/Message Comment You Submitted the Custom Form 8 min…" at bounding box center [895, 407] width 1323 height 729
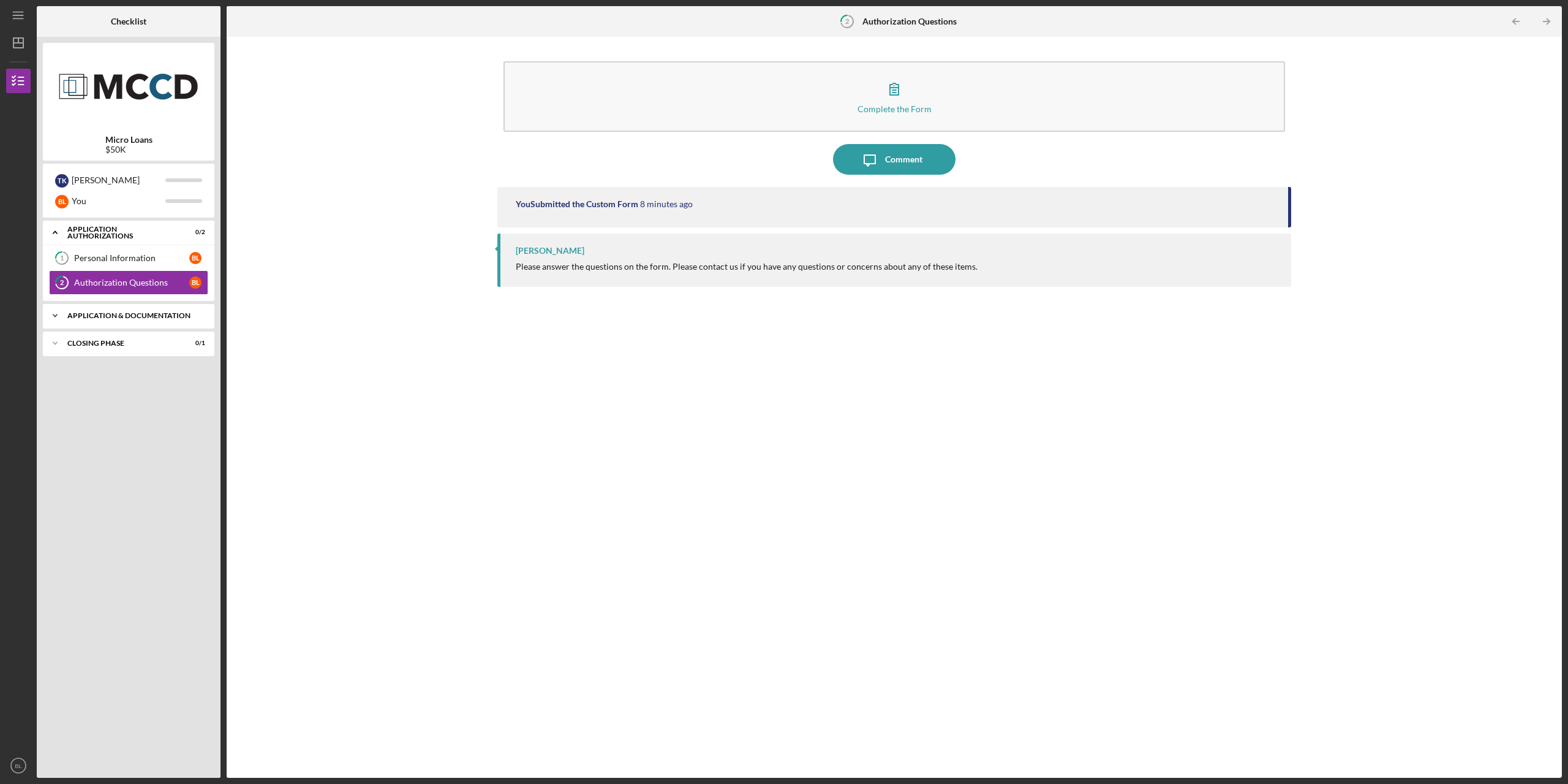
click at [133, 319] on div "Icon/Expander Application & Documentation 0 / 5" at bounding box center [128, 315] width 172 height 24
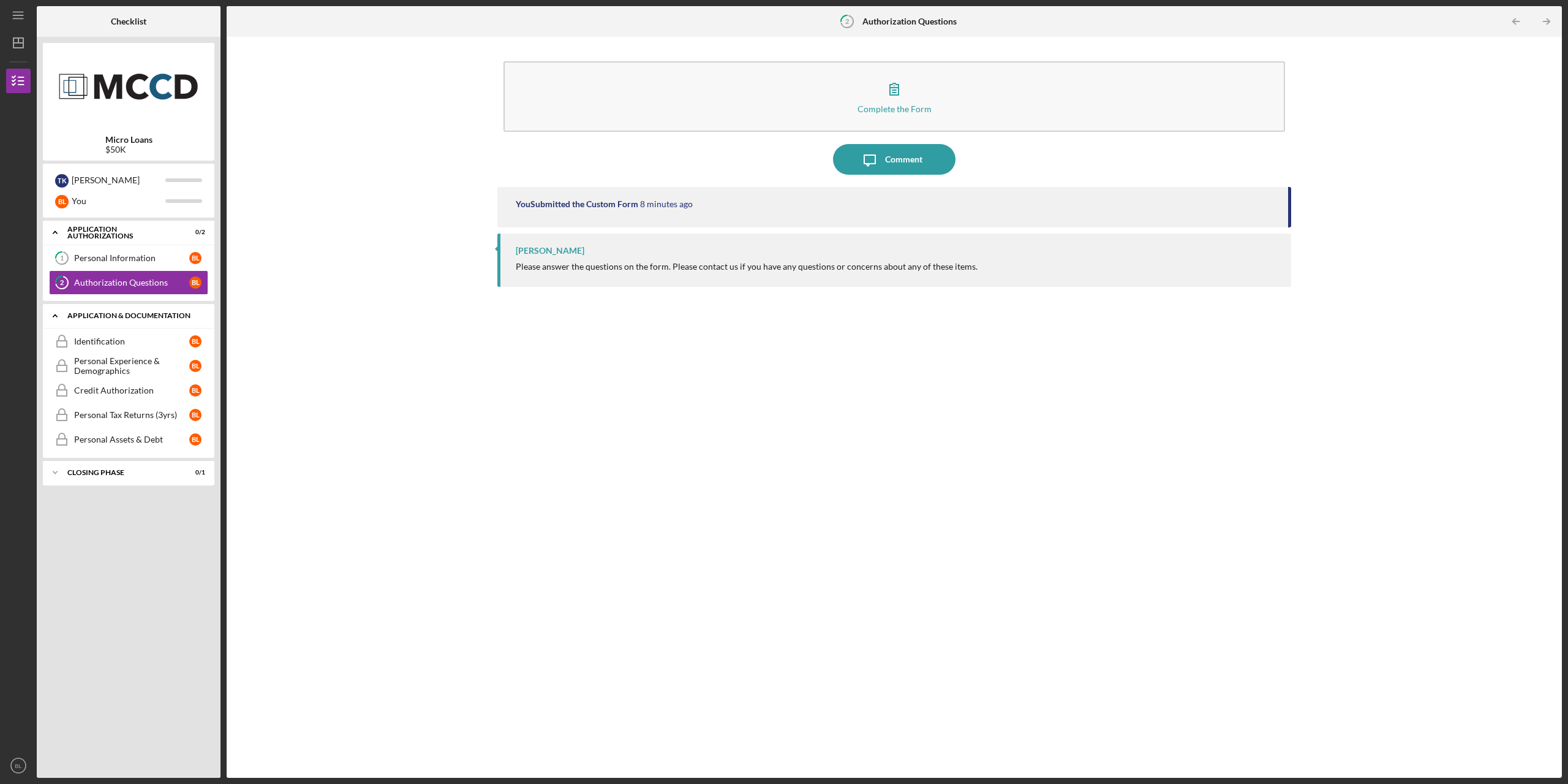
click at [129, 316] on div "Application & Documentation" at bounding box center [133, 316] width 132 height 8
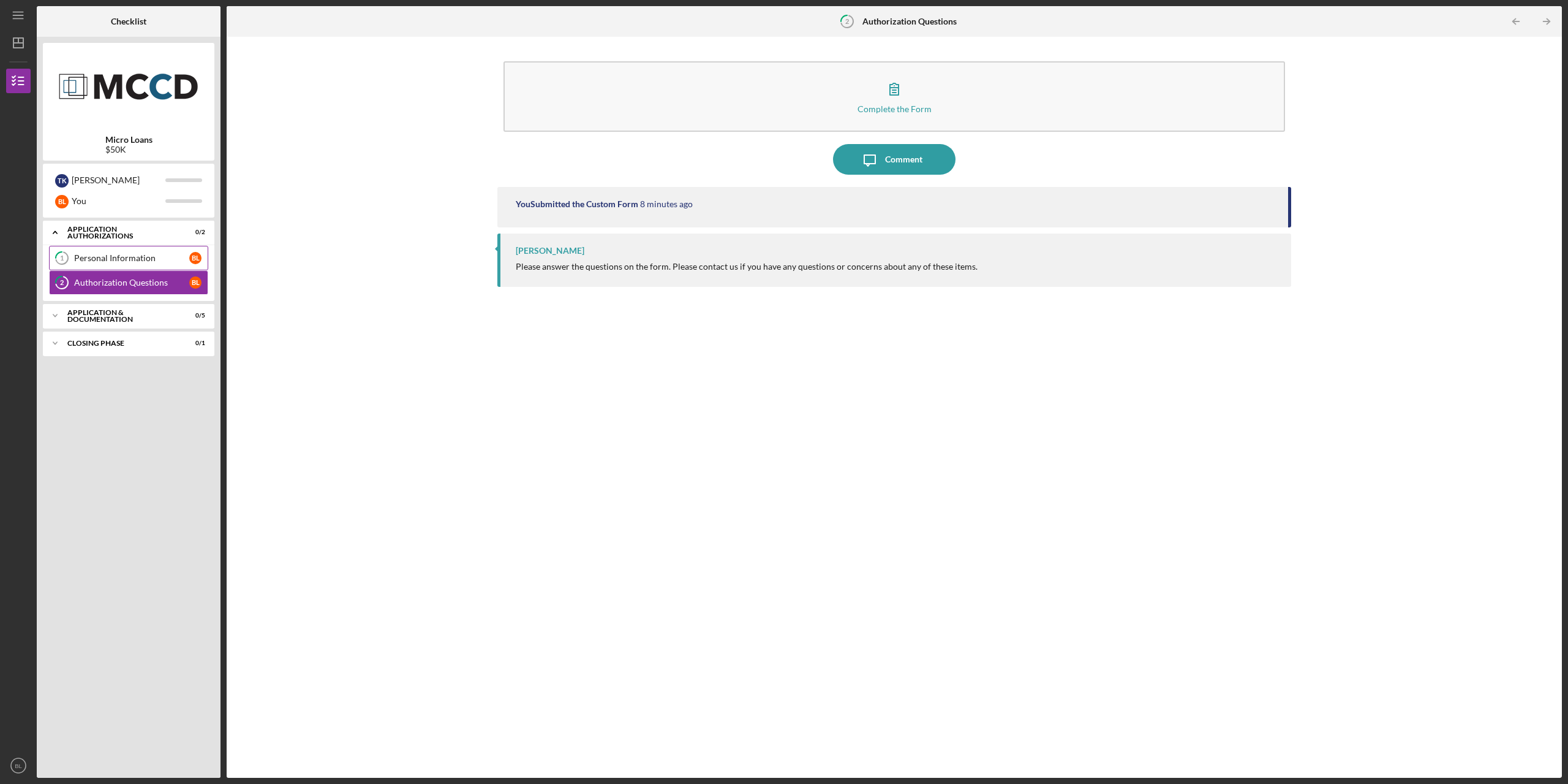
click at [130, 263] on link "1 Personal Information [PERSON_NAME]" at bounding box center [128, 258] width 159 height 24
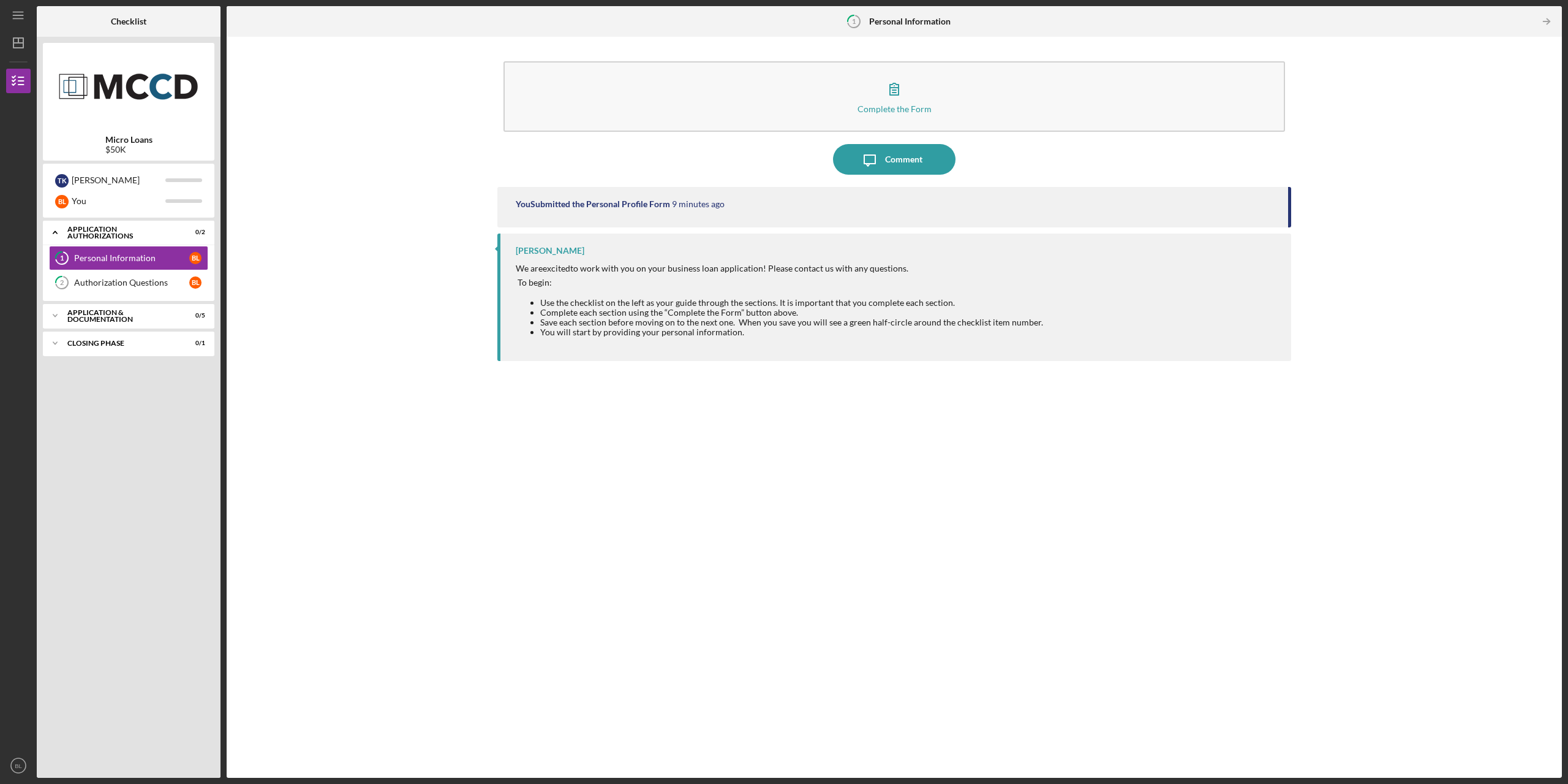
click at [757, 267] on span "to work with you on your business loan application" at bounding box center [667, 268] width 193 height 11
click at [119, 313] on div "Application & Documentation" at bounding box center [133, 316] width 132 height 8
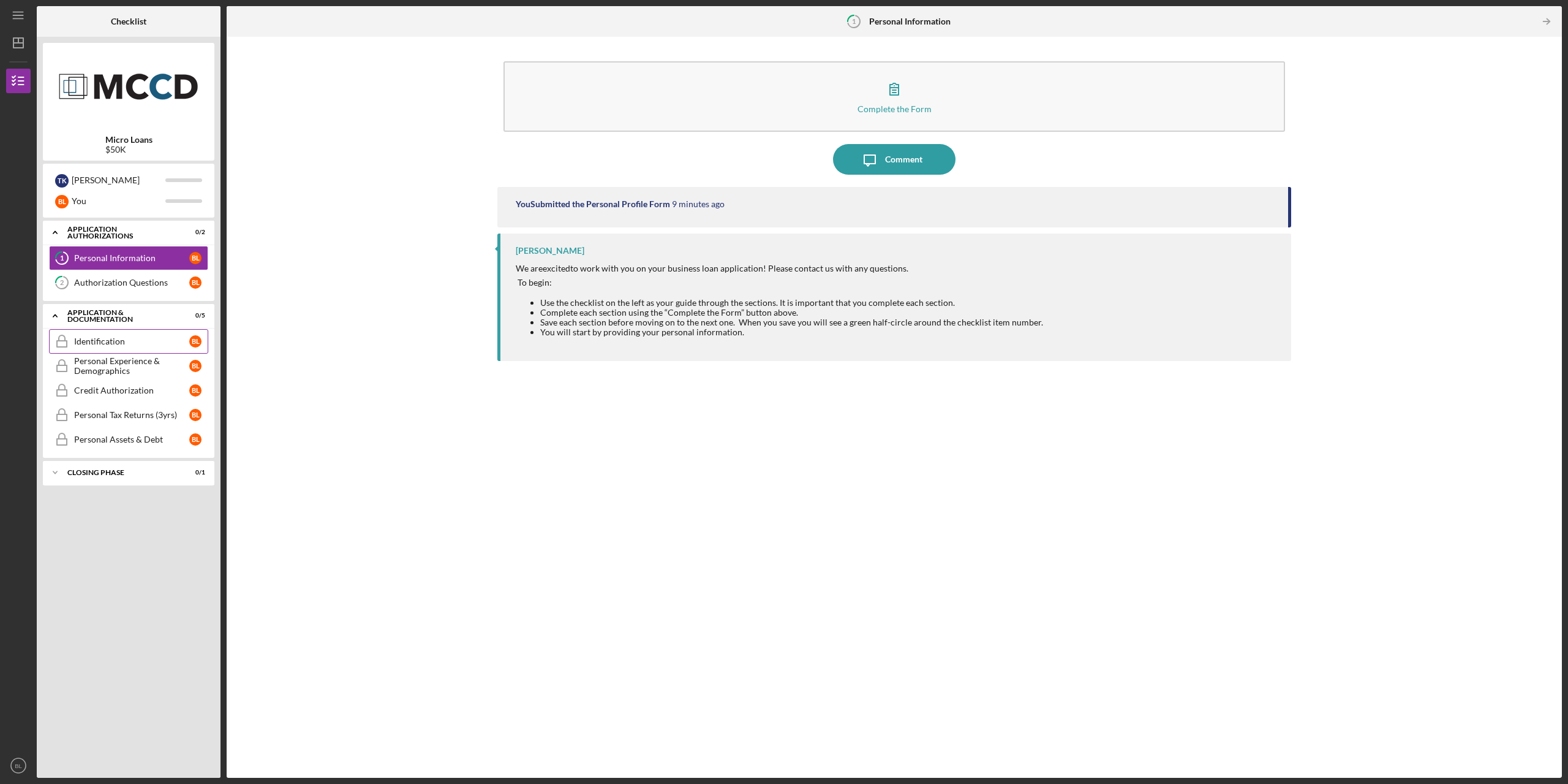
click at [123, 338] on div "Identification" at bounding box center [132, 342] width 115 height 10
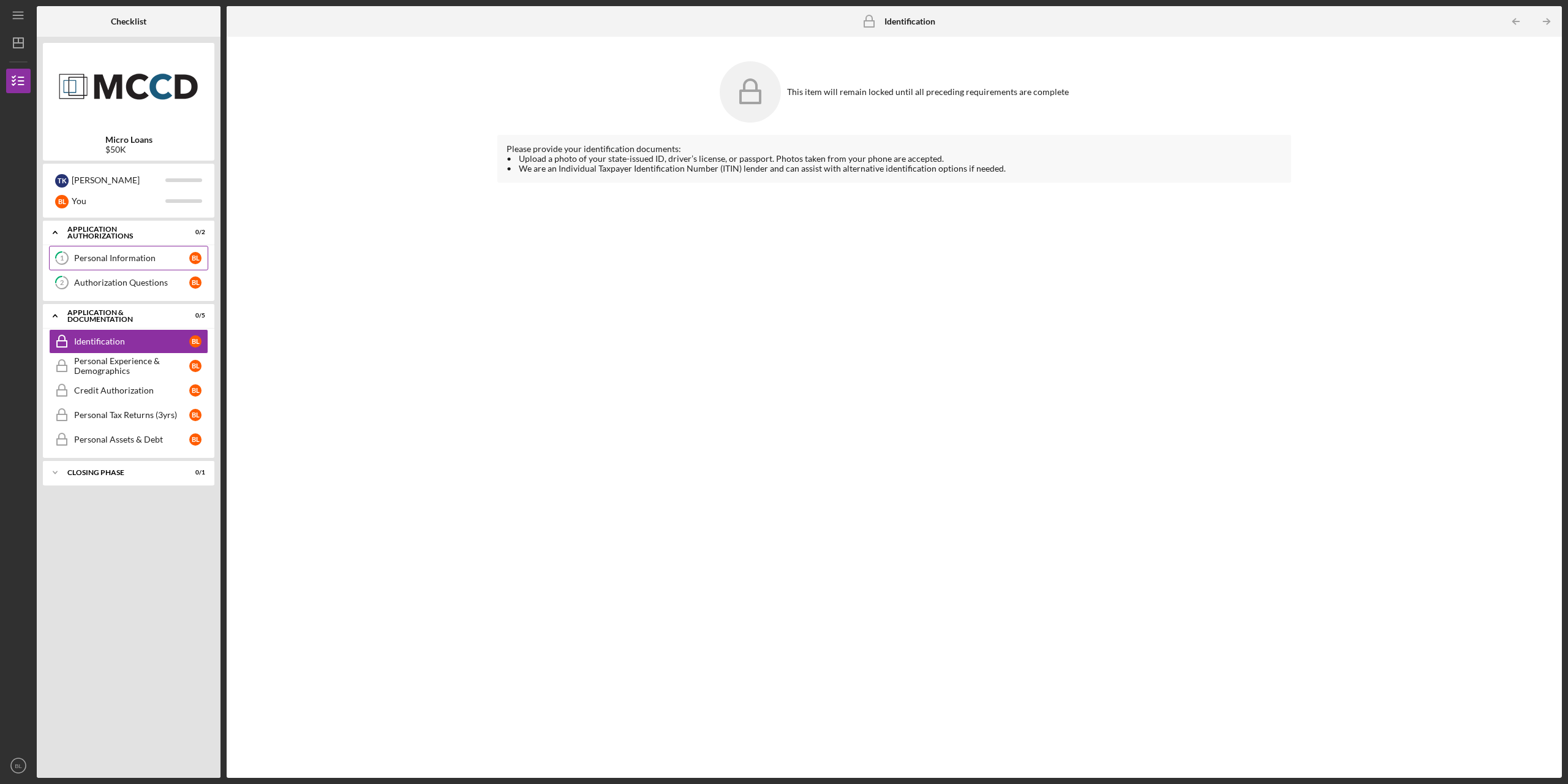
click at [132, 267] on link "1 Personal Information B L" at bounding box center [128, 258] width 159 height 24
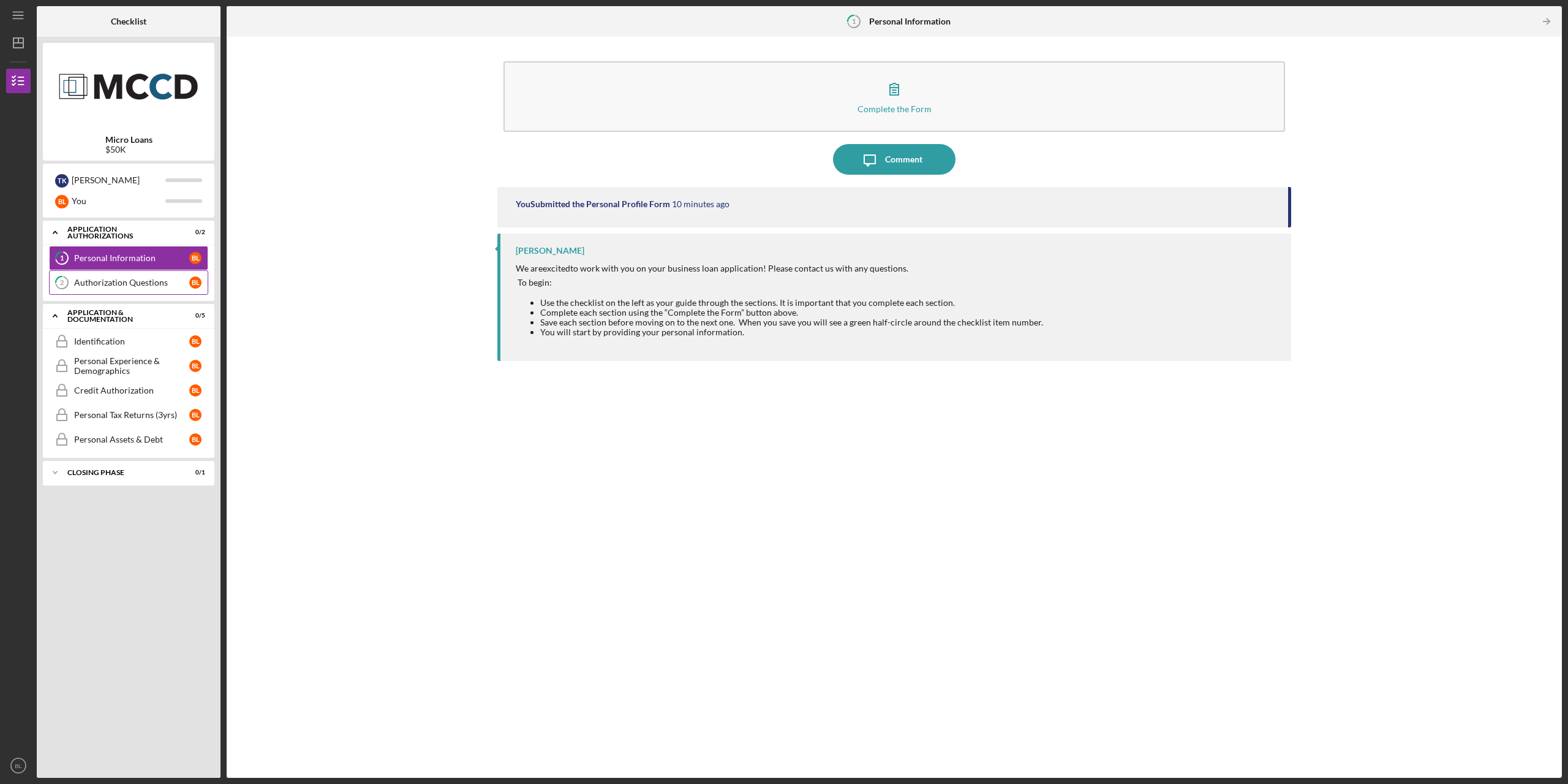
click at [137, 286] on div "Authorization Questions" at bounding box center [132, 283] width 115 height 10
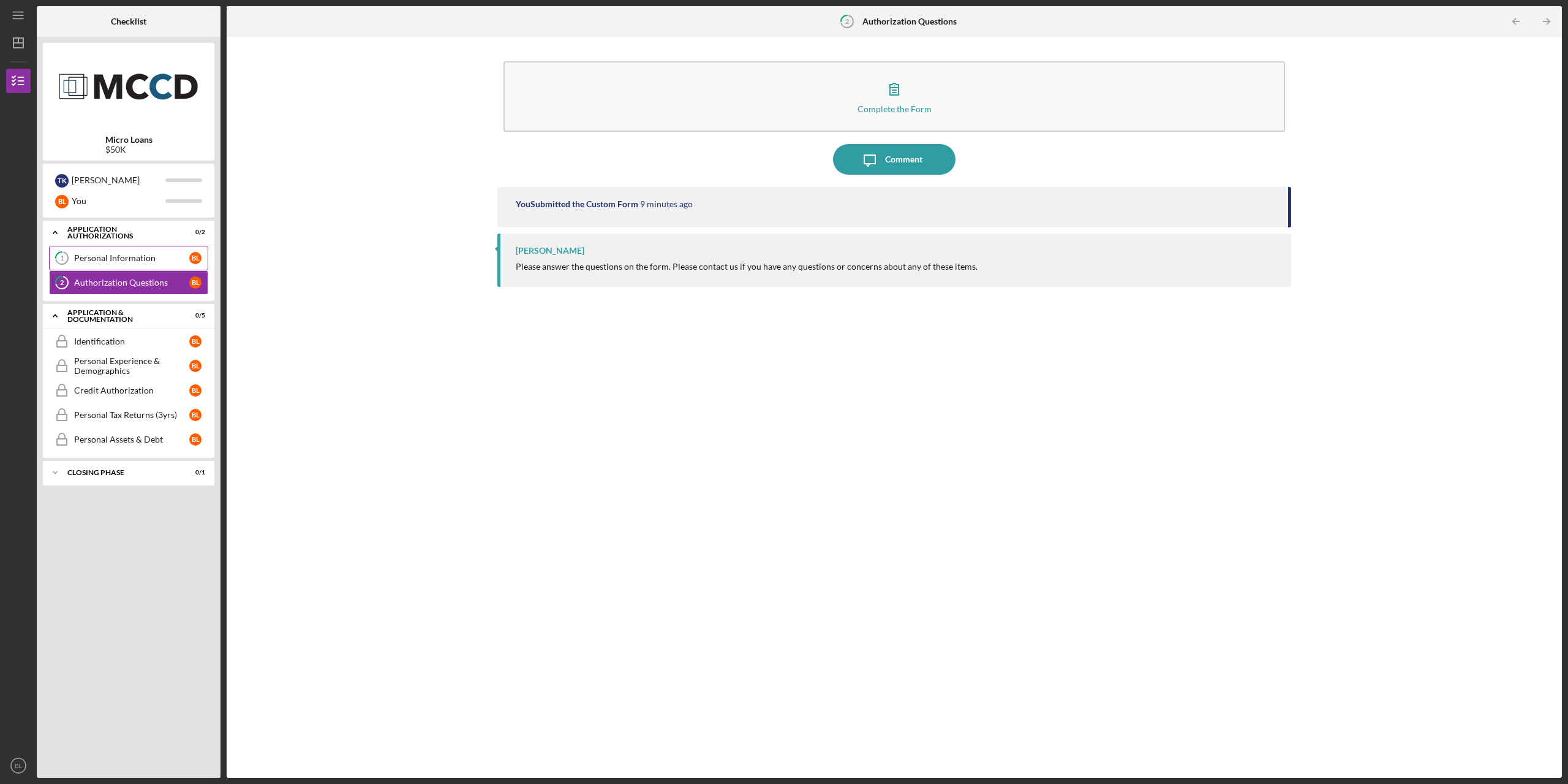
click at [127, 264] on link "1 Personal Information B L" at bounding box center [128, 258] width 159 height 24
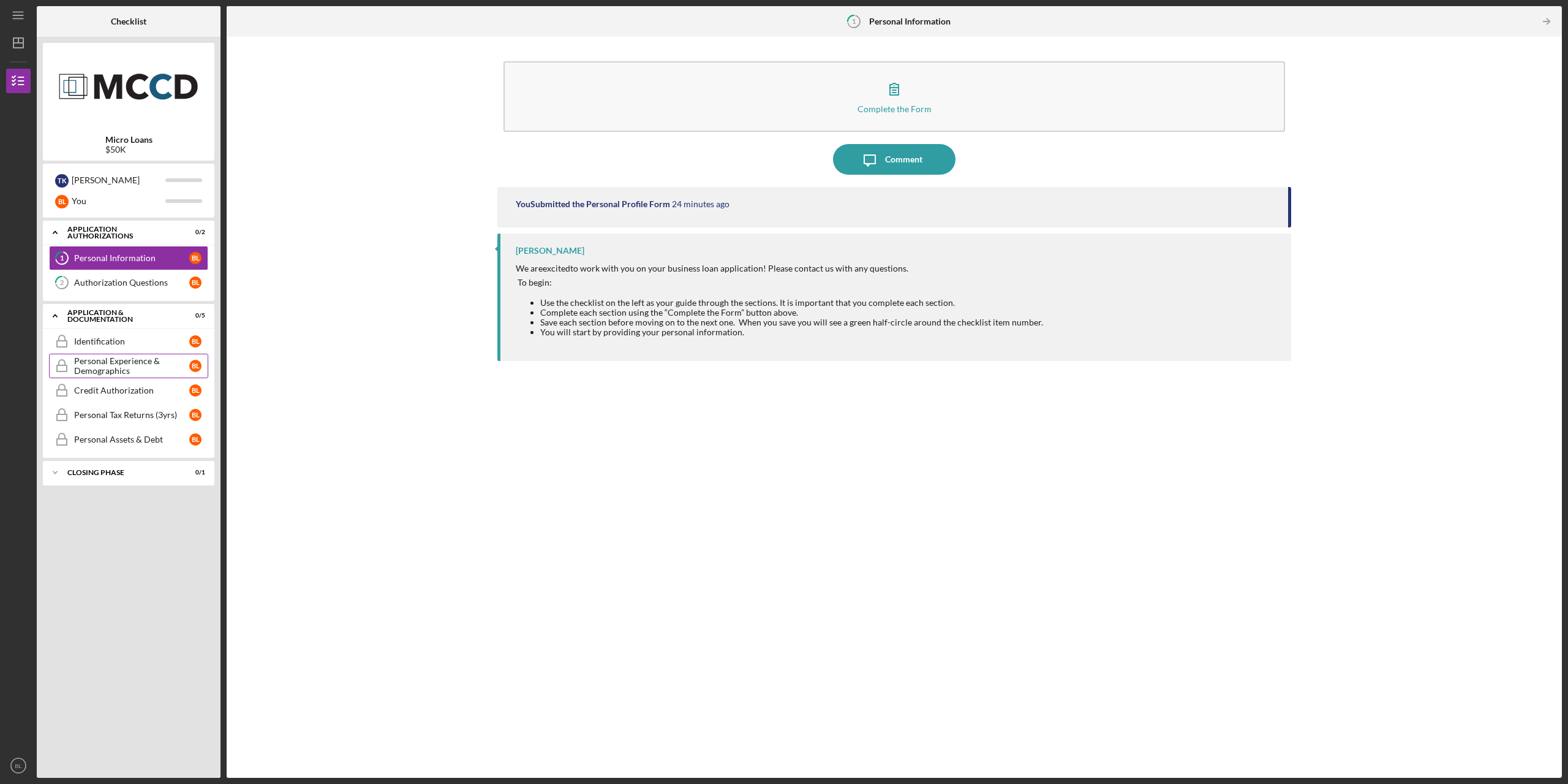
click at [118, 370] on div "Personal Experience & Demographics" at bounding box center [132, 365] width 115 height 19
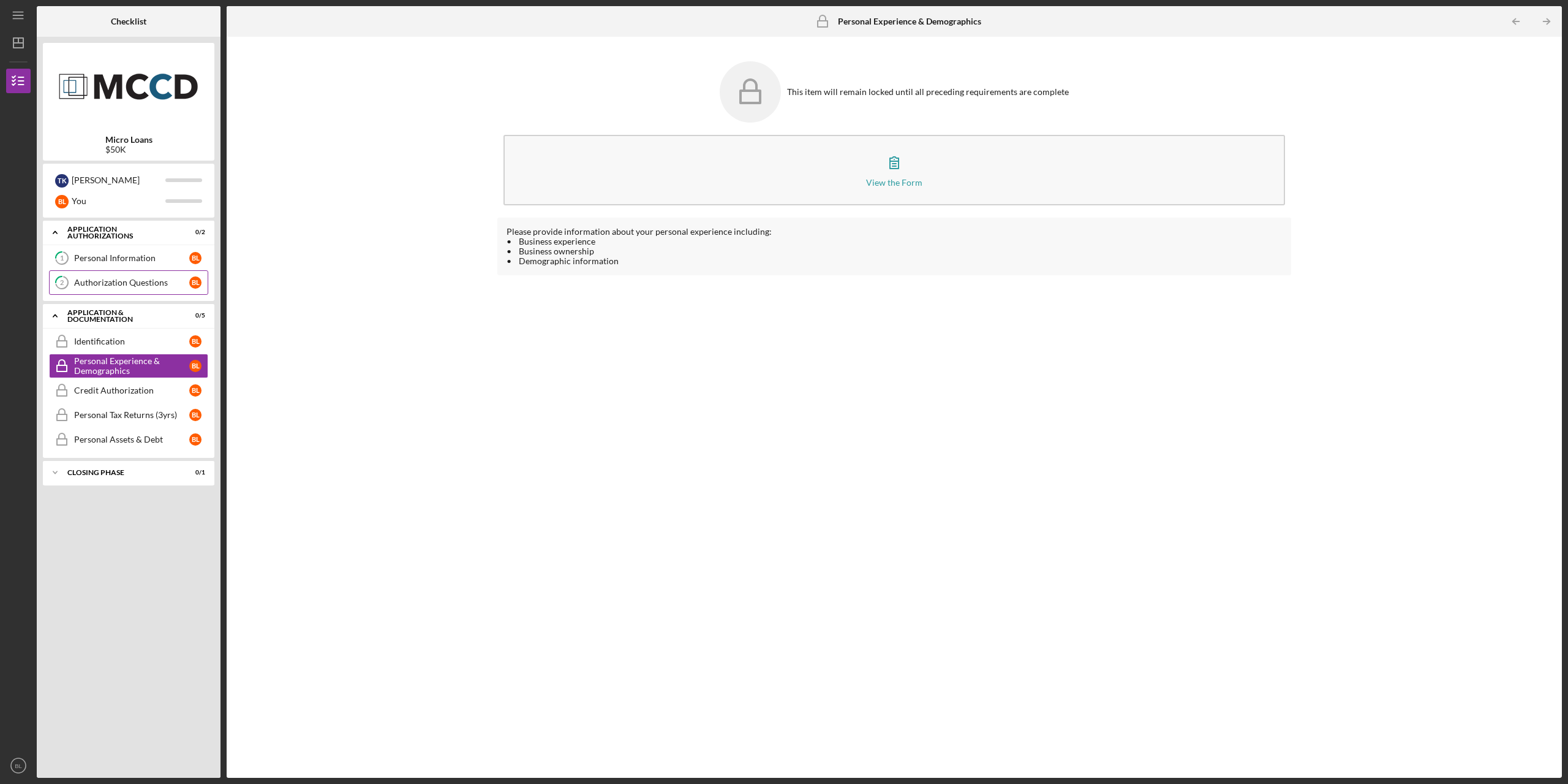
click at [128, 284] on div "Authorization Questions" at bounding box center [132, 283] width 115 height 10
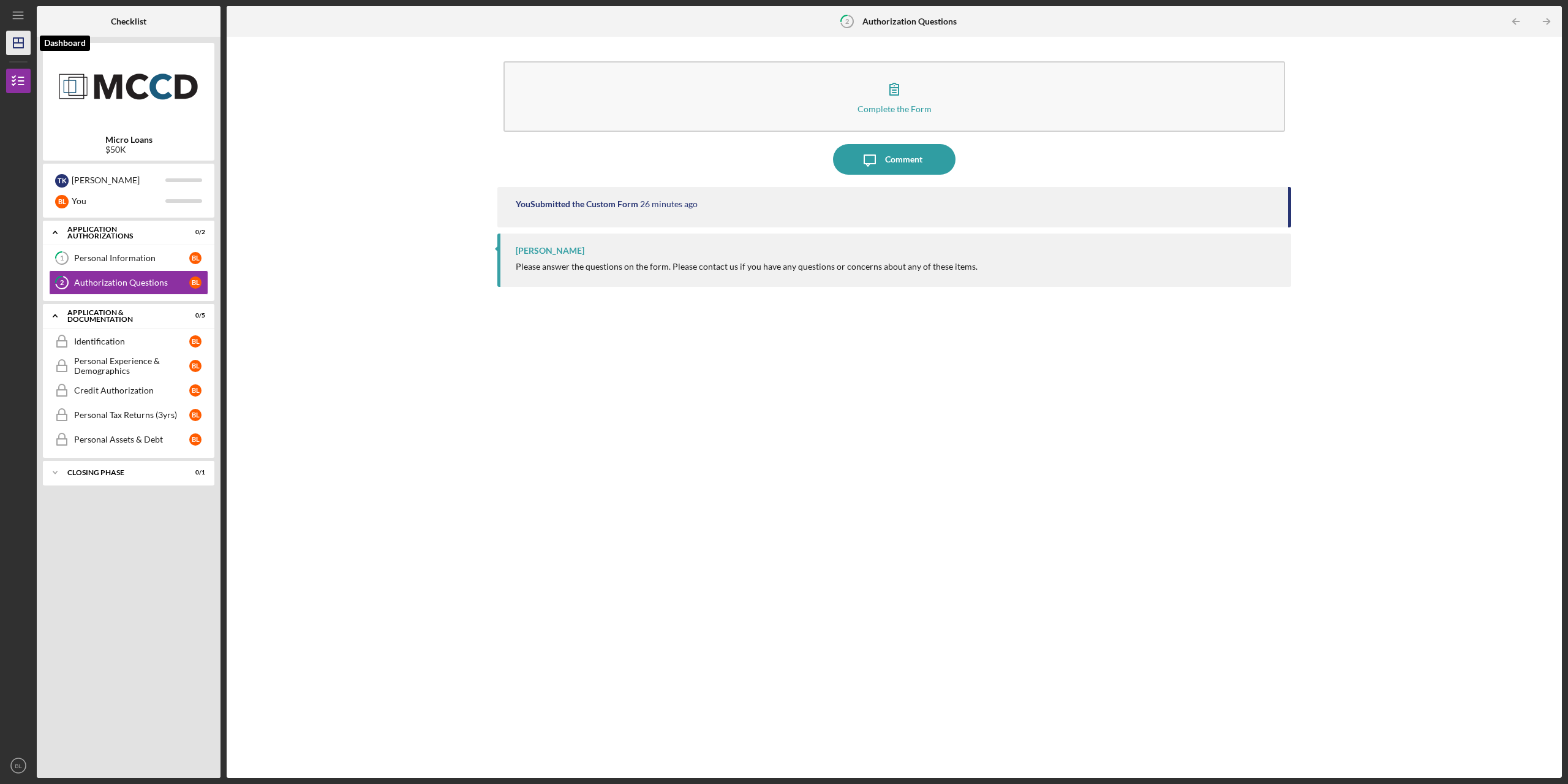
click at [18, 40] on line "button" at bounding box center [18, 41] width 0 height 5
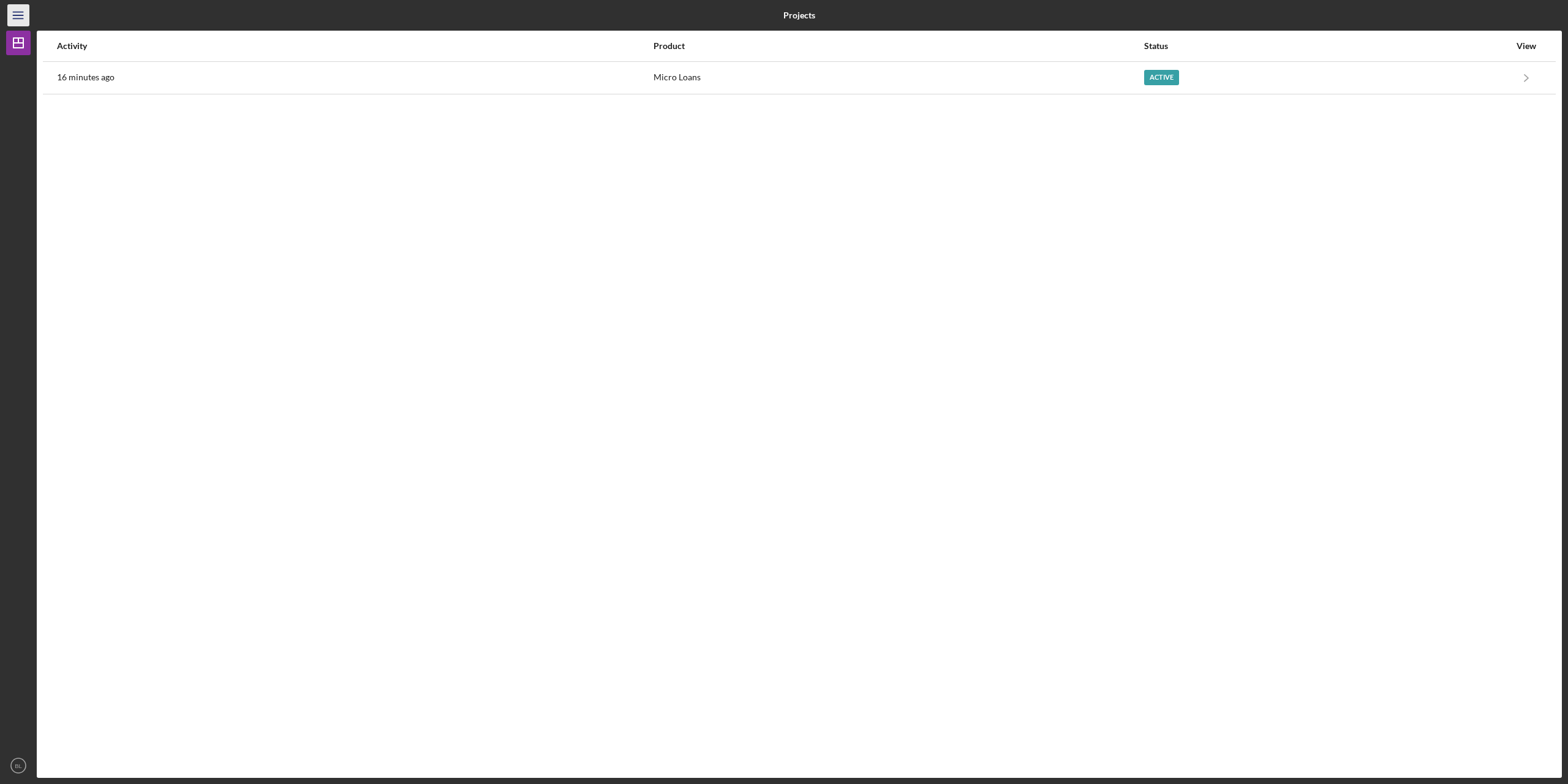
click at [22, 19] on icon "Icon/Menu" at bounding box center [19, 16] width 28 height 28
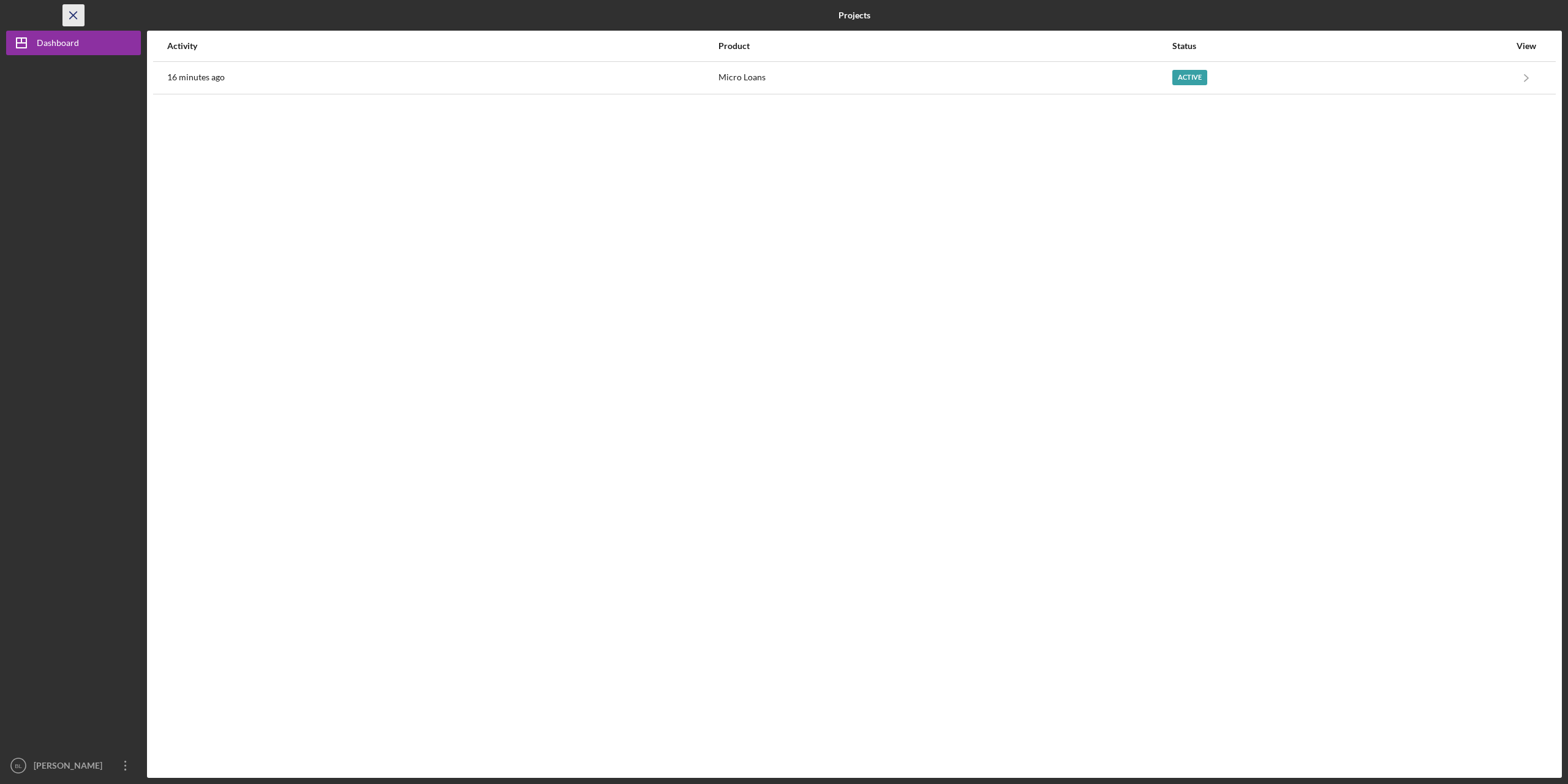
click at [79, 14] on icon "Icon/Menu Close" at bounding box center [74, 16] width 28 height 28
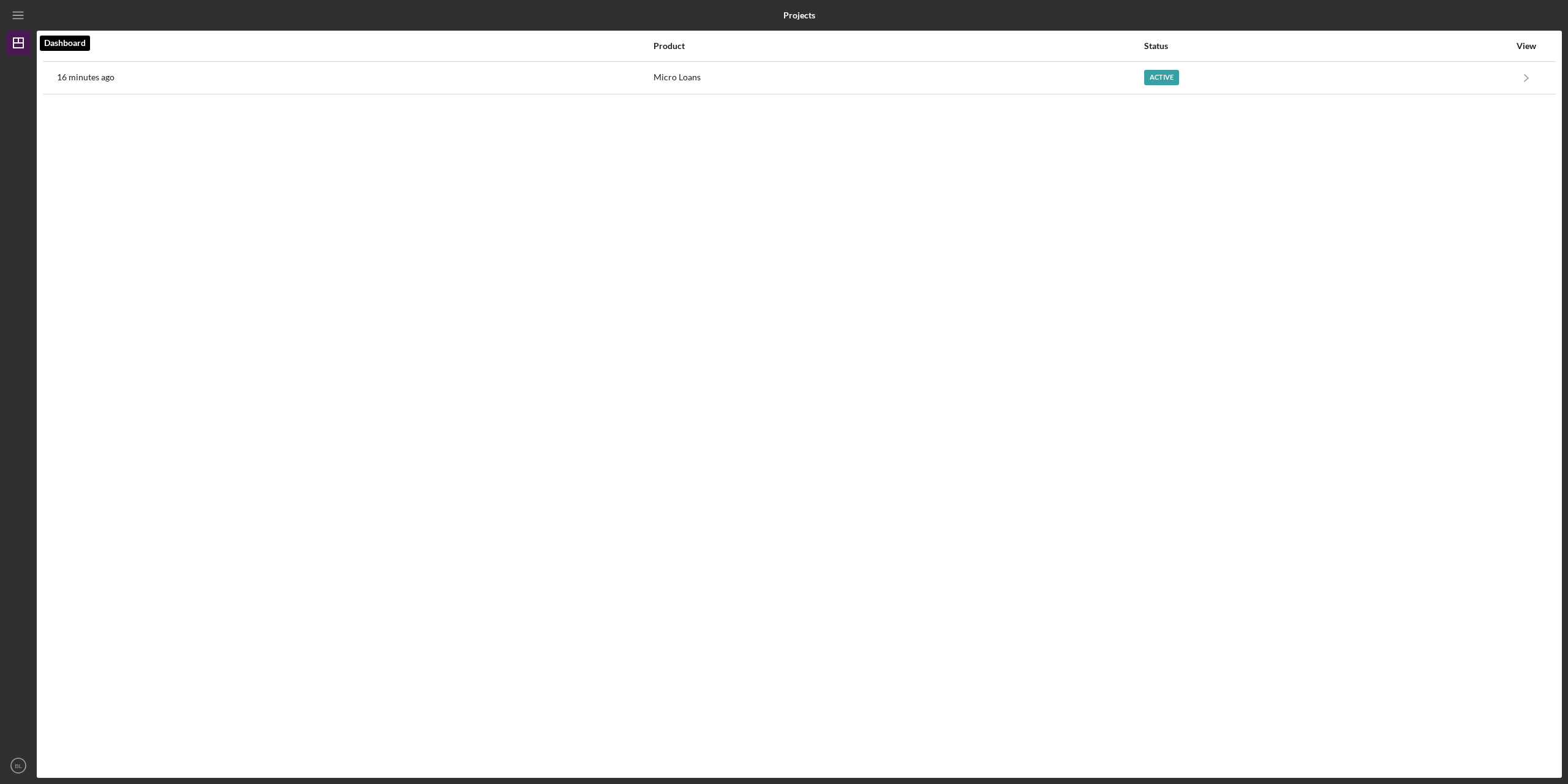
click at [17, 53] on icon "Icon/Dashboard" at bounding box center [18, 43] width 31 height 31
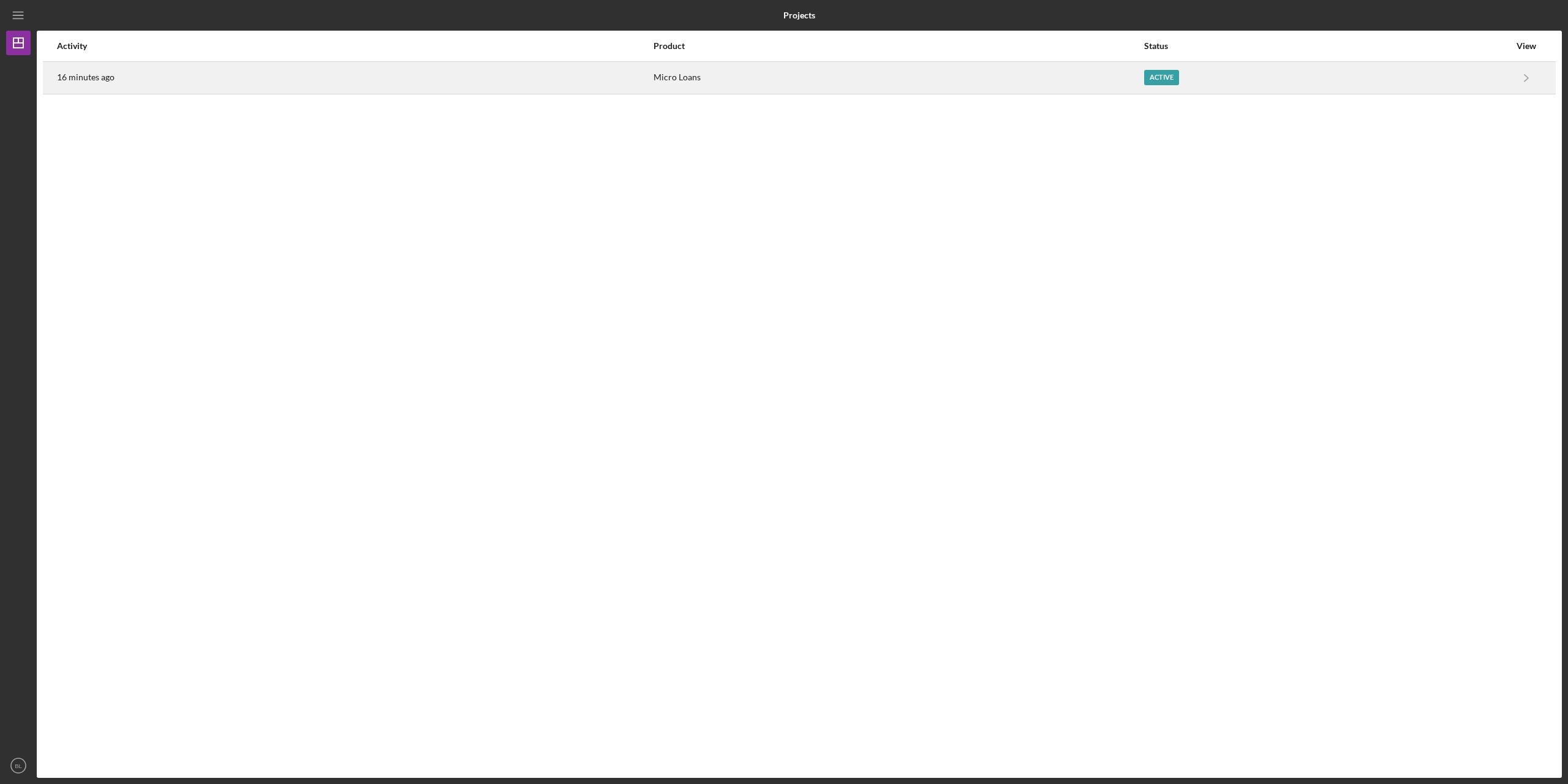
click at [115, 80] on div "16 minutes ago" at bounding box center [355, 78] width 595 height 31
